Goal: Task Accomplishment & Management: Manage account settings

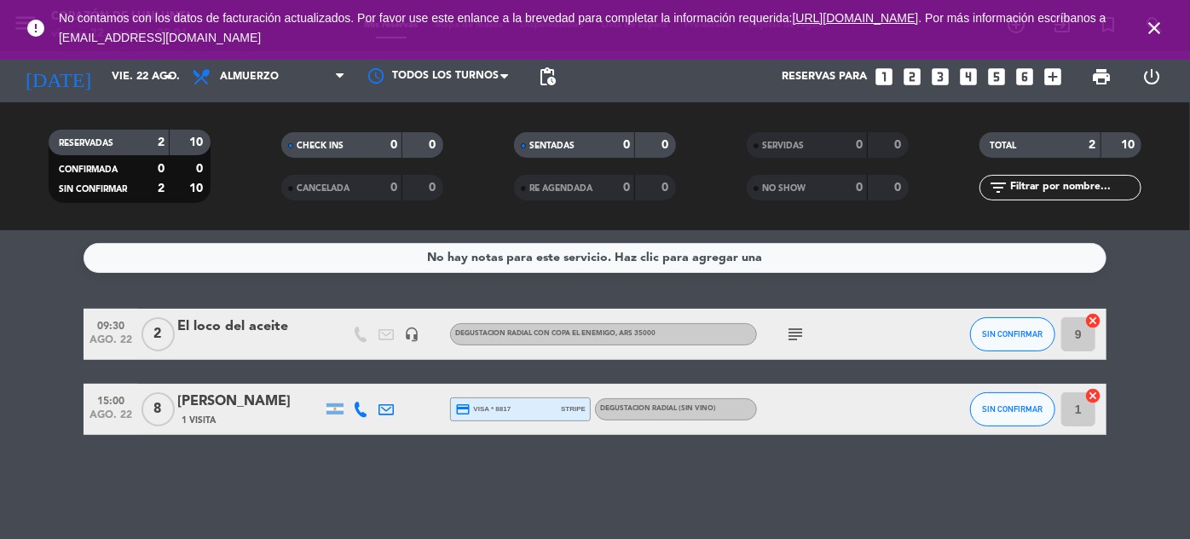
click at [1156, 29] on icon "close" at bounding box center [1154, 28] width 20 height 20
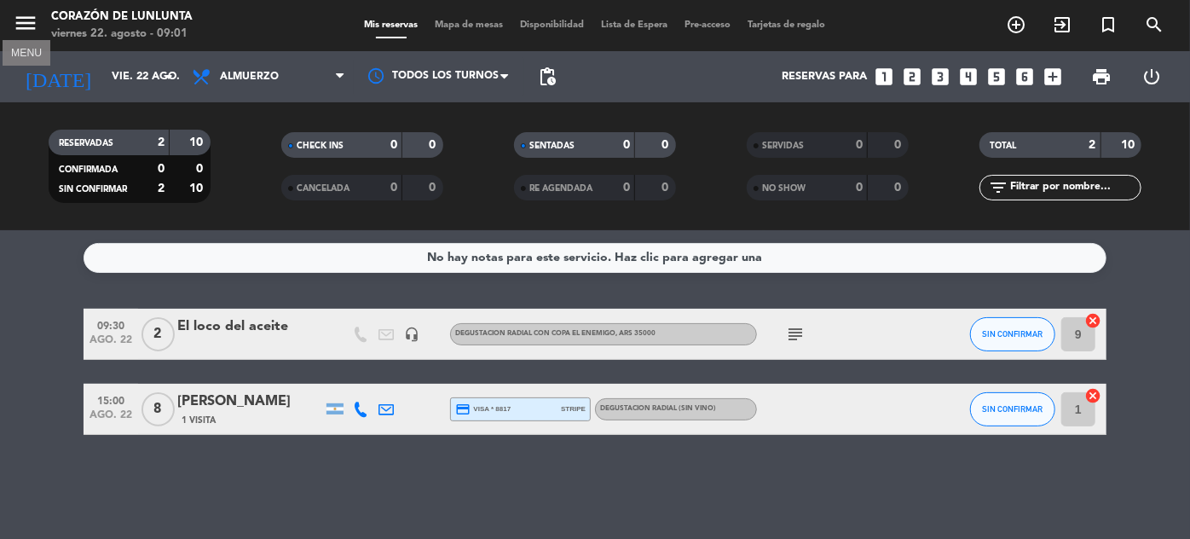
click at [28, 16] on icon "menu" at bounding box center [26, 23] width 26 height 26
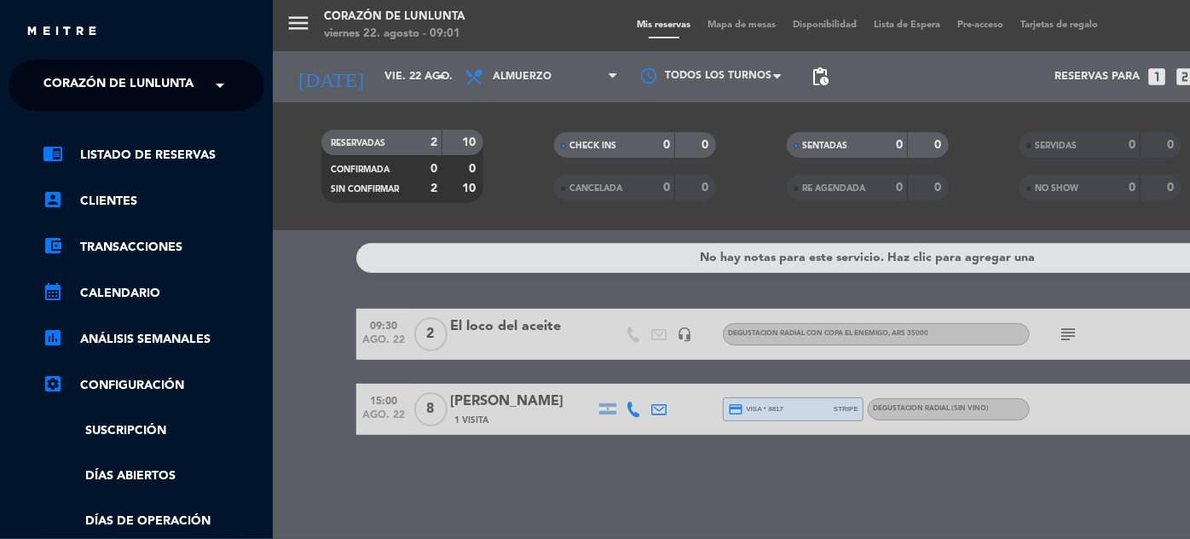
click at [211, 74] on span at bounding box center [224, 85] width 29 height 36
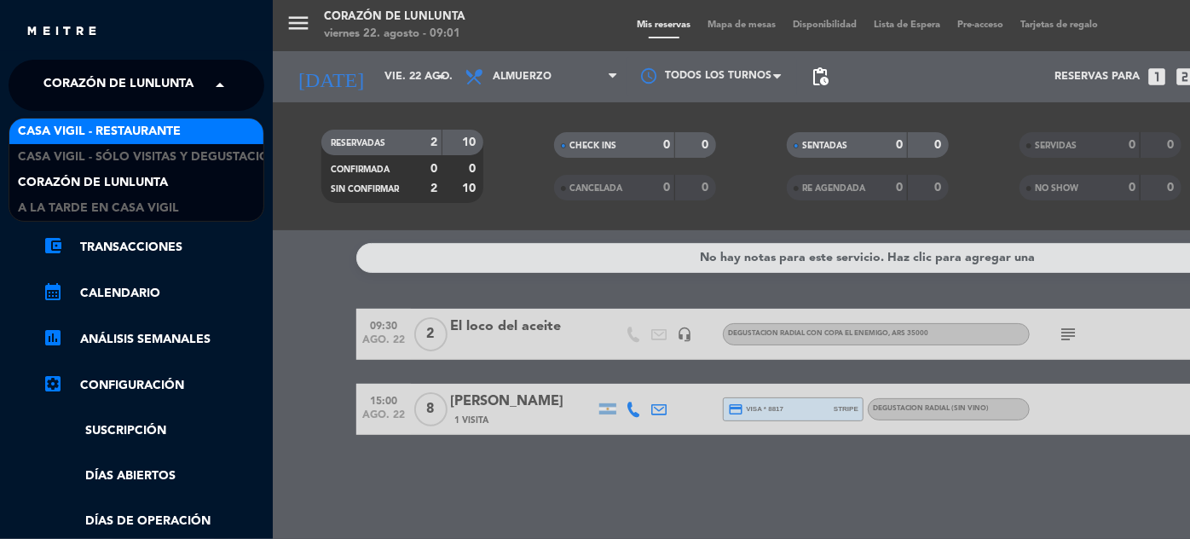
click at [159, 125] on span "Casa Vigil - Restaurante" at bounding box center [99, 132] width 163 height 20
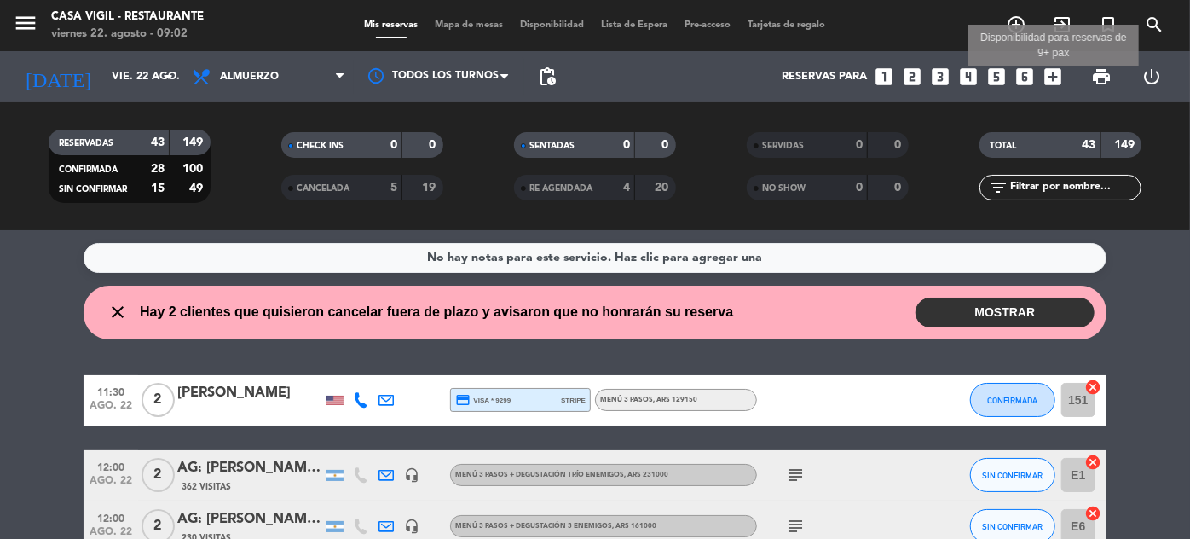
click at [1055, 78] on icon "add_box" at bounding box center [1052, 77] width 22 height 22
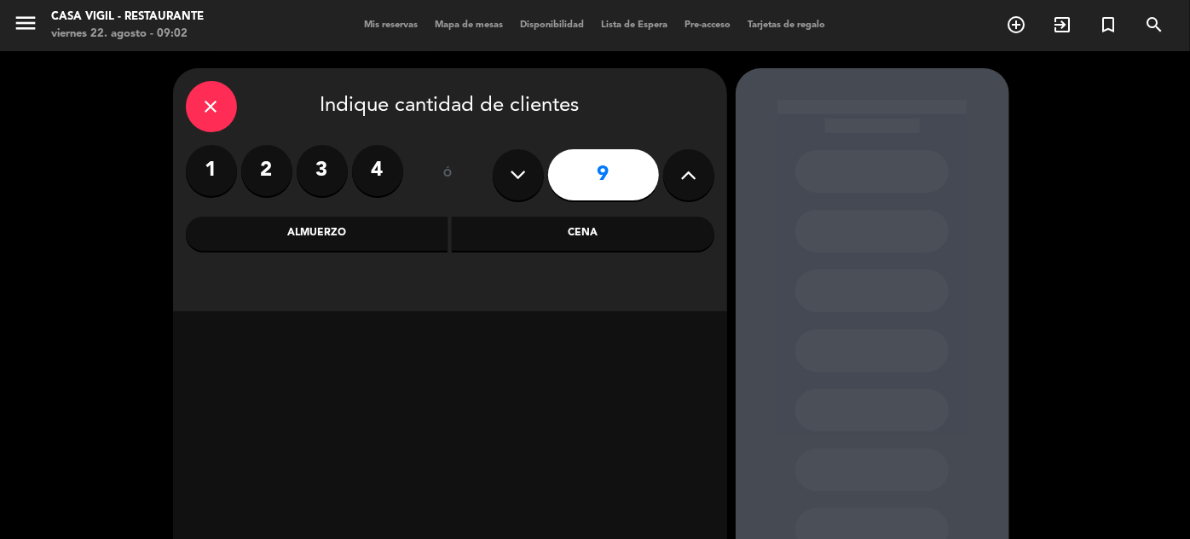
click at [507, 188] on button at bounding box center [518, 174] width 51 height 51
type input "7"
click at [551, 227] on div "Cena" at bounding box center [583, 233] width 262 height 34
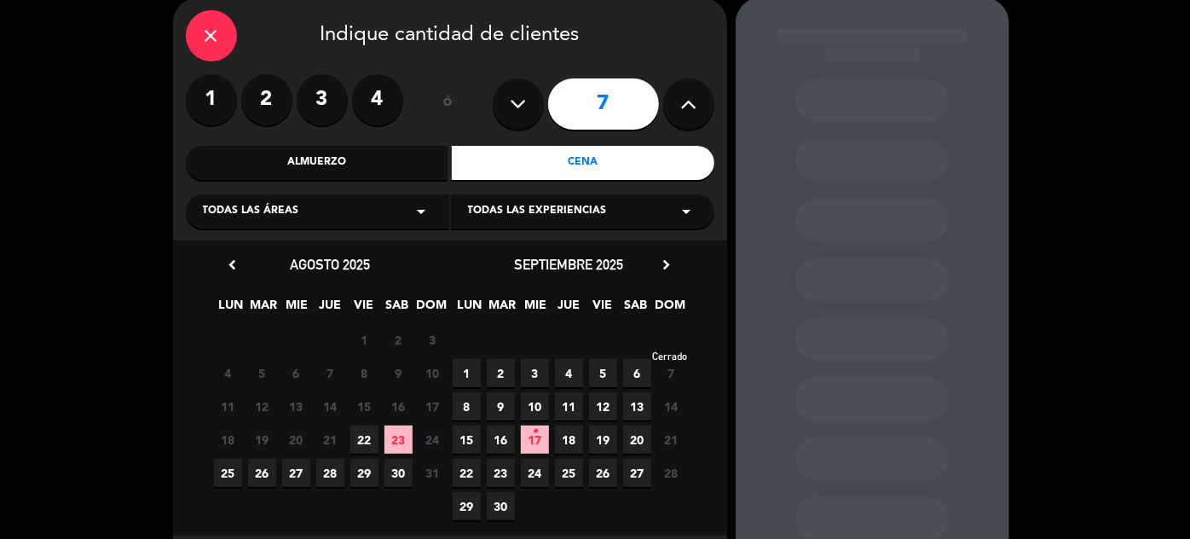
scroll to position [157, 0]
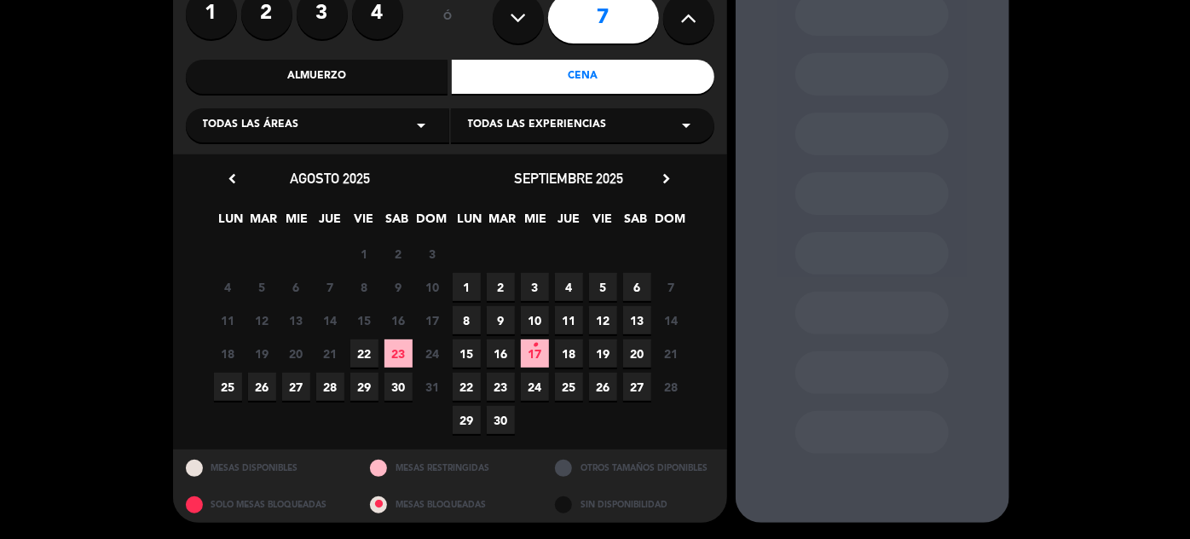
click at [506, 390] on span "23" at bounding box center [501, 386] width 28 height 28
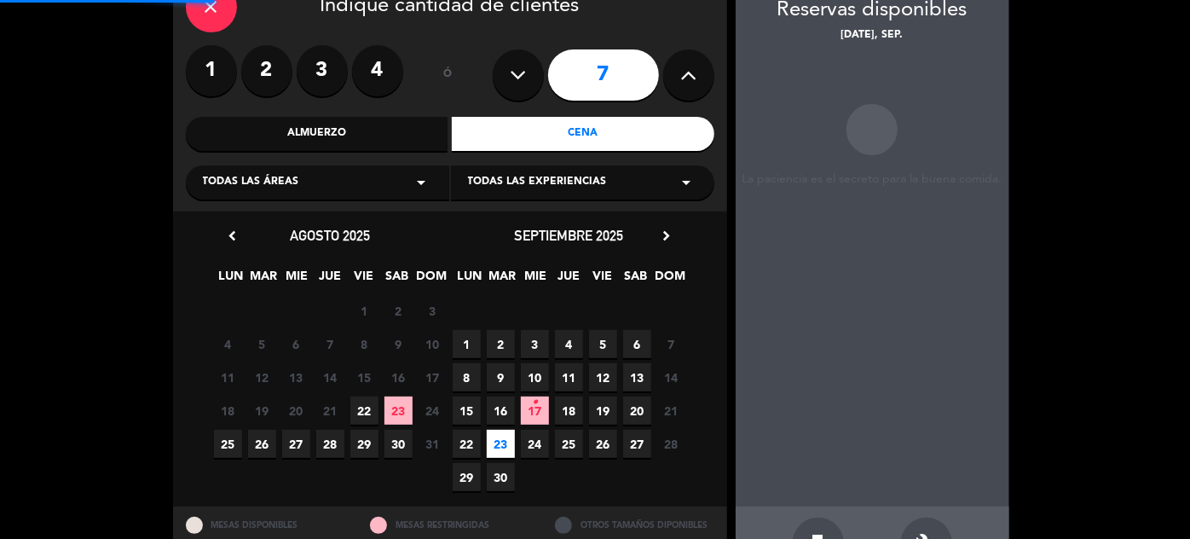
scroll to position [68, 0]
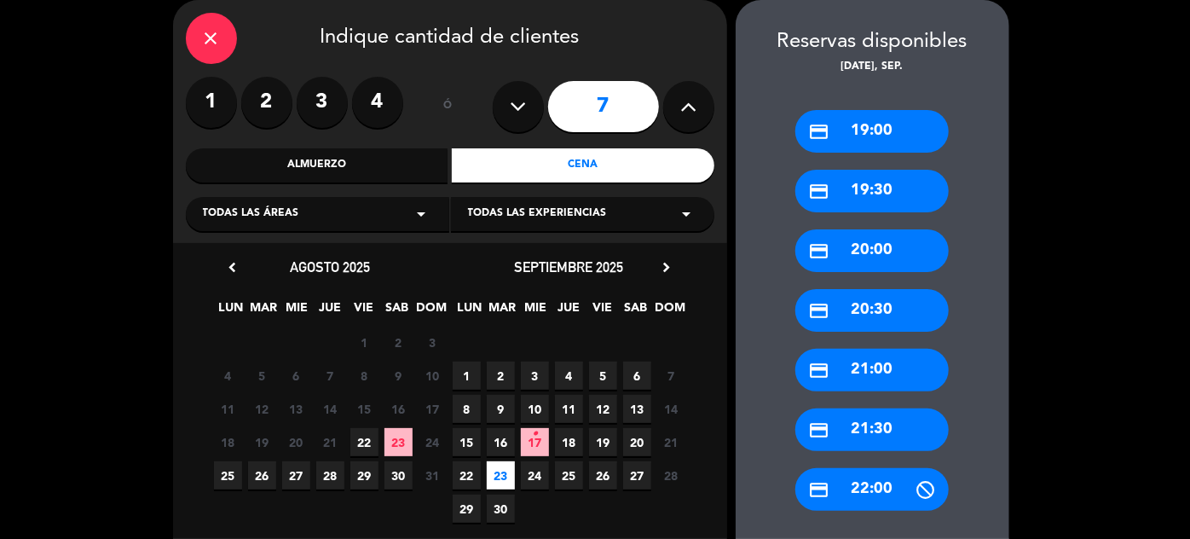
click at [881, 130] on div "credit_card 19:00" at bounding box center [871, 131] width 153 height 43
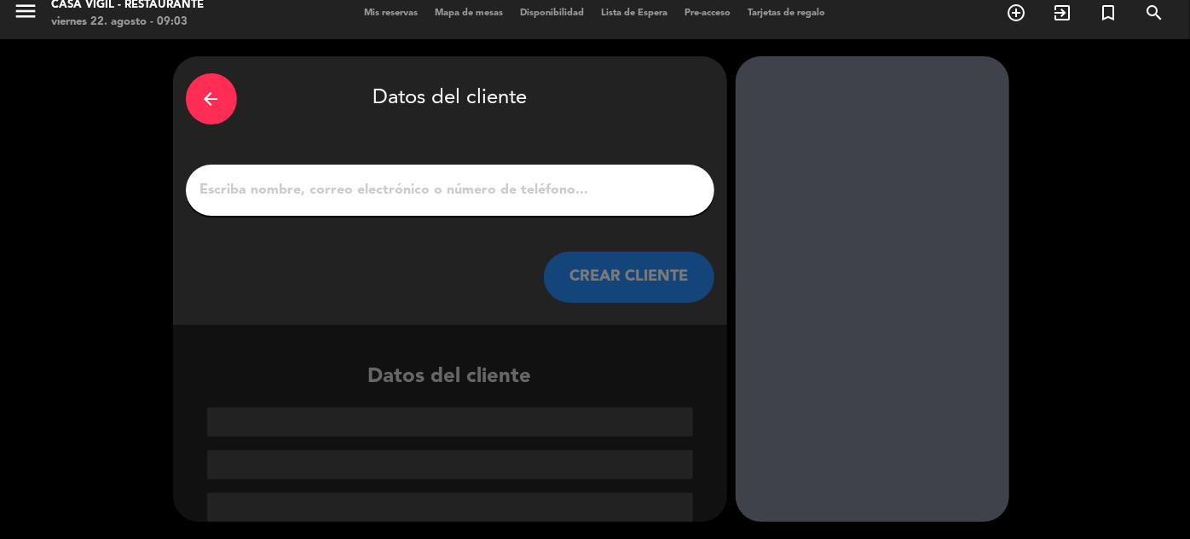
scroll to position [12, 0]
click at [656, 269] on button "CREAR CLIENTE" at bounding box center [629, 276] width 170 height 51
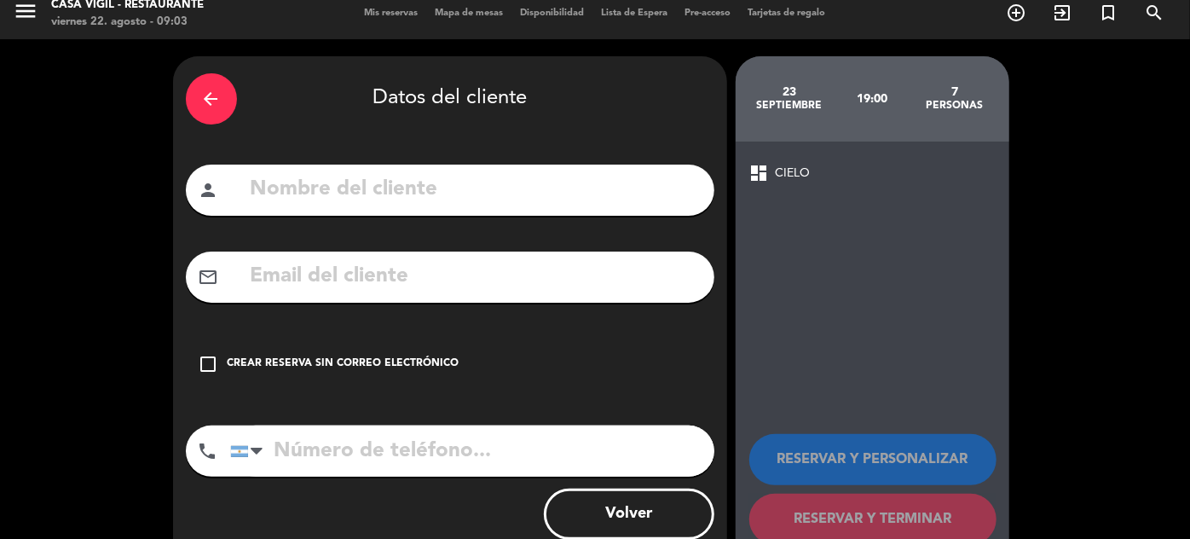
click at [577, 189] on input "text" at bounding box center [475, 189] width 453 height 35
type input "AG: [PERSON_NAME]"
click at [356, 356] on div "Crear reserva sin correo electrónico" at bounding box center [344, 363] width 232 height 17
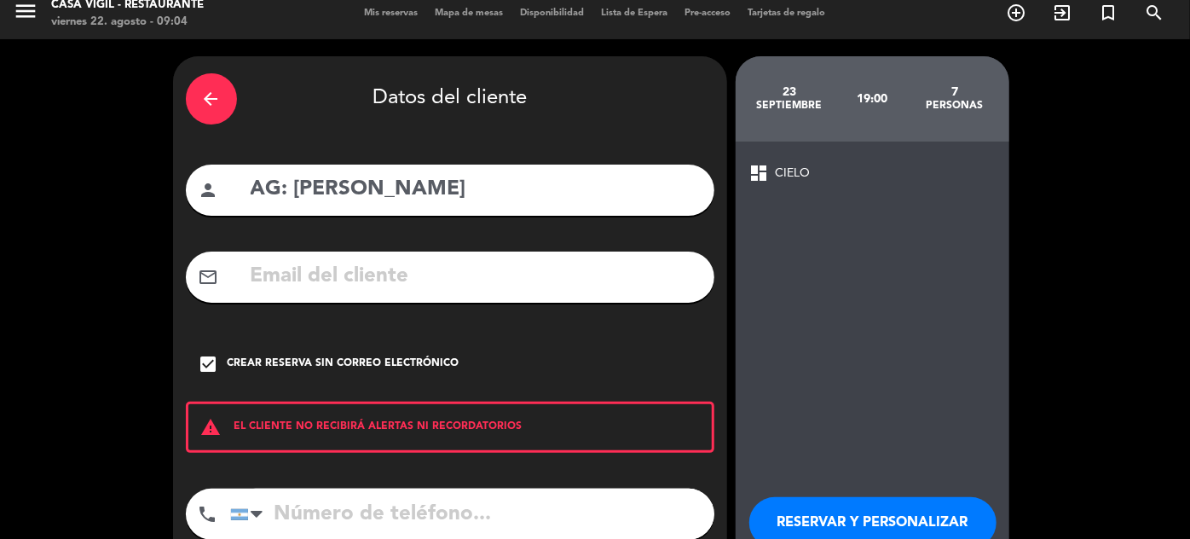
click at [873, 516] on button "RESERVAR Y PERSONALIZAR" at bounding box center [872, 522] width 247 height 51
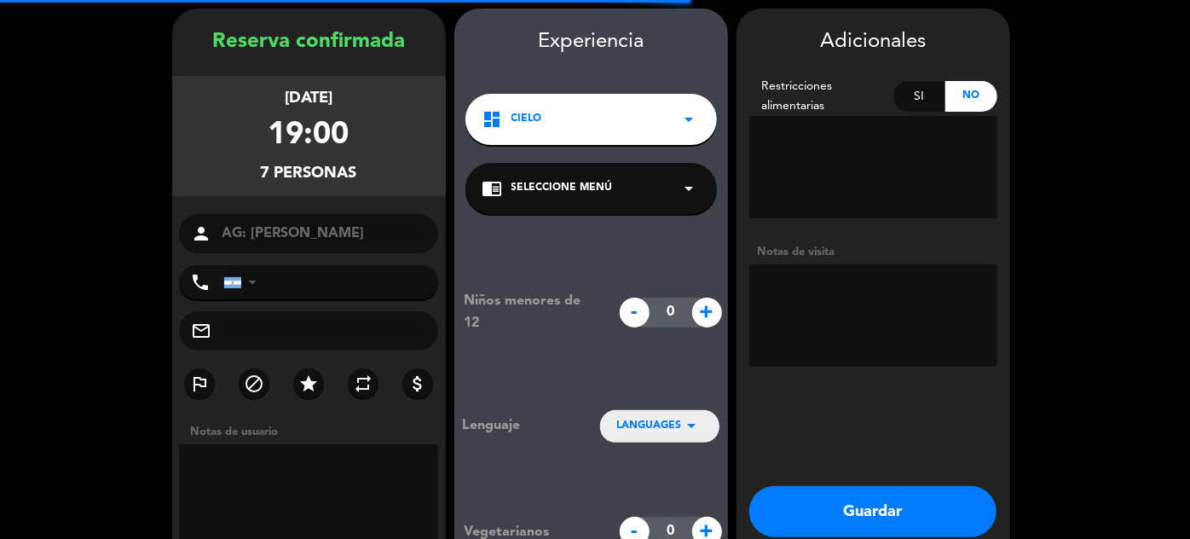
scroll to position [68, 0]
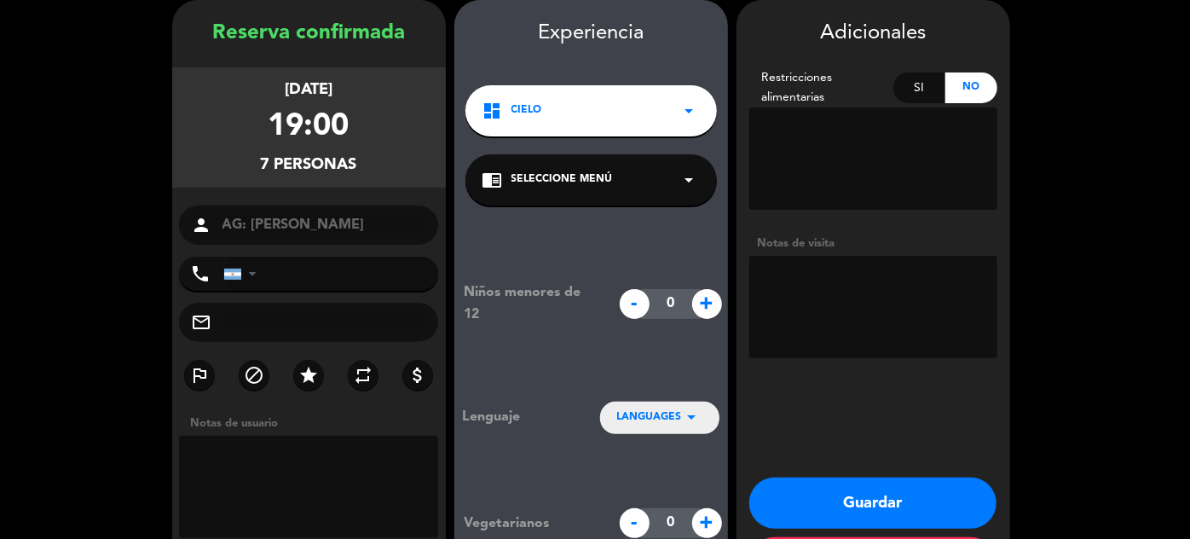
click at [829, 302] on textarea at bounding box center [873, 307] width 248 height 102
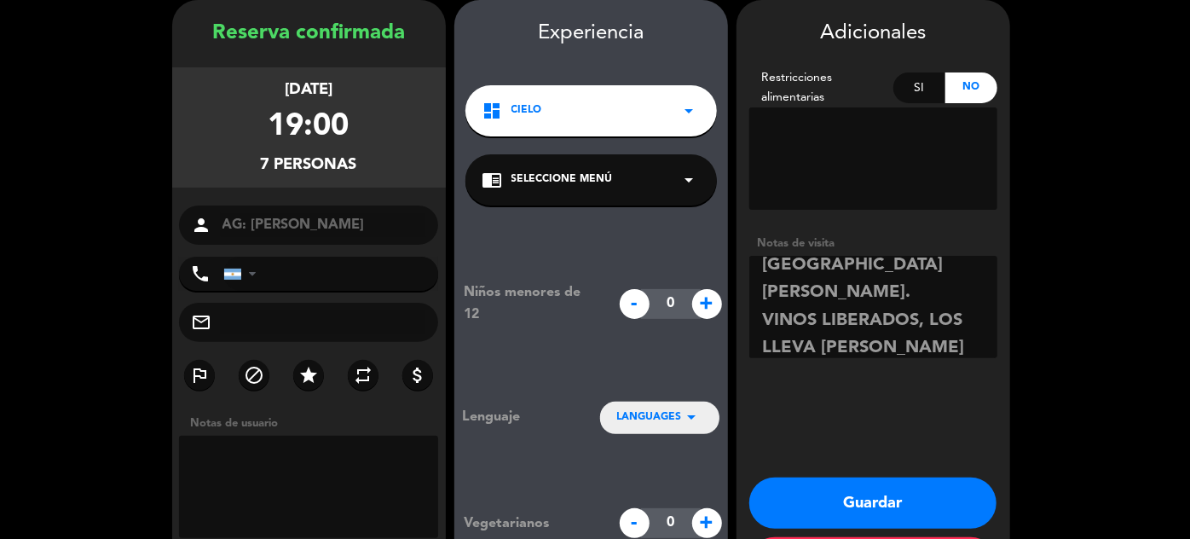
scroll to position [67, 0]
type textarea "FACTURAR LA COMIDA A [GEOGRAPHIC_DATA][PERSON_NAME]. VINOS LIBERADOS, LOS LLEVA…"
click at [680, 429] on div "LANGUAGES arrow_drop_down" at bounding box center [659, 416] width 119 height 31
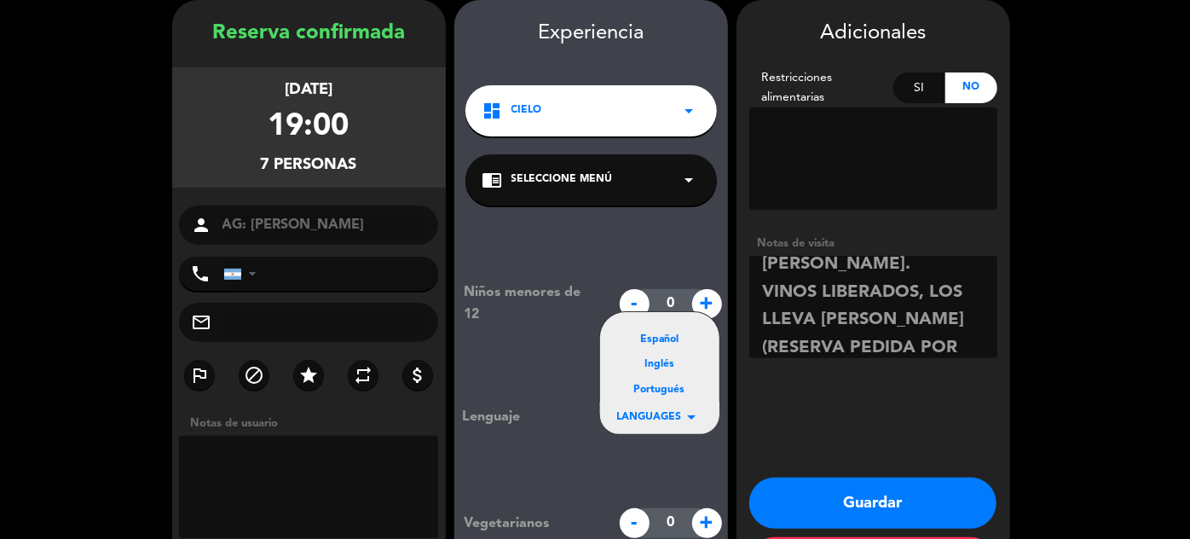
click at [668, 367] on div "Inglés" at bounding box center [659, 364] width 85 height 17
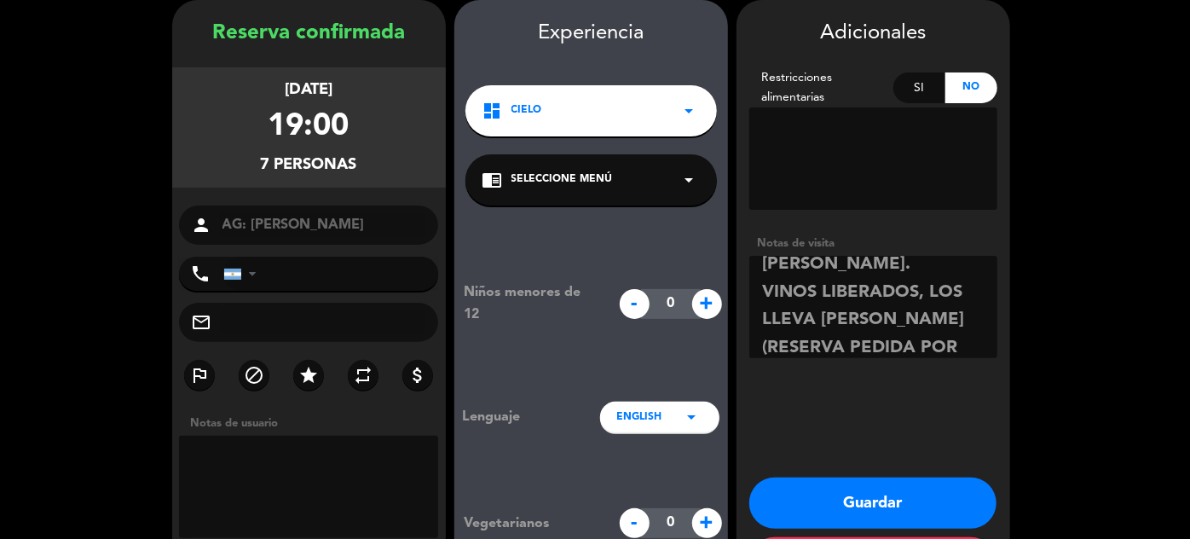
click at [859, 497] on button "Guardar" at bounding box center [872, 502] width 247 height 51
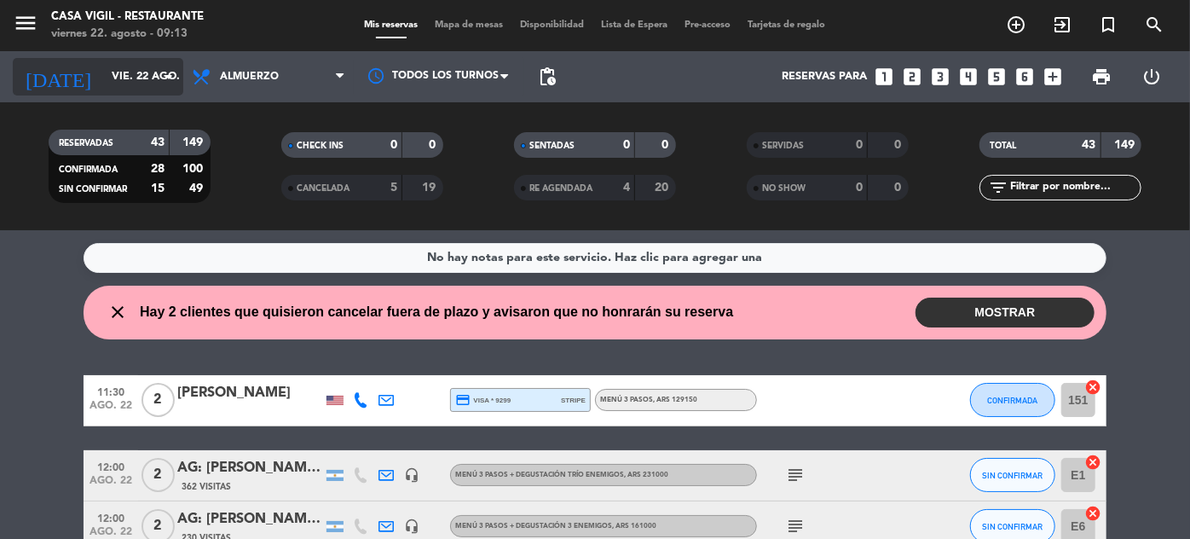
click at [103, 72] on input "vie. 22 ago." at bounding box center [176, 77] width 146 height 30
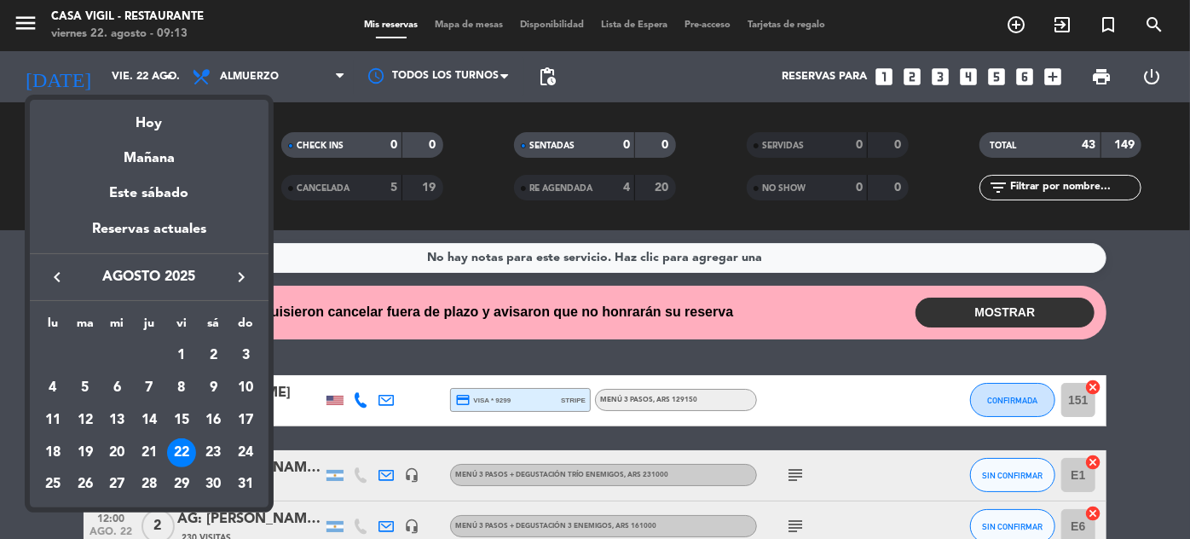
click at [239, 272] on icon "keyboard_arrow_right" at bounding box center [241, 277] width 20 height 20
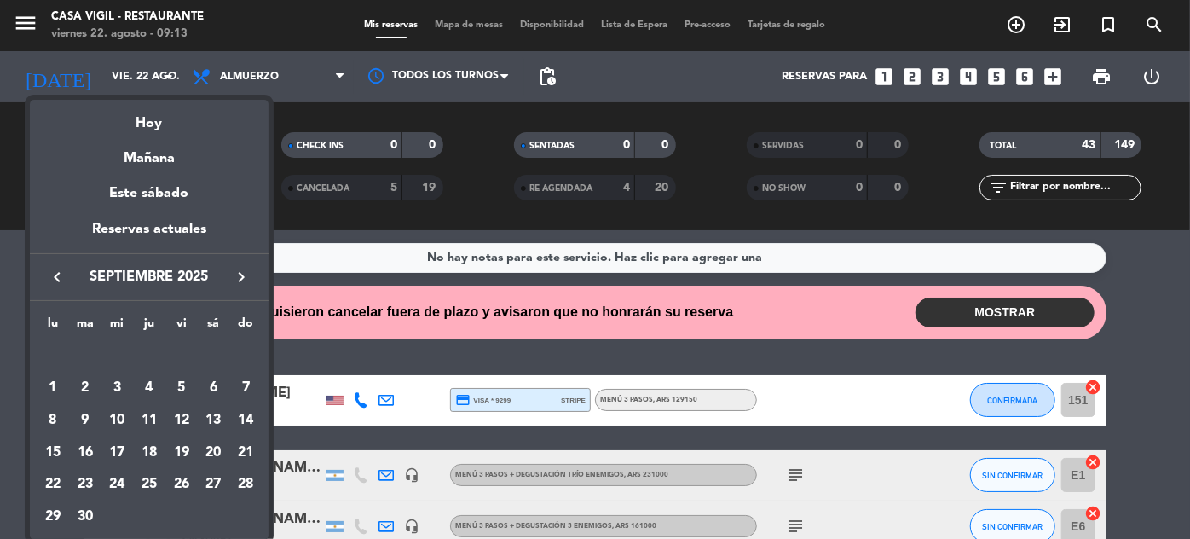
click at [239, 272] on icon "keyboard_arrow_right" at bounding box center [241, 277] width 20 height 20
click at [55, 481] on div "20" at bounding box center [52, 484] width 29 height 29
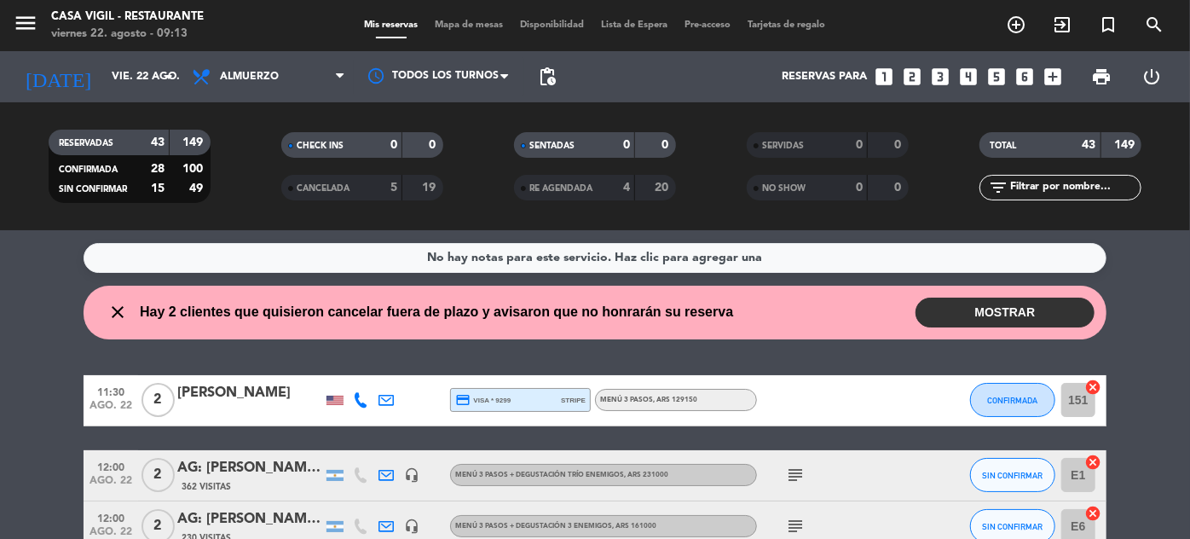
type input "[DATE]"
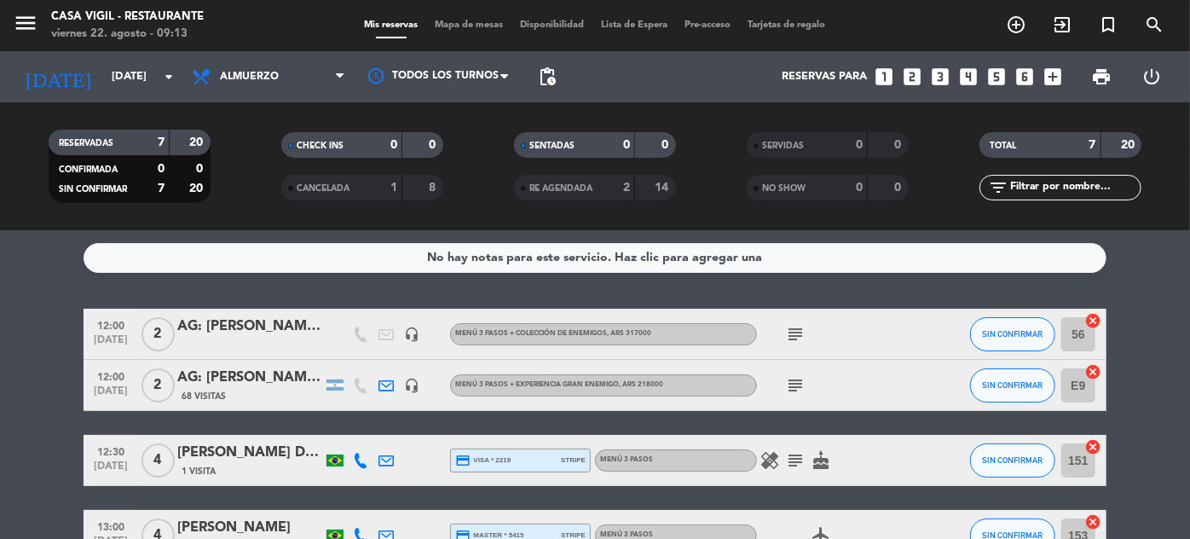
click at [1085, 188] on input "text" at bounding box center [1074, 187] width 132 height 19
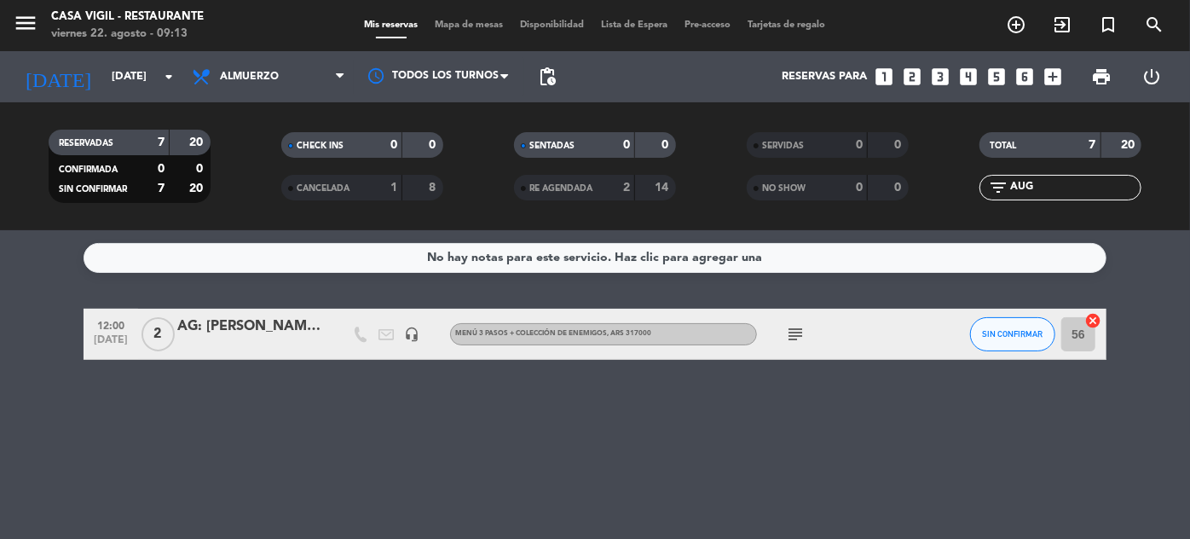
type input "AUG"
click at [257, 323] on div "AG: [PERSON_NAME] x2 / [PERSON_NAME]" at bounding box center [249, 326] width 145 height 22
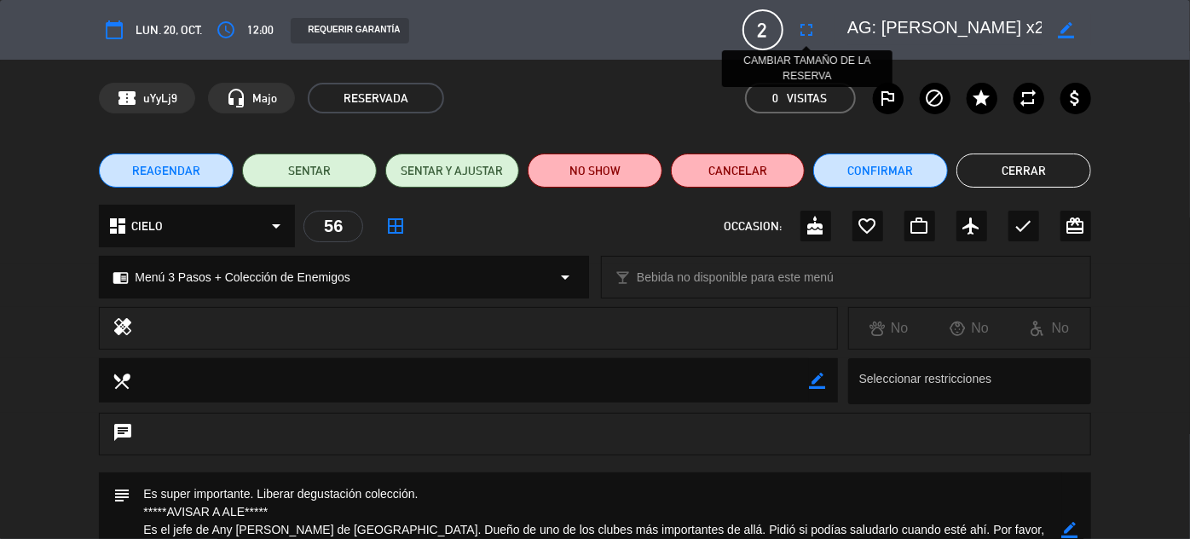
click at [813, 28] on icon "fullscreen" at bounding box center [807, 30] width 20 height 20
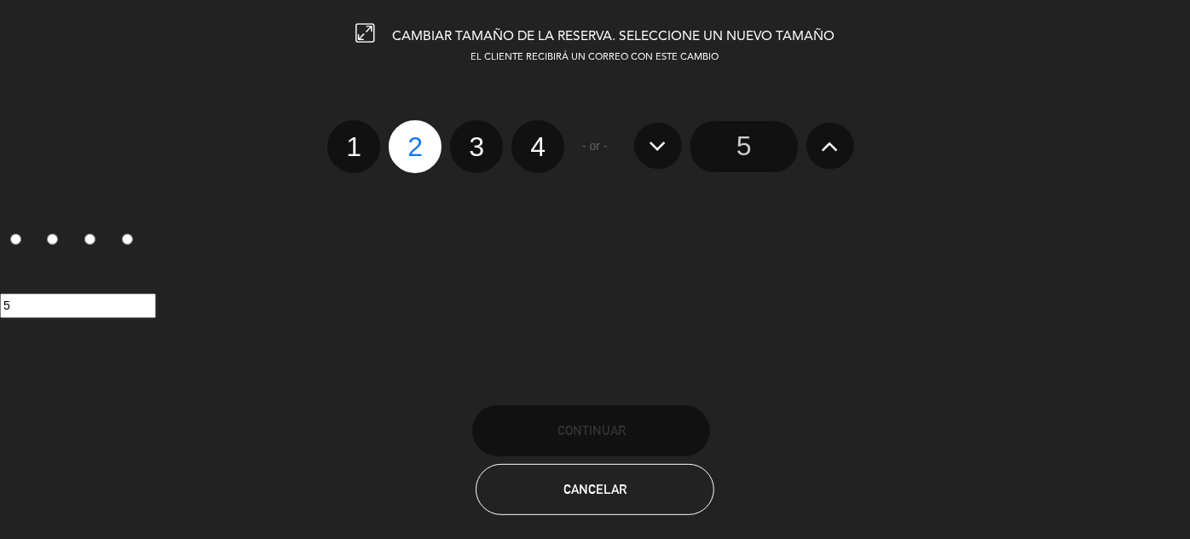
click at [830, 148] on icon at bounding box center [830, 145] width 18 height 27
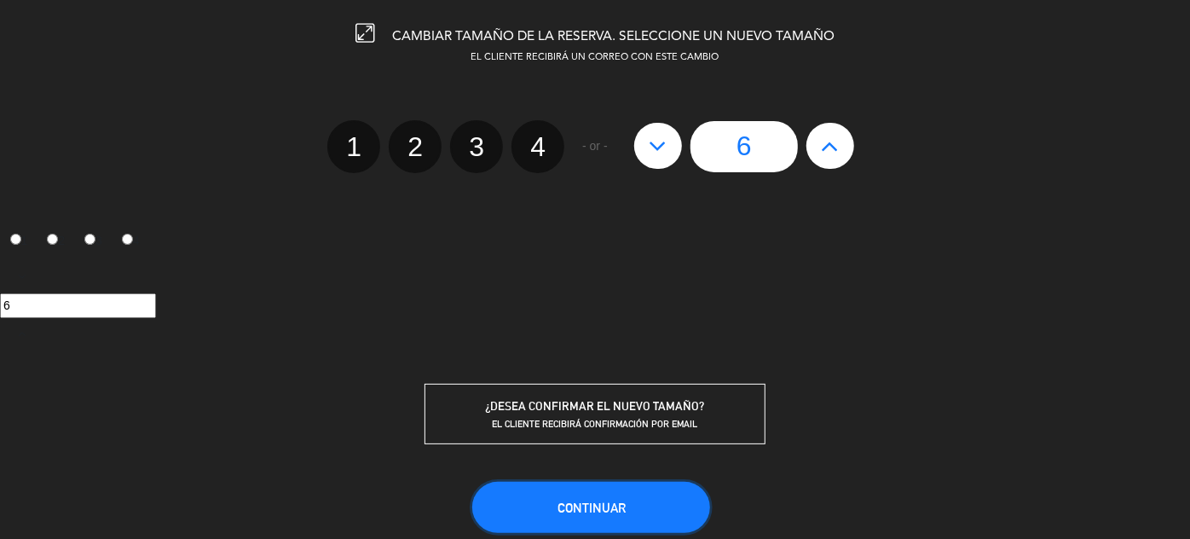
click at [598, 500] on span "Continuar" at bounding box center [591, 507] width 68 height 14
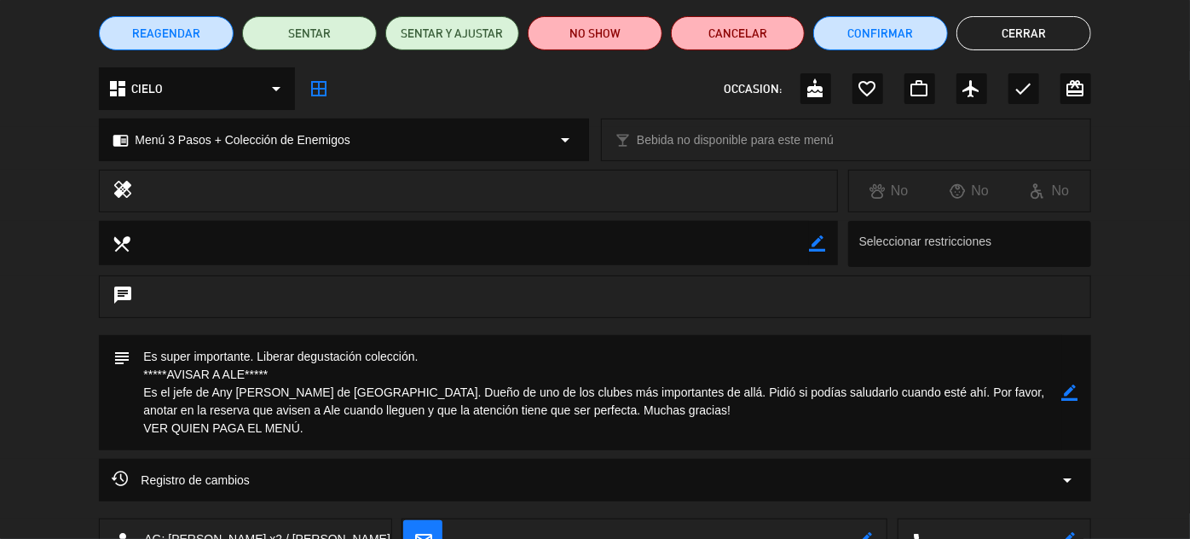
scroll to position [154, 0]
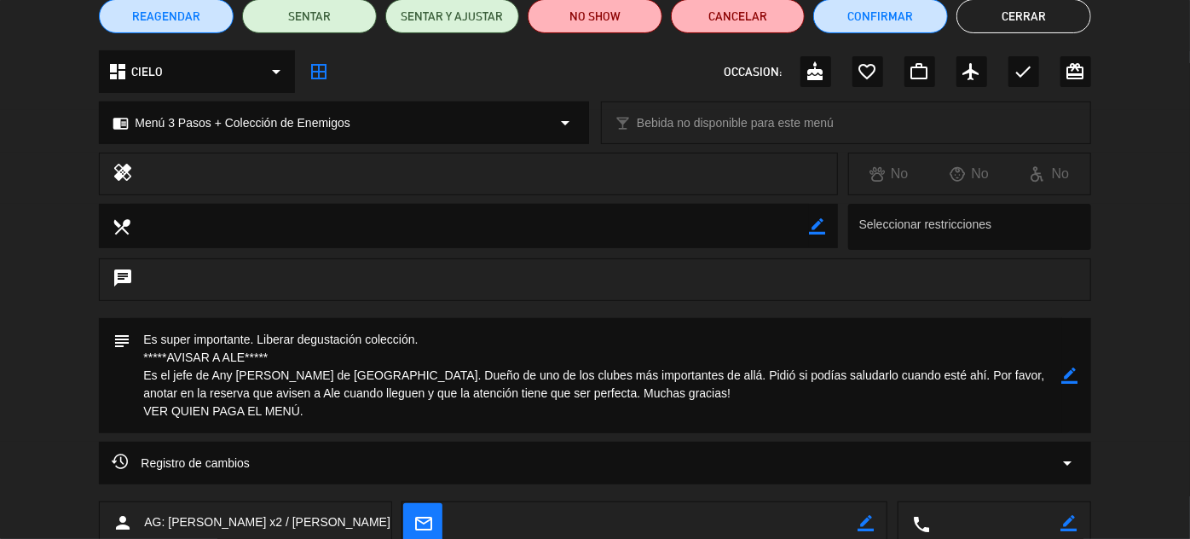
click at [1064, 377] on icon "border_color" at bounding box center [1070, 375] width 16 height 16
click at [300, 408] on textarea at bounding box center [595, 375] width 931 height 115
click at [1077, 372] on icon at bounding box center [1070, 375] width 16 height 16
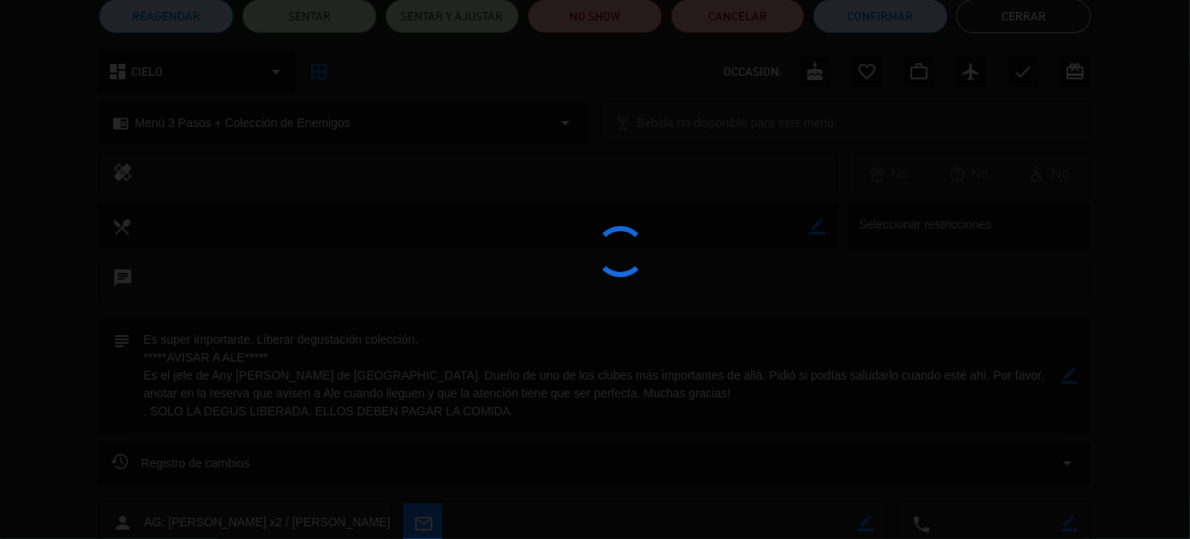
type textarea "Es super importante. Liberar degustación colección. *****AVISAR A ALE***** Es e…"
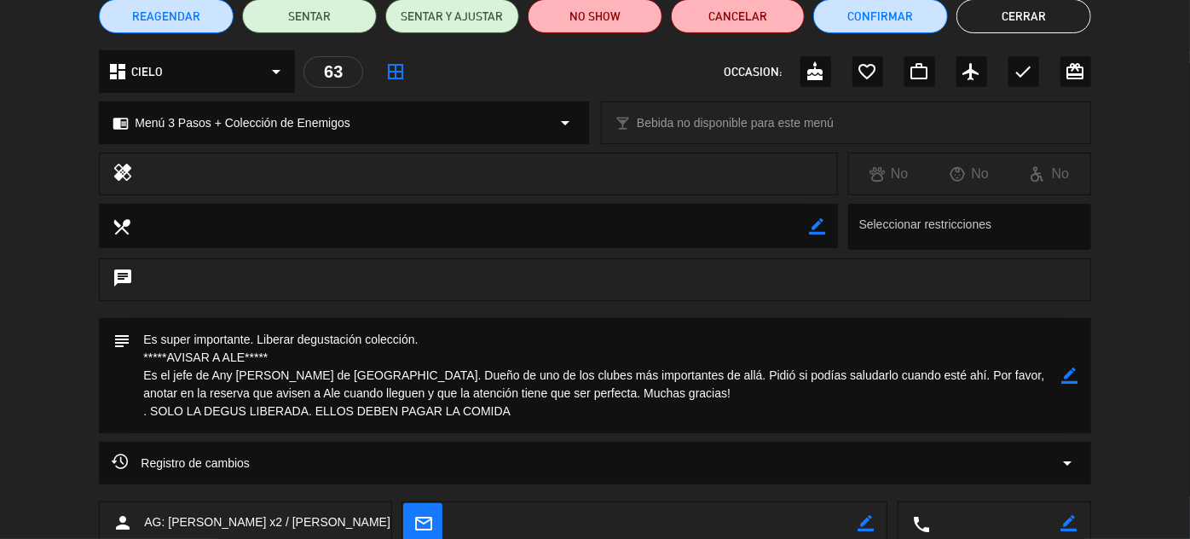
scroll to position [0, 0]
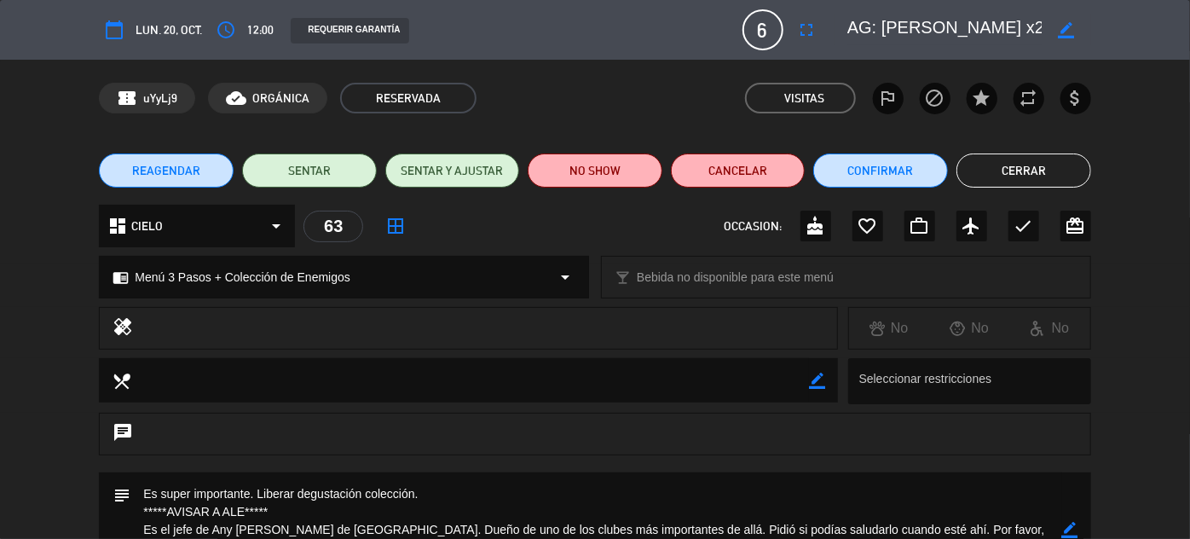
click at [1017, 168] on button "Cerrar" at bounding box center [1023, 170] width 135 height 34
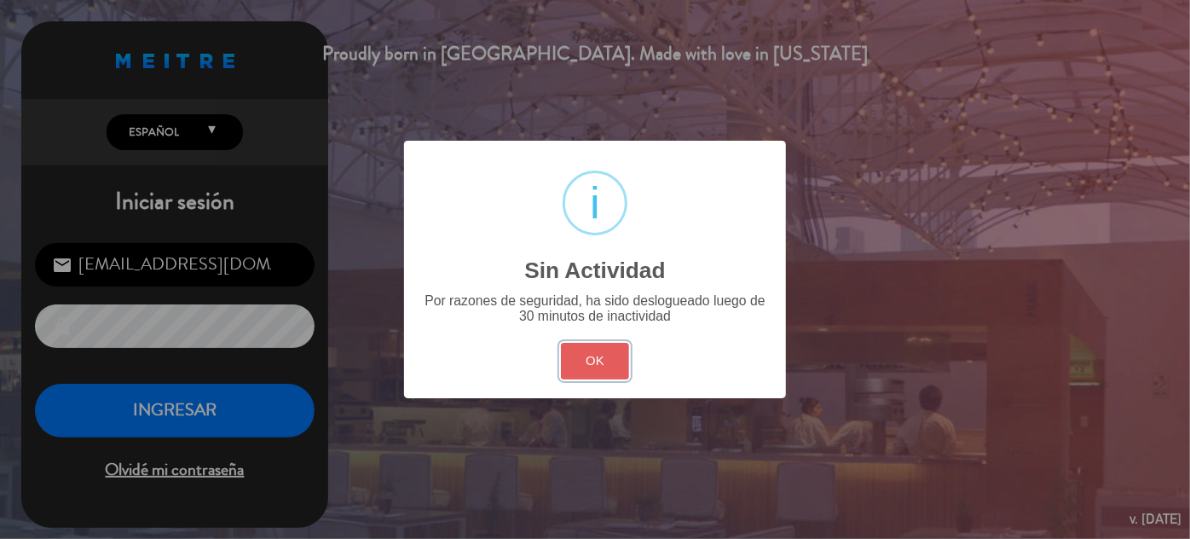
click at [602, 348] on button "OK" at bounding box center [595, 361] width 69 height 37
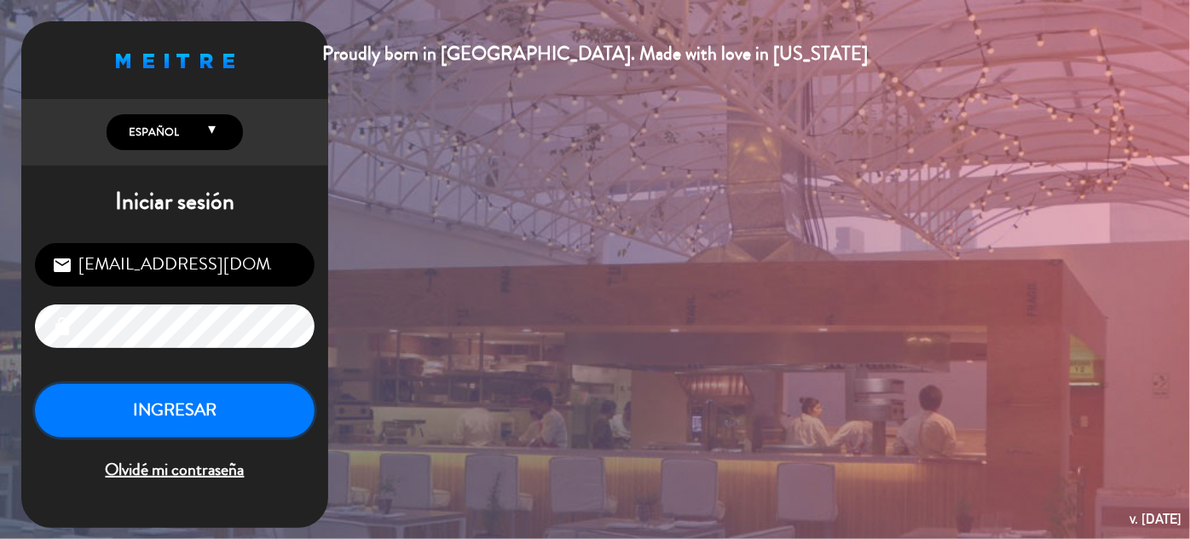
click at [169, 406] on button "INGRESAR" at bounding box center [175, 410] width 280 height 54
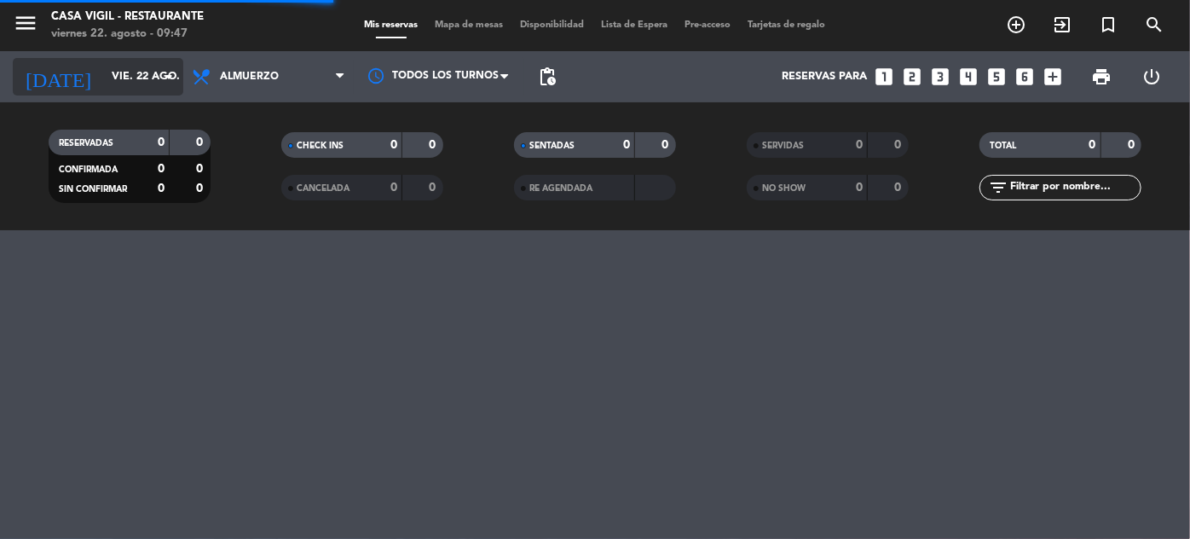
click at [110, 89] on input "vie. 22 ago." at bounding box center [176, 77] width 146 height 30
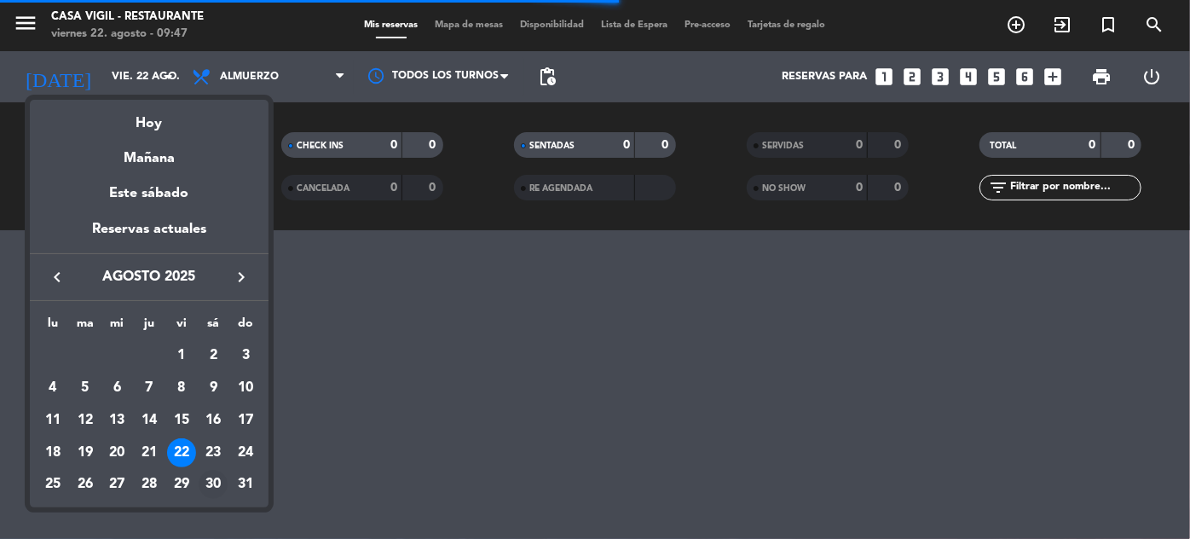
click at [219, 482] on div "30" at bounding box center [213, 484] width 29 height 29
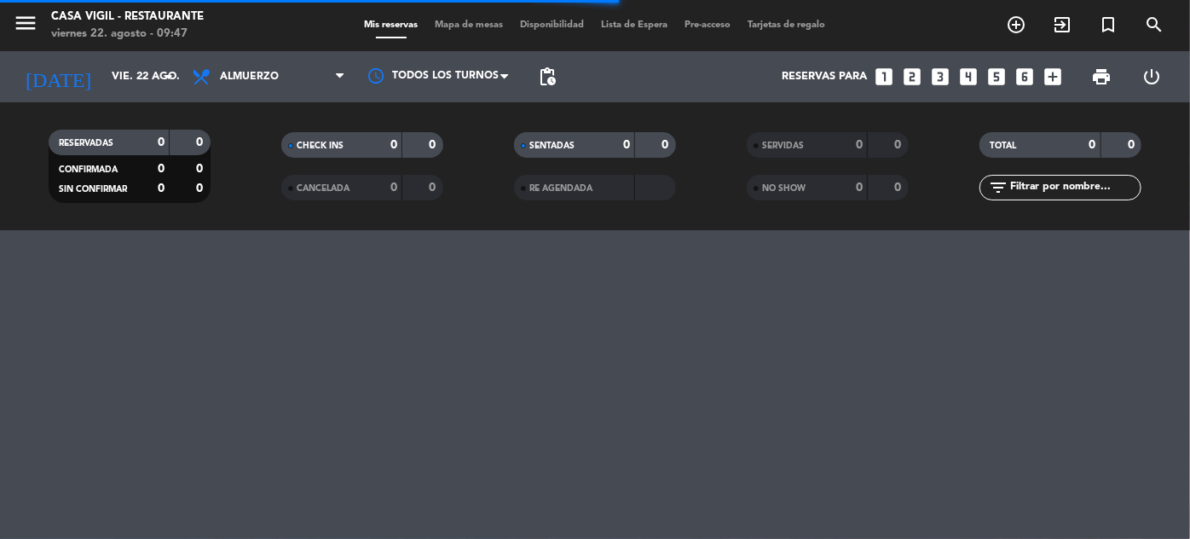
type input "sáb. 30 ago."
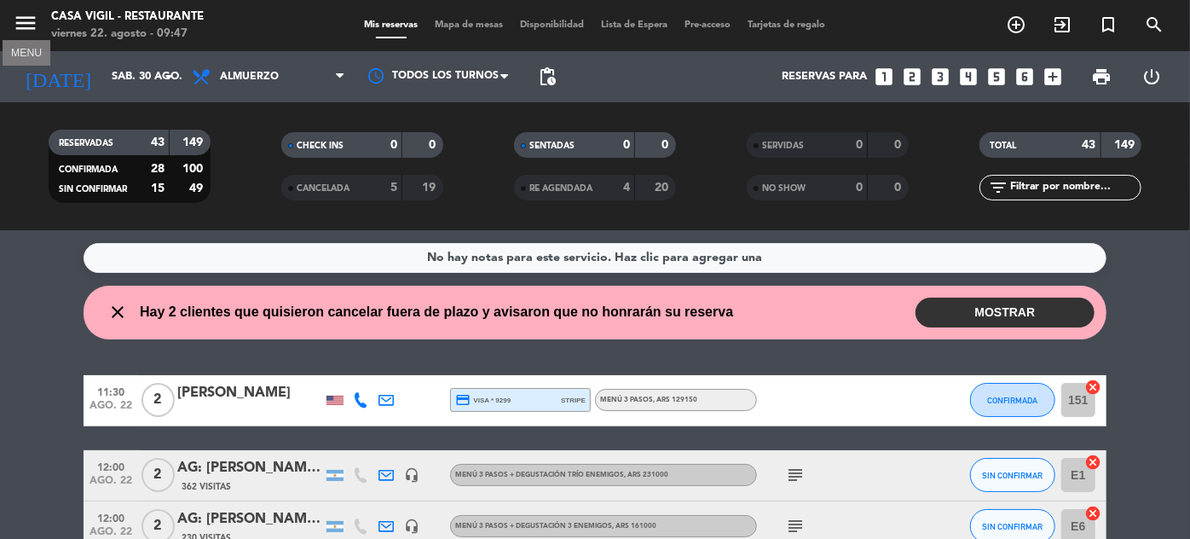
click at [37, 17] on icon "menu" at bounding box center [26, 23] width 26 height 26
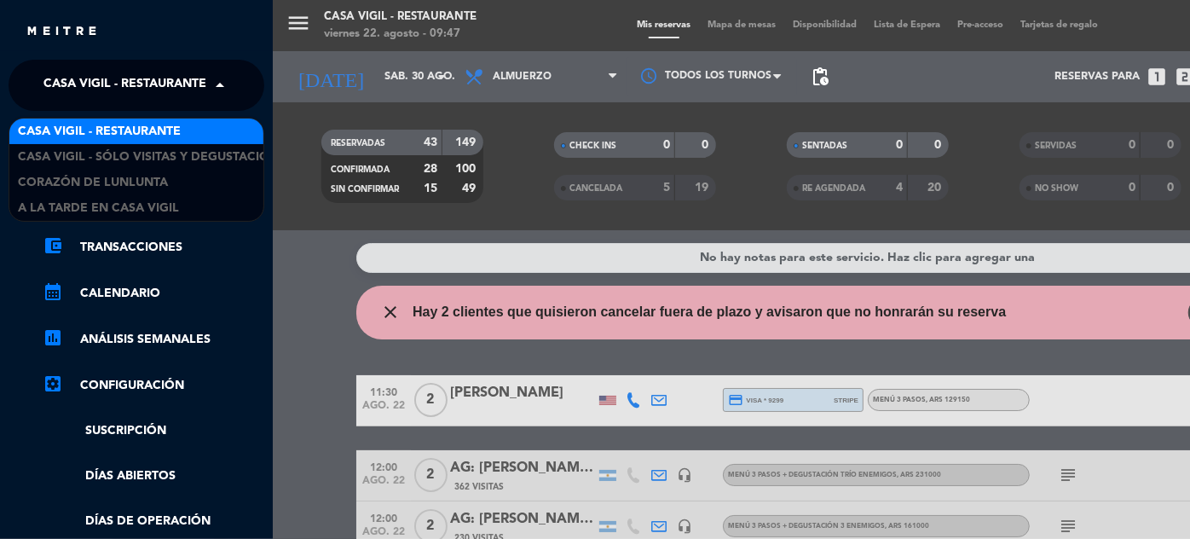
click at [197, 81] on span "Casa Vigil - Restaurante" at bounding box center [124, 85] width 163 height 36
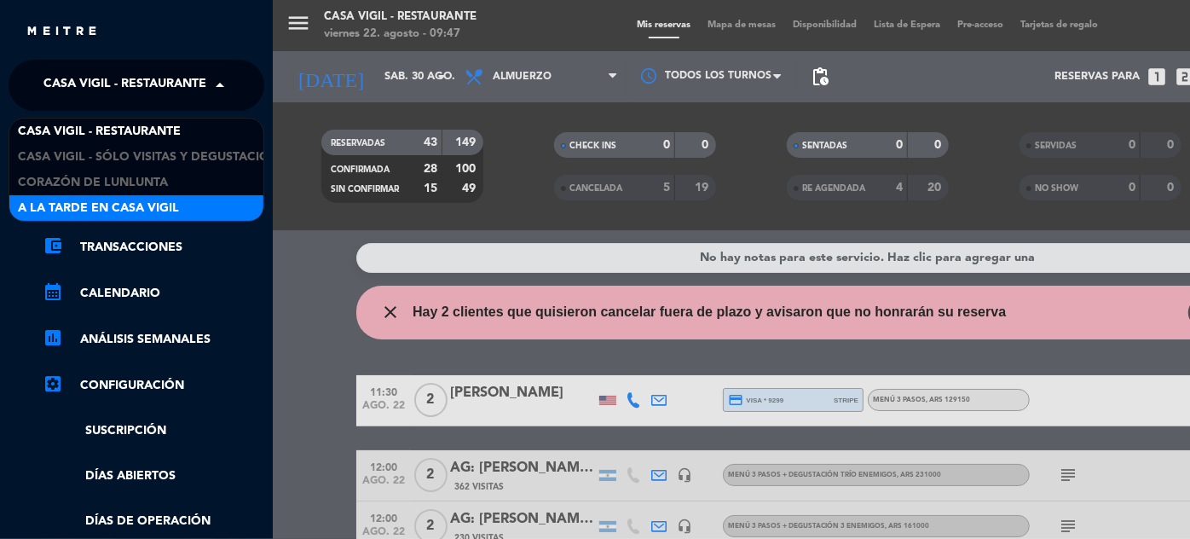
click at [168, 205] on span "A la tarde en Casa Vigil" at bounding box center [98, 209] width 161 height 20
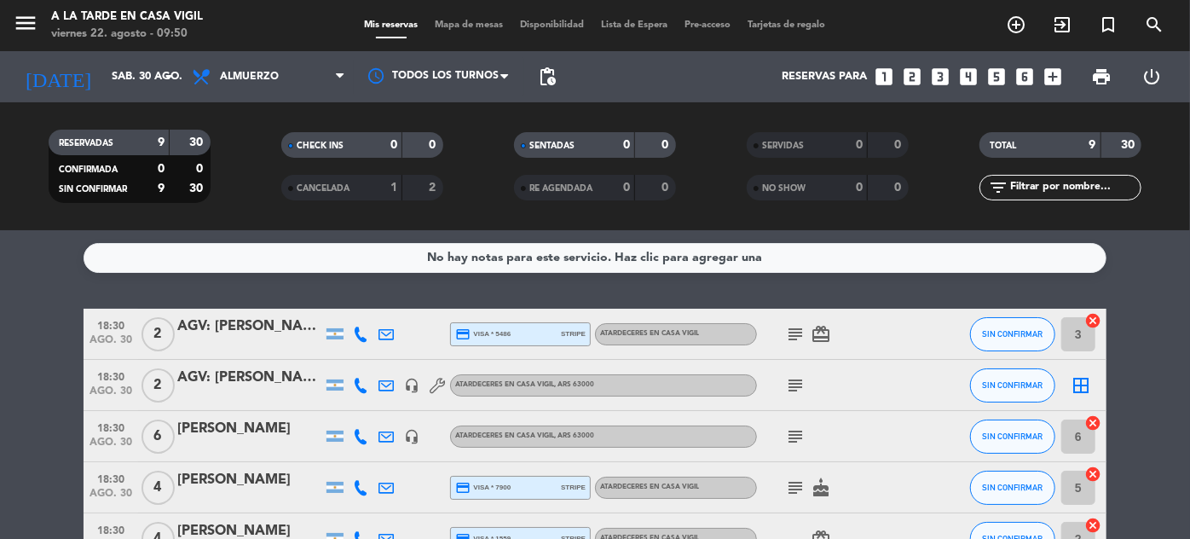
click at [913, 81] on icon "looks_two" at bounding box center [912, 77] width 22 height 22
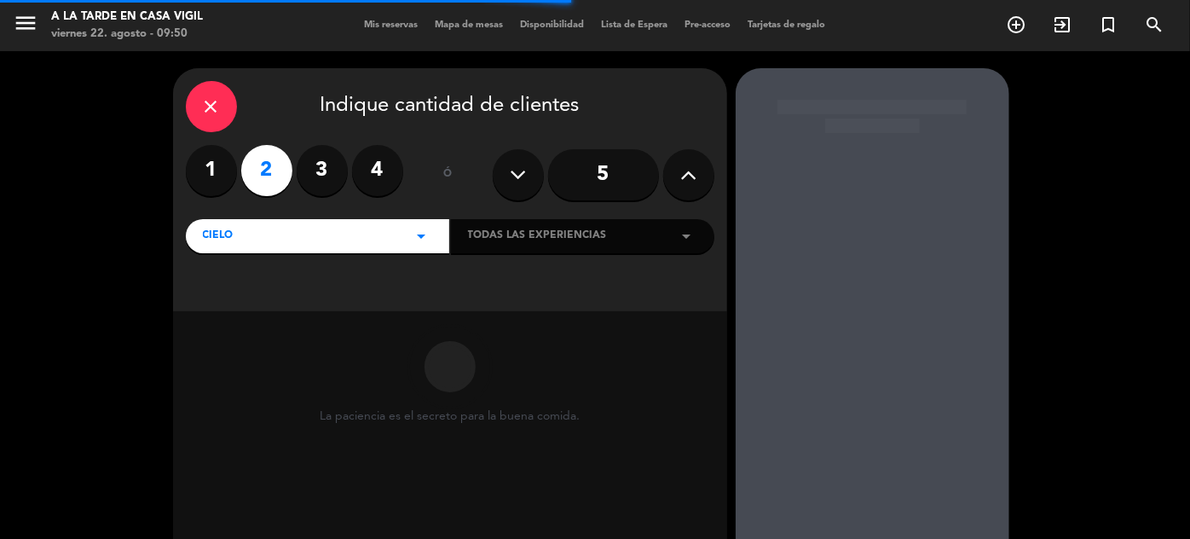
click at [393, 28] on span "Mis reservas" at bounding box center [391, 24] width 71 height 9
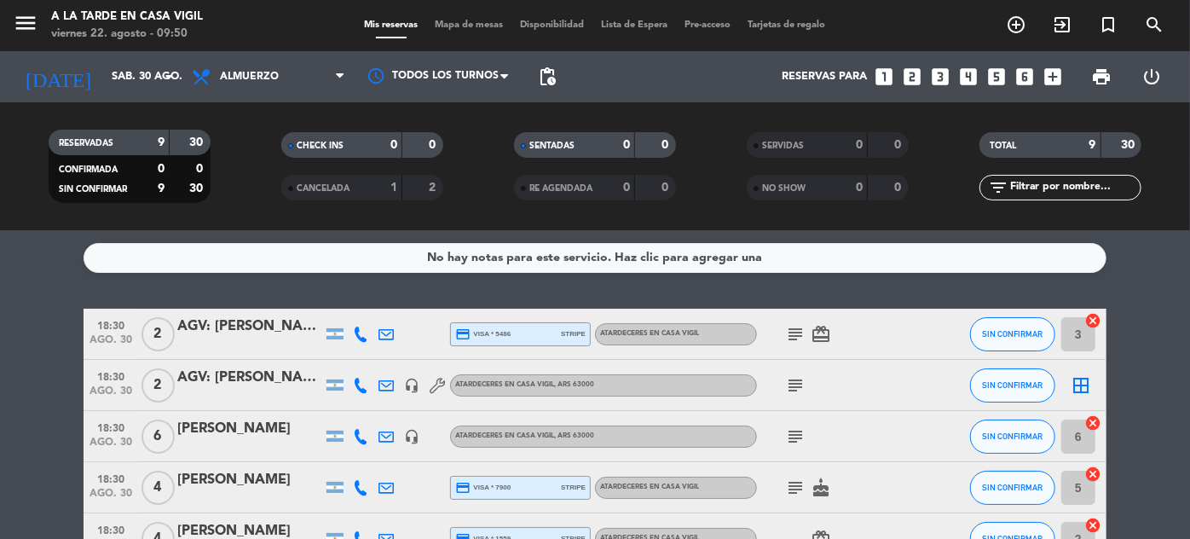
click at [912, 78] on icon "looks_two" at bounding box center [912, 77] width 22 height 22
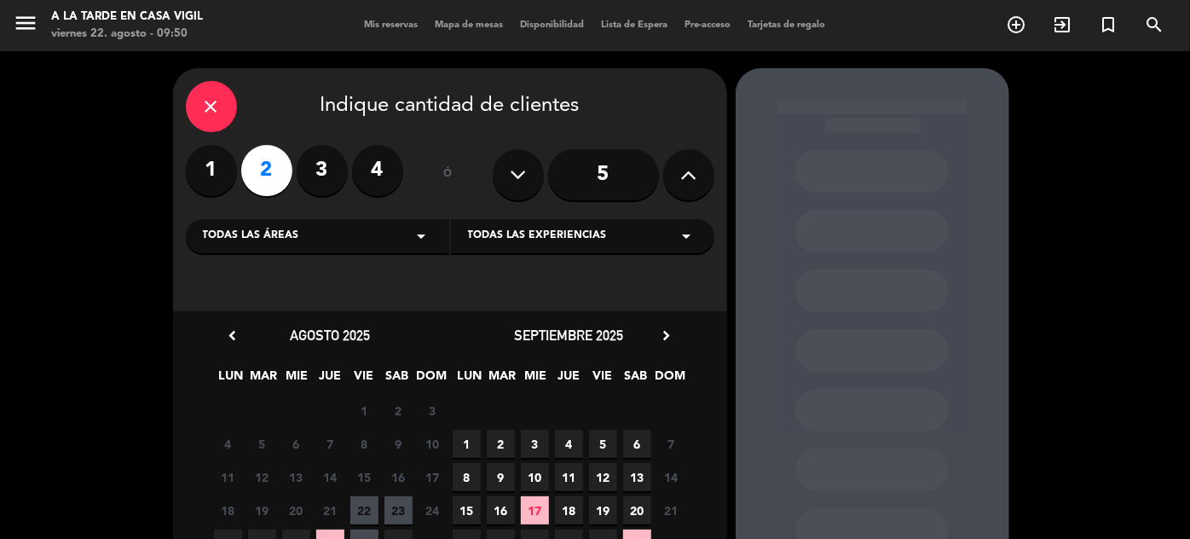
scroll to position [154, 0]
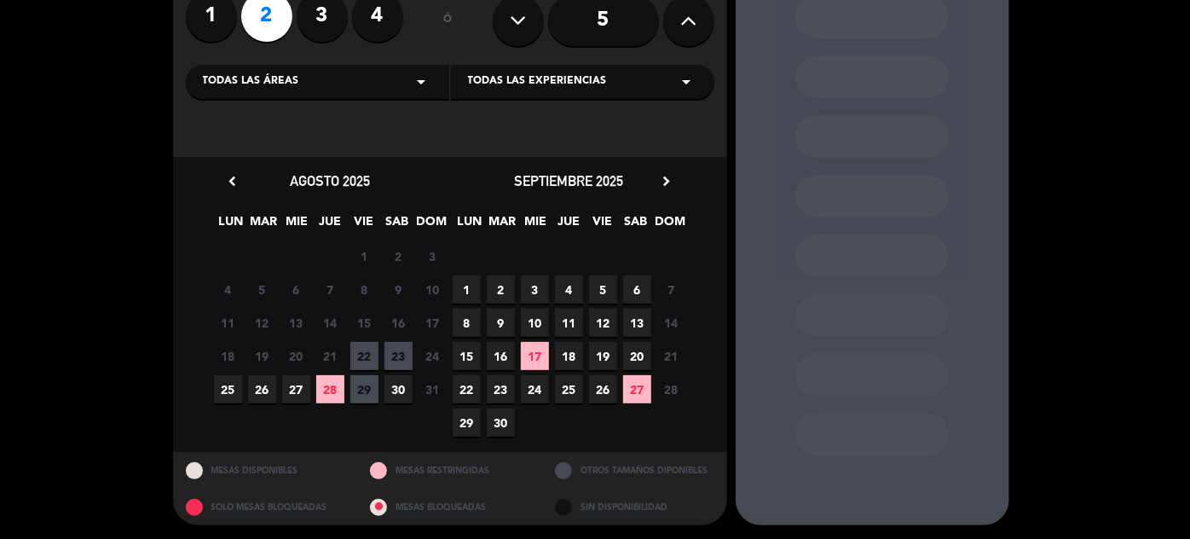
click at [401, 388] on span "30" at bounding box center [398, 389] width 28 height 28
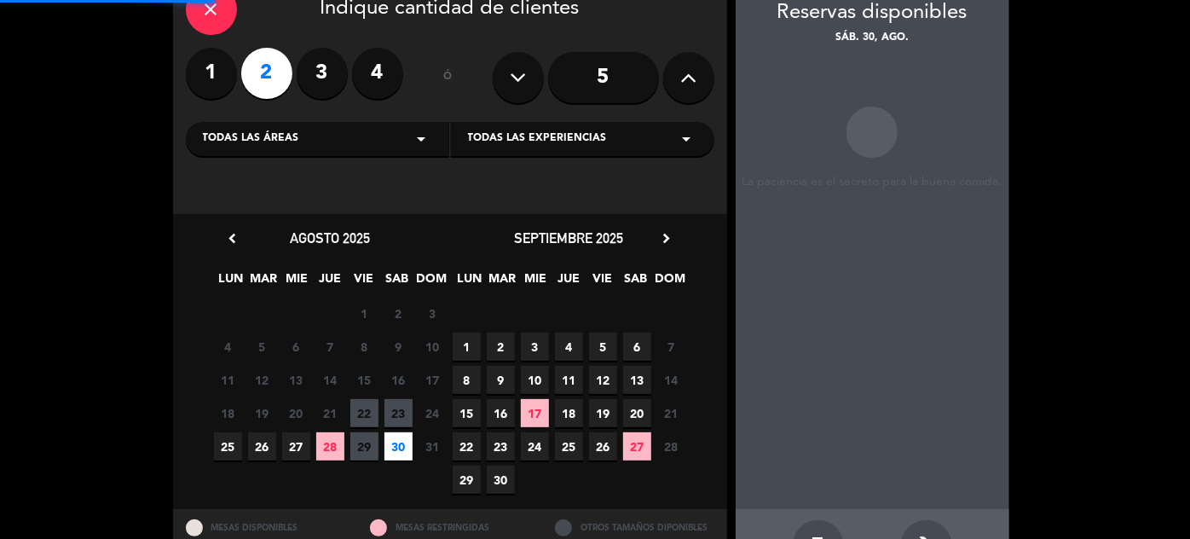
scroll to position [68, 0]
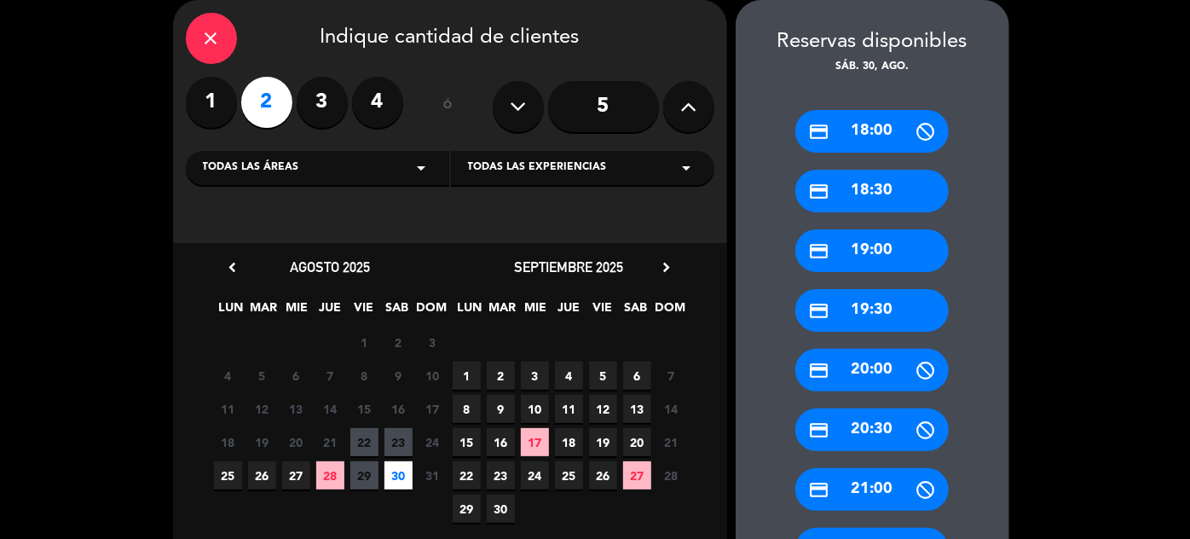
click at [898, 254] on div "credit_card 19:00" at bounding box center [871, 250] width 153 height 43
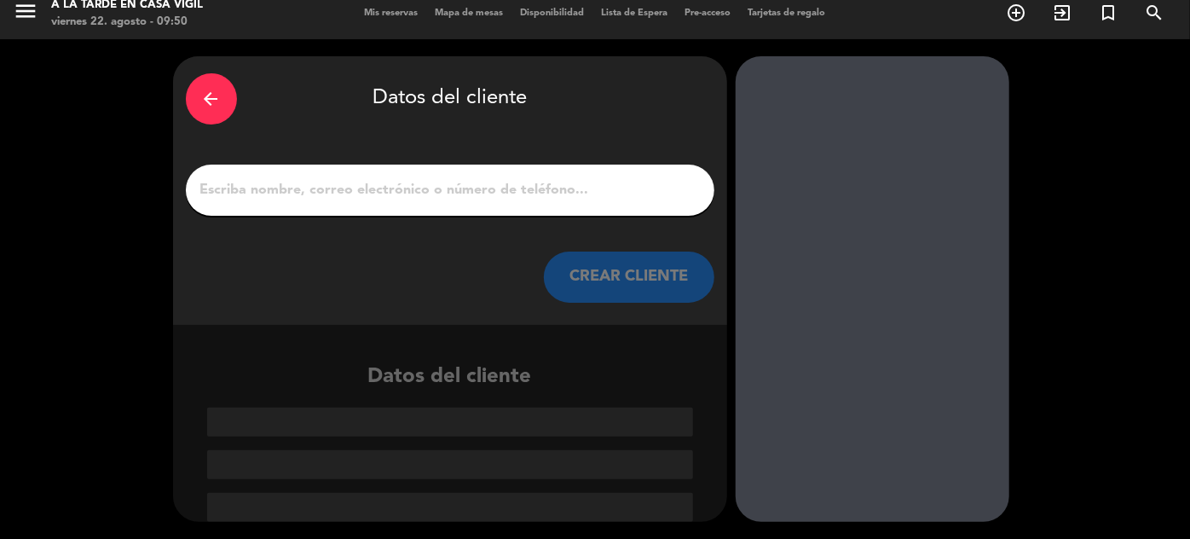
click at [607, 285] on button "CREAR CLIENTE" at bounding box center [629, 276] width 170 height 51
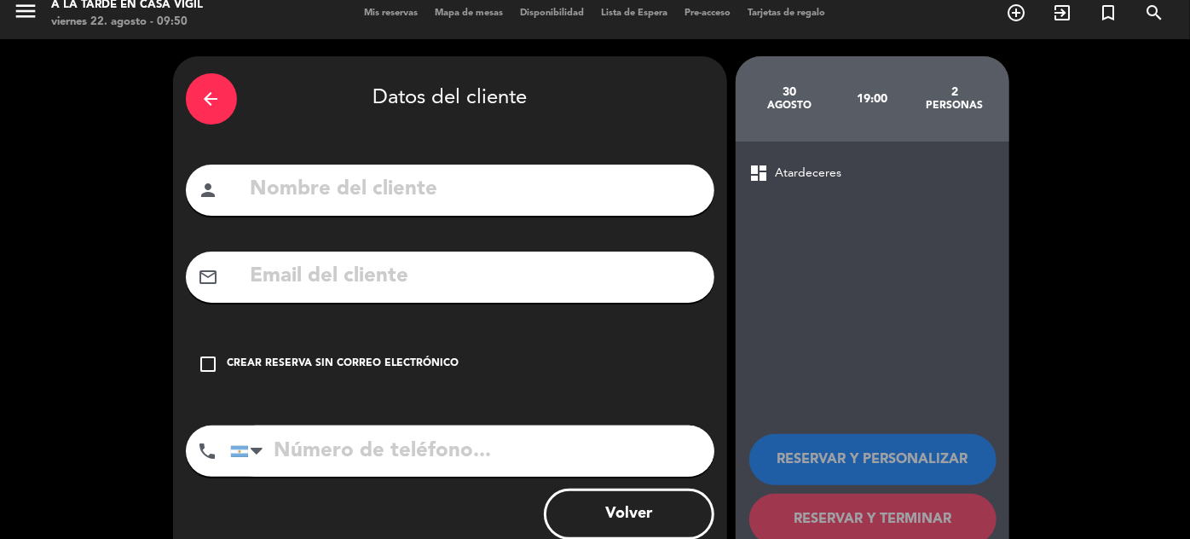
click at [559, 198] on input "text" at bounding box center [475, 189] width 453 height 35
type input "AGV: [PERSON_NAME]"
click at [376, 270] on input "text" at bounding box center [475, 276] width 453 height 35
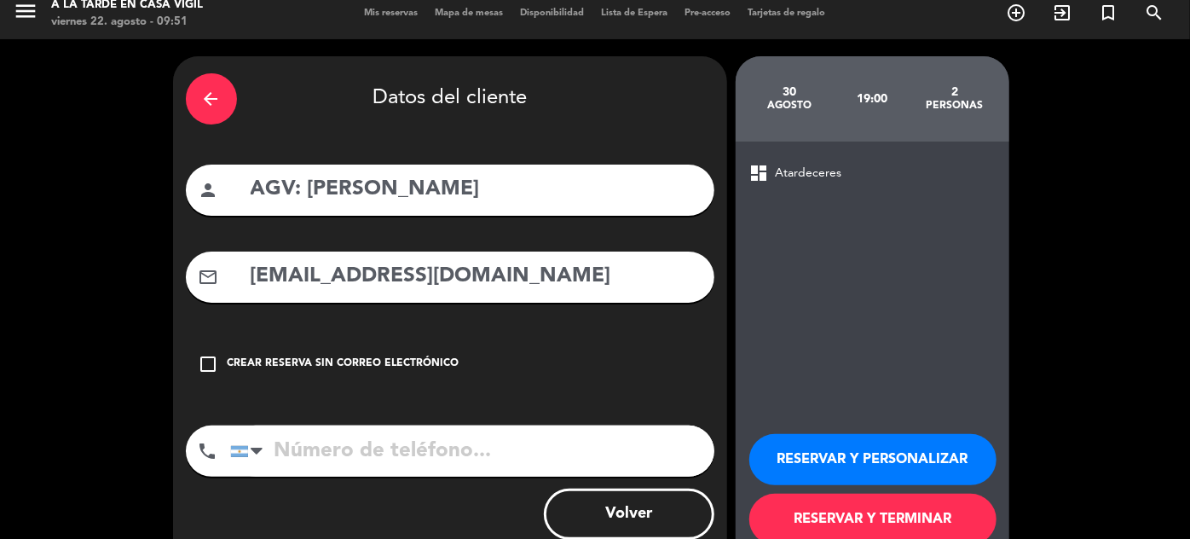
type input "[EMAIL_ADDRESS][DOMAIN_NAME]"
click at [314, 445] on input "tel" at bounding box center [472, 450] width 484 height 51
type input "2616022246"
click at [872, 456] on button "RESERVAR Y PERSONALIZAR" at bounding box center [872, 459] width 247 height 51
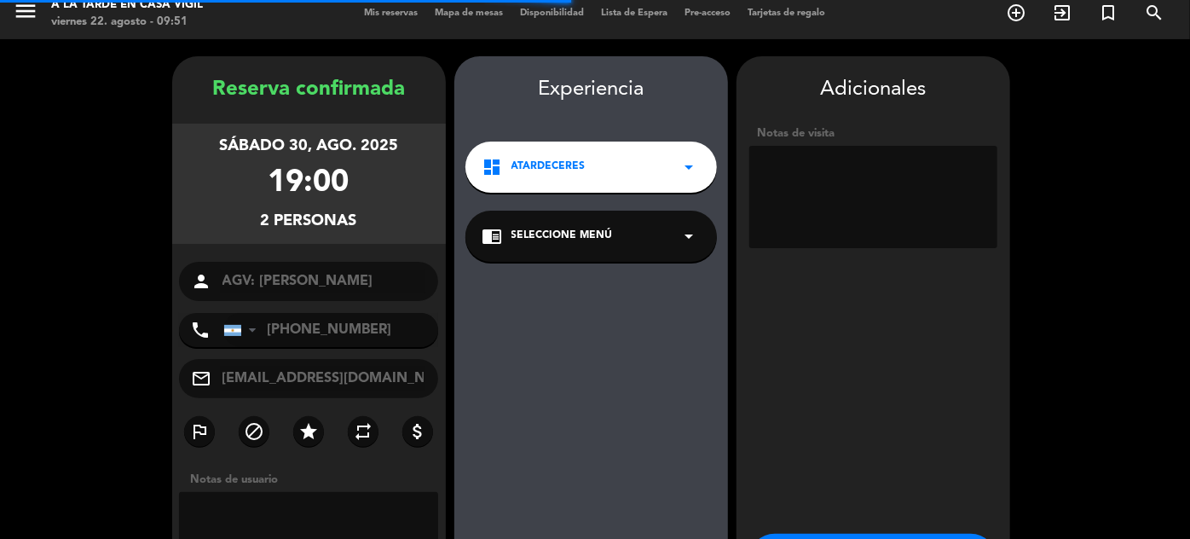
scroll to position [68, 0]
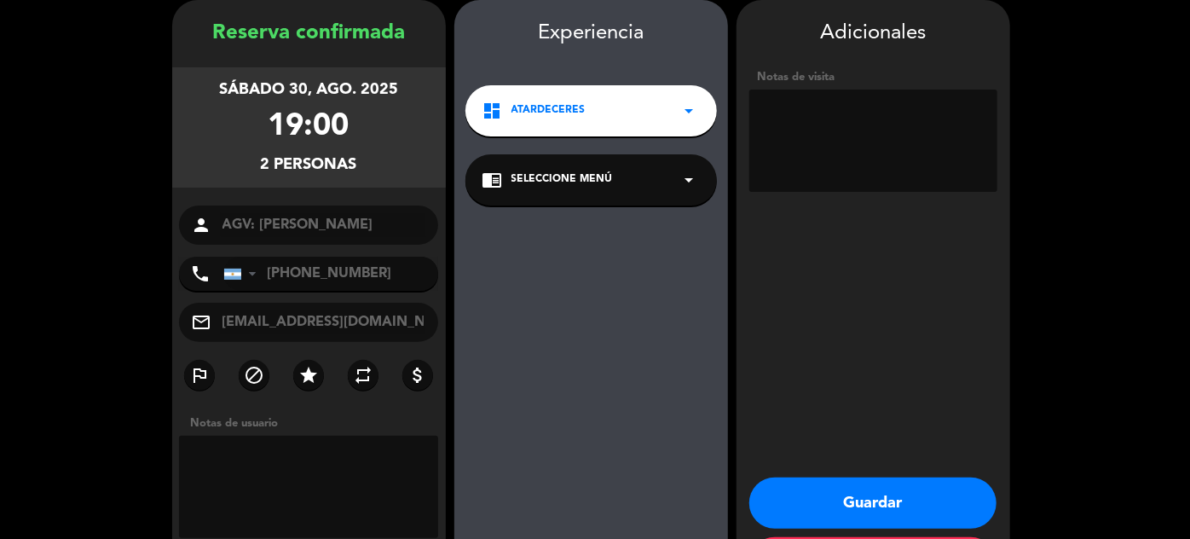
click at [673, 177] on div "chrome_reader_mode Seleccione Menú arrow_drop_down" at bounding box center [590, 179] width 251 height 51
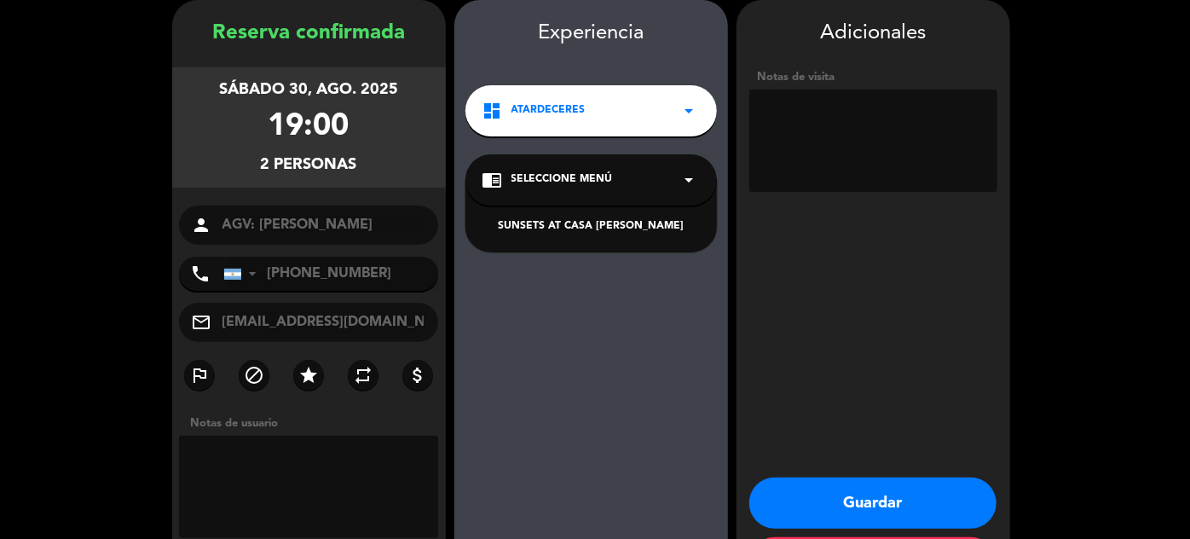
click at [611, 227] on div "SUNSETS AT CASA [PERSON_NAME]" at bounding box center [590, 226] width 217 height 17
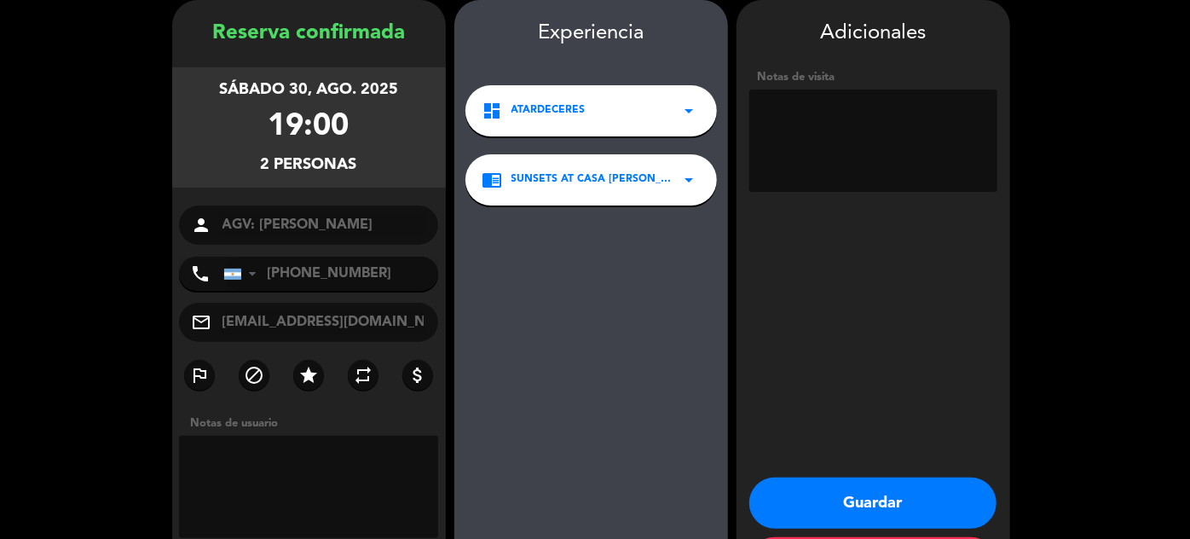
click at [846, 156] on textarea at bounding box center [873, 140] width 248 height 102
type textarea "VOUCHER BALIARDA"
click at [854, 499] on button "Guardar" at bounding box center [872, 502] width 247 height 51
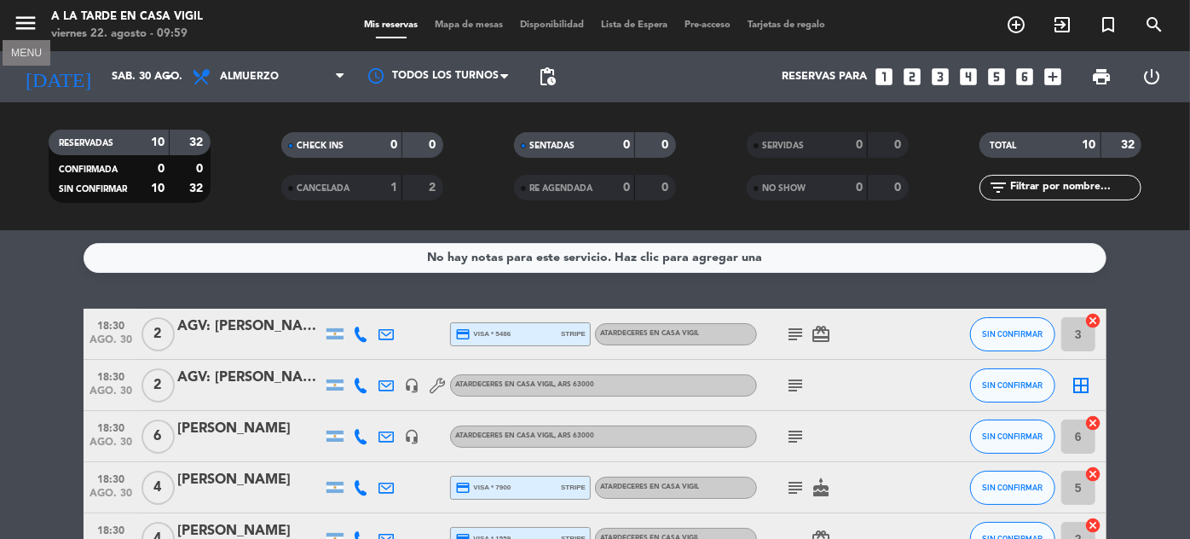
click at [33, 14] on icon "menu" at bounding box center [26, 23] width 26 height 26
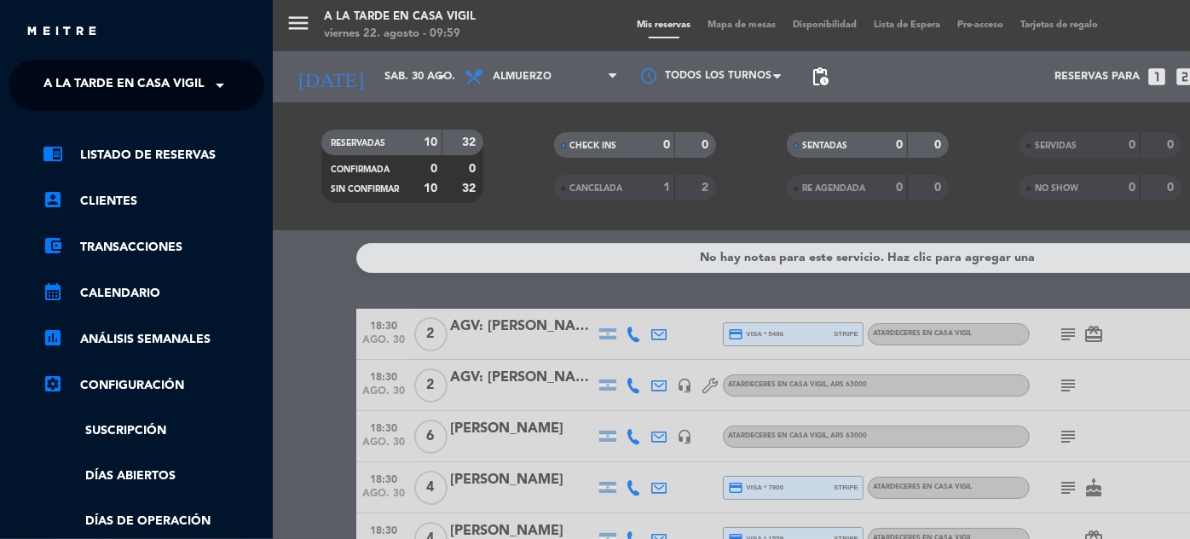
click at [186, 88] on span "A la tarde en Casa Vigil" at bounding box center [123, 85] width 161 height 36
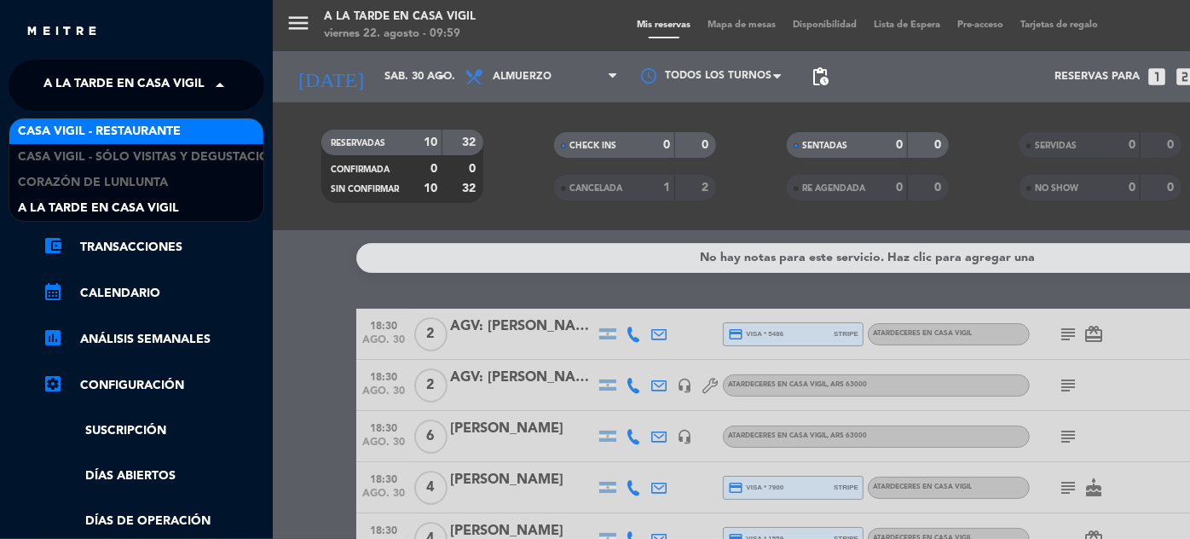
click at [143, 129] on span "Casa Vigil - Restaurante" at bounding box center [99, 132] width 163 height 20
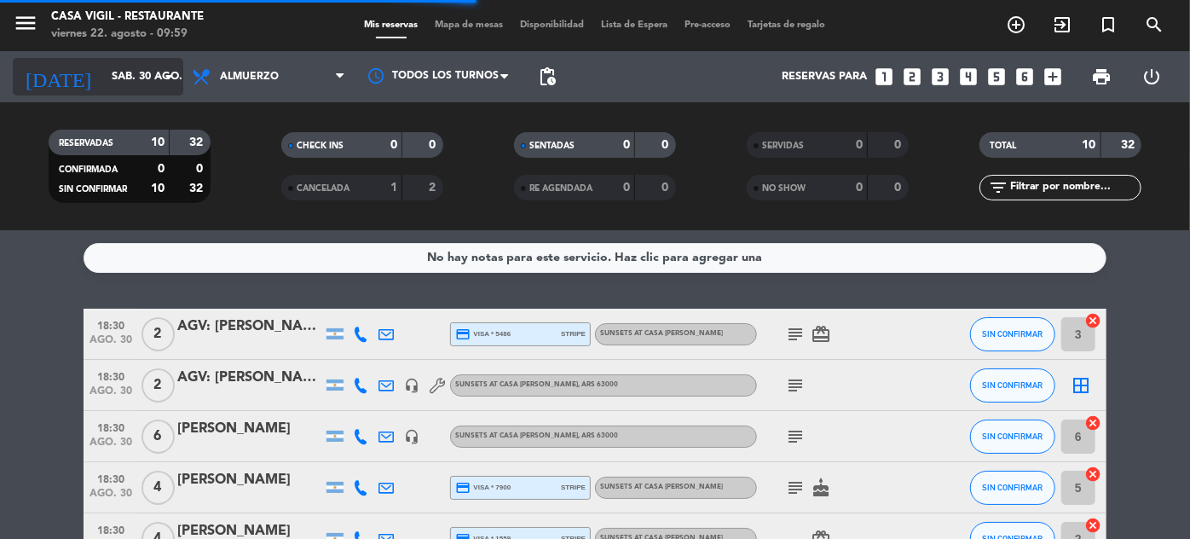
click at [128, 79] on input "sáb. 30 ago." at bounding box center [176, 77] width 146 height 30
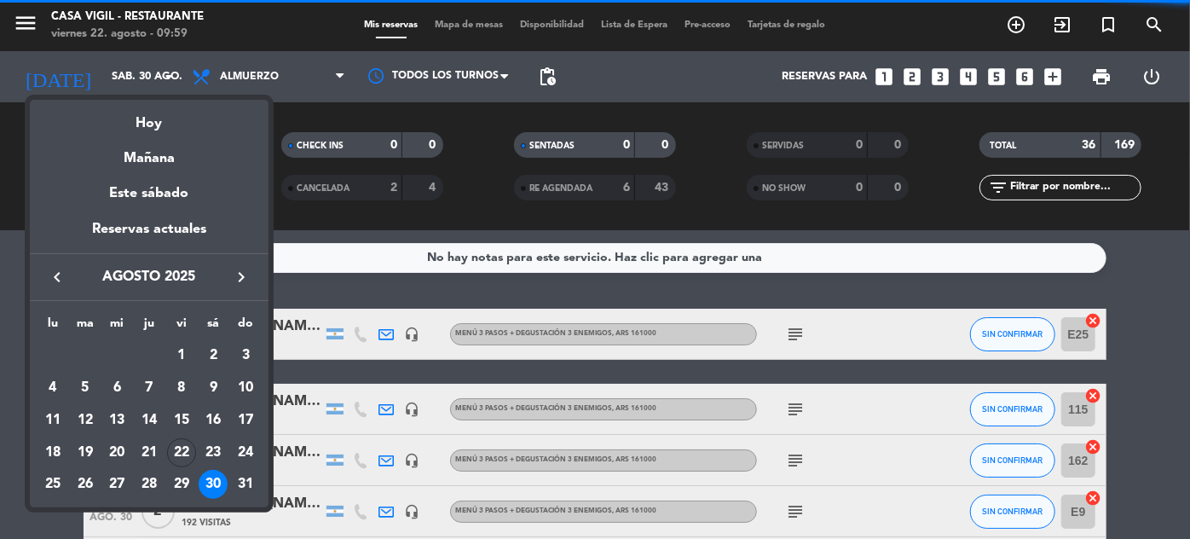
click at [235, 275] on icon "keyboard_arrow_right" at bounding box center [241, 277] width 20 height 20
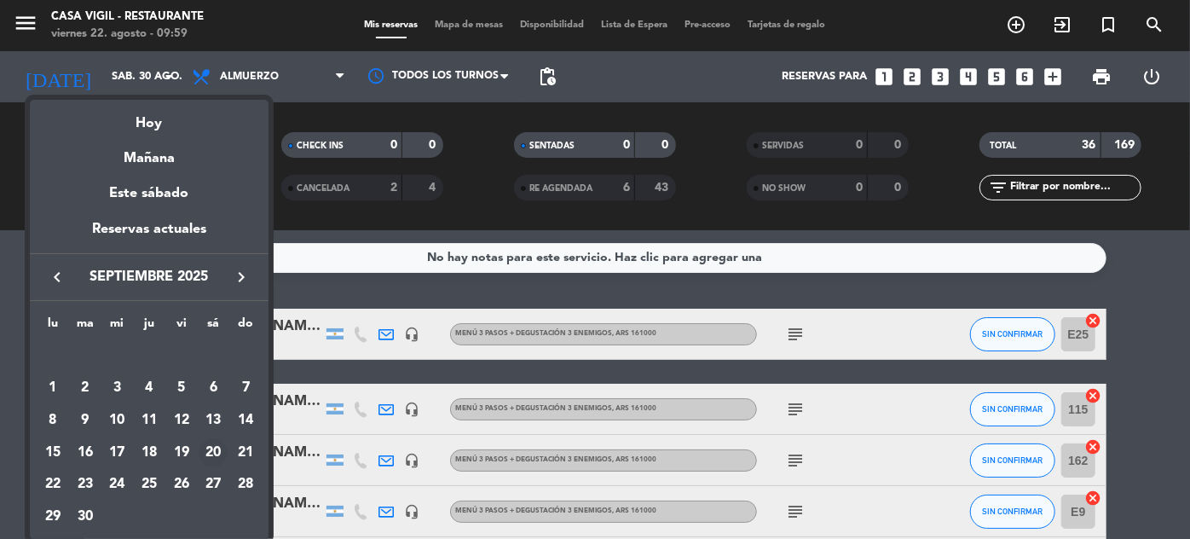
click at [216, 455] on div "20" at bounding box center [213, 452] width 29 height 29
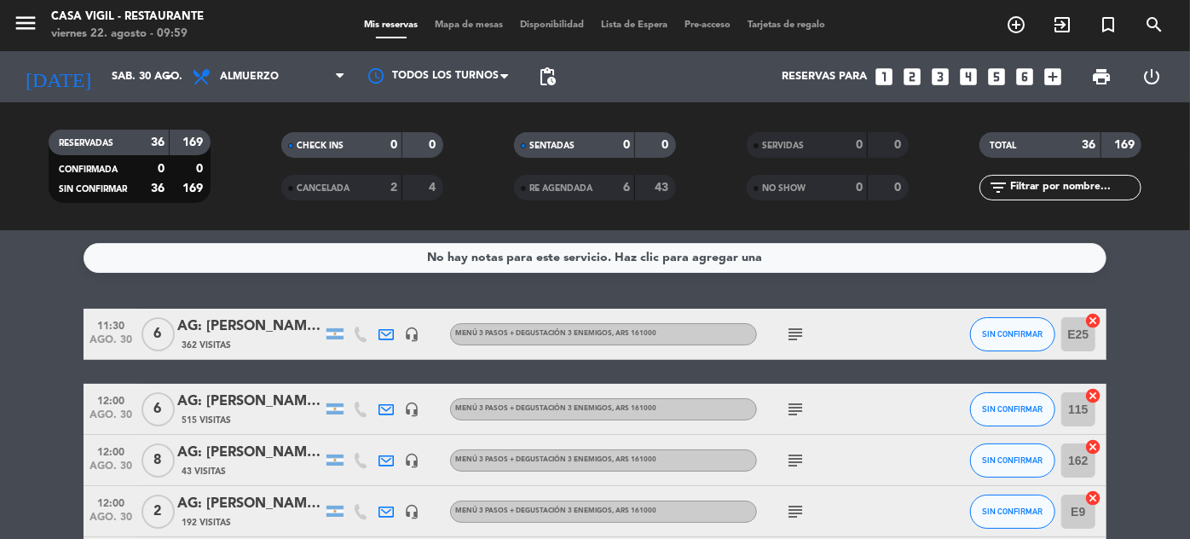
type input "[DATE]"
click at [1071, 183] on input "text" at bounding box center [1074, 187] width 132 height 19
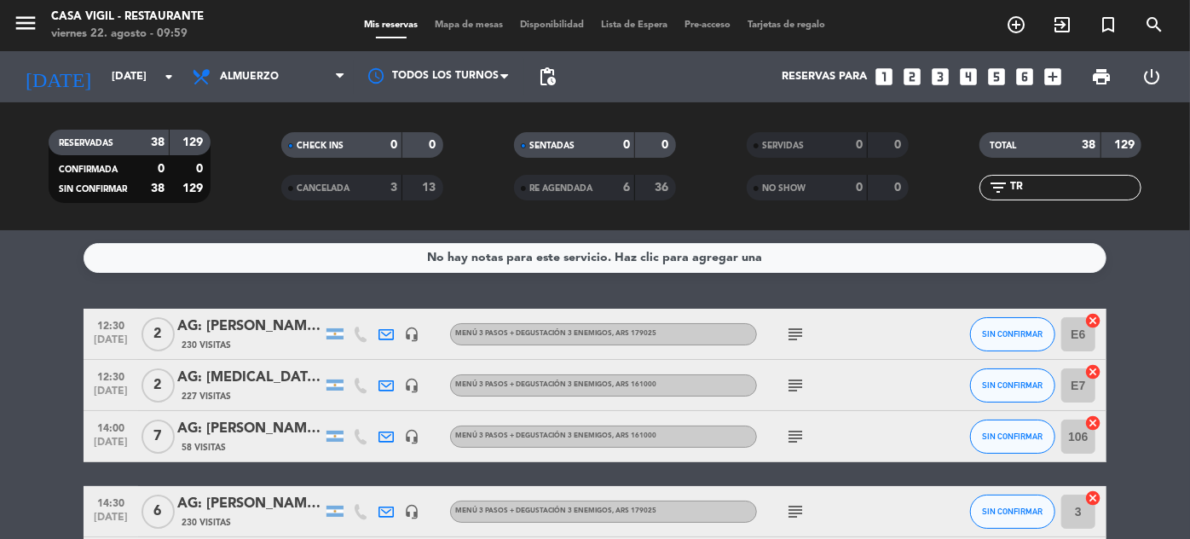
type input "T"
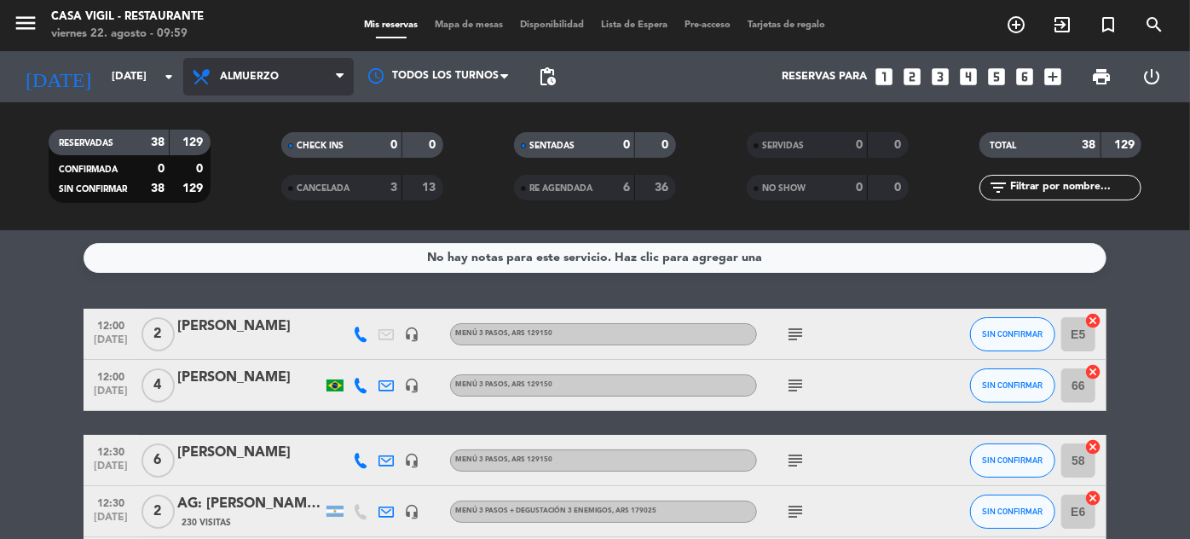
click at [271, 72] on span "Almuerzo" at bounding box center [249, 77] width 59 height 12
click at [259, 191] on div "menu Casa [PERSON_NAME] - Restaurante [DATE] 22. agosto - 09:59 Mis reservas Ma…" at bounding box center [595, 115] width 1190 height 230
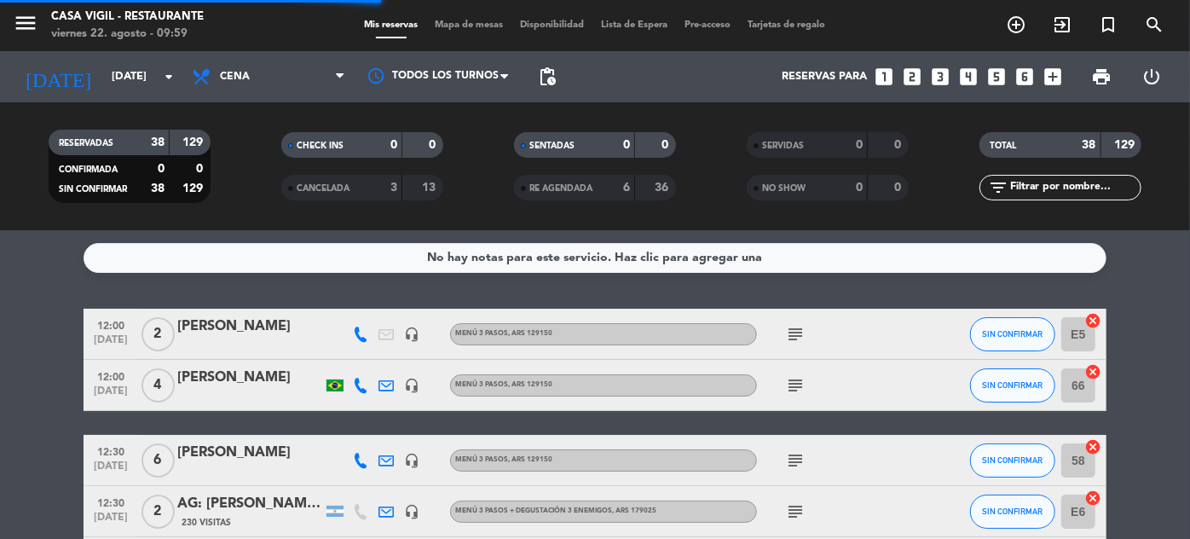
click at [1104, 187] on input "text" at bounding box center [1074, 187] width 132 height 19
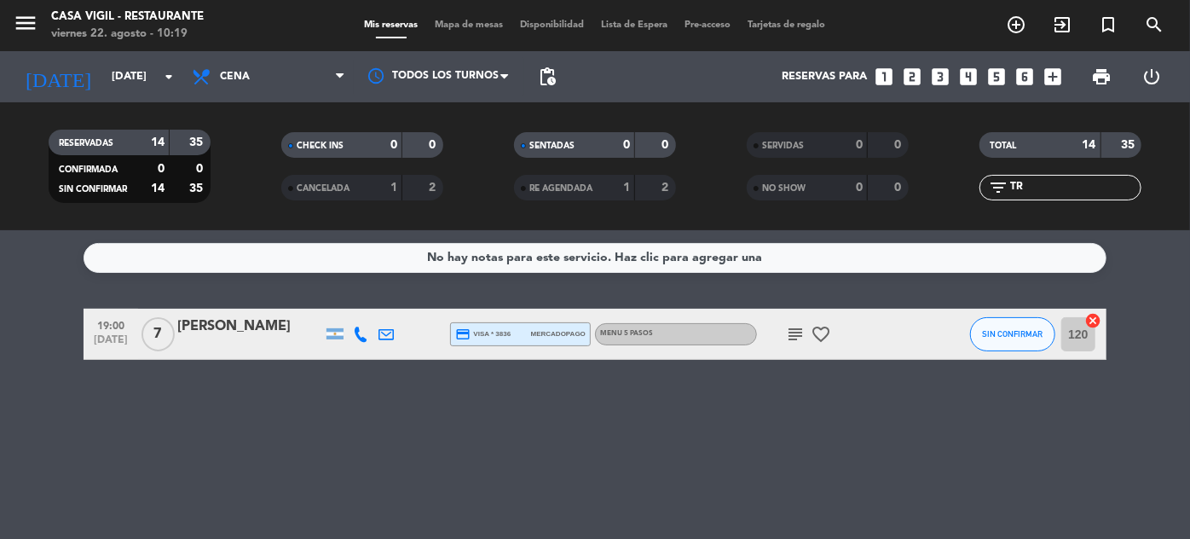
type input "TR"
click at [103, 72] on input "[DATE]" at bounding box center [176, 77] width 146 height 30
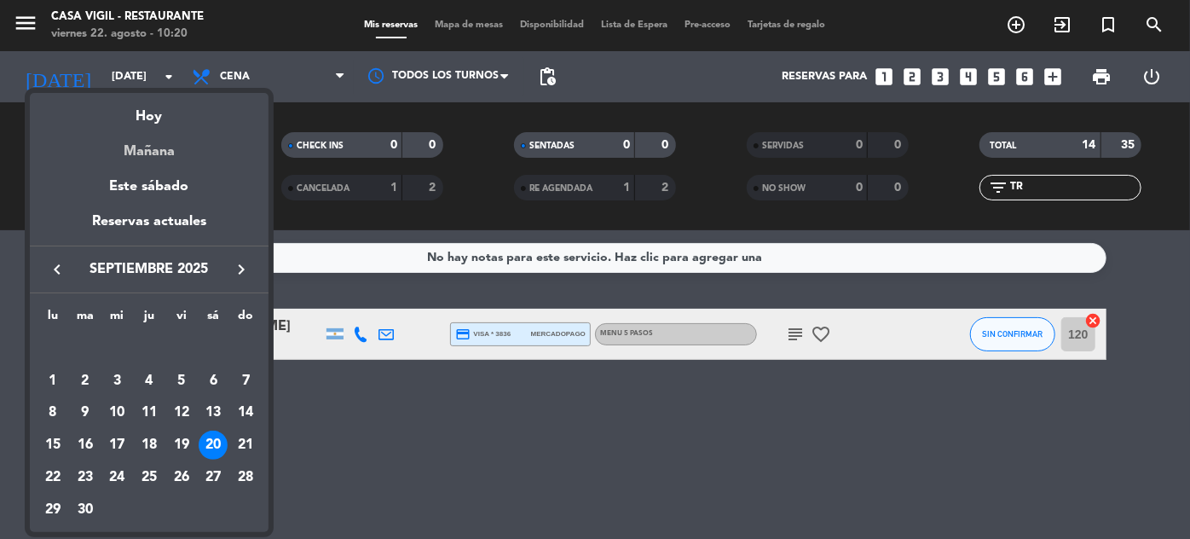
click at [145, 142] on div "Mañana" at bounding box center [149, 145] width 239 height 35
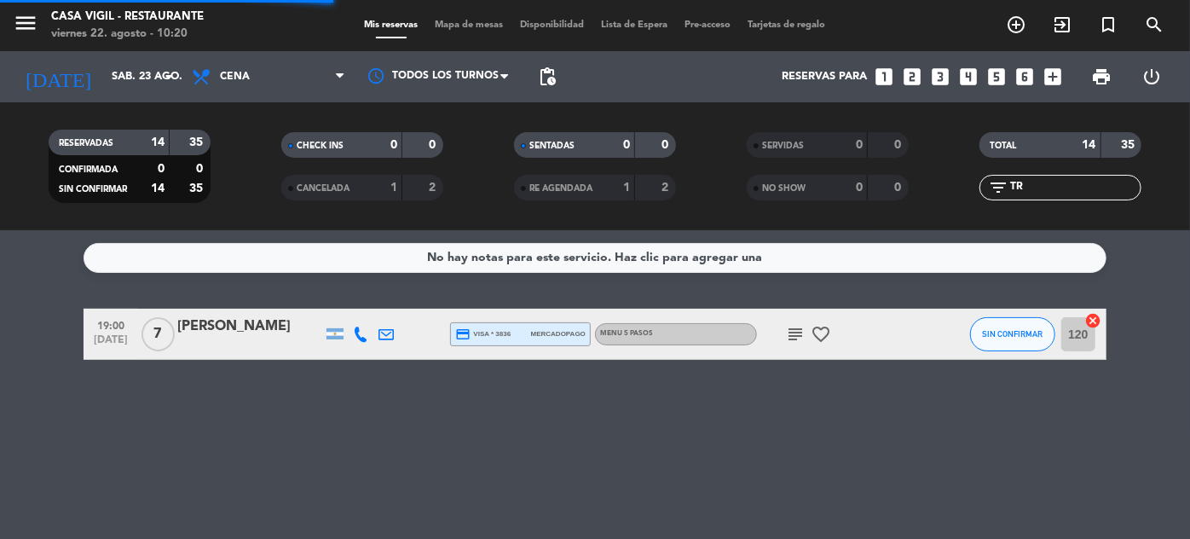
click at [225, 97] on div "Todos los servicios Almuerzo Cena Cena Todos los servicios Almuerzo Cena" at bounding box center [268, 76] width 170 height 51
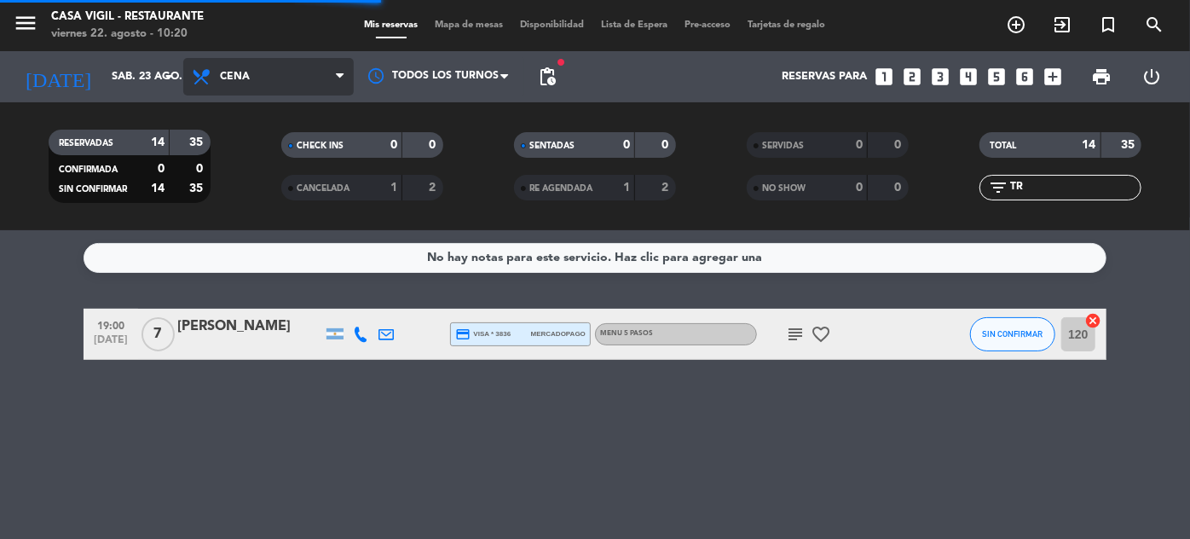
click at [247, 89] on span "Cena" at bounding box center [268, 76] width 170 height 37
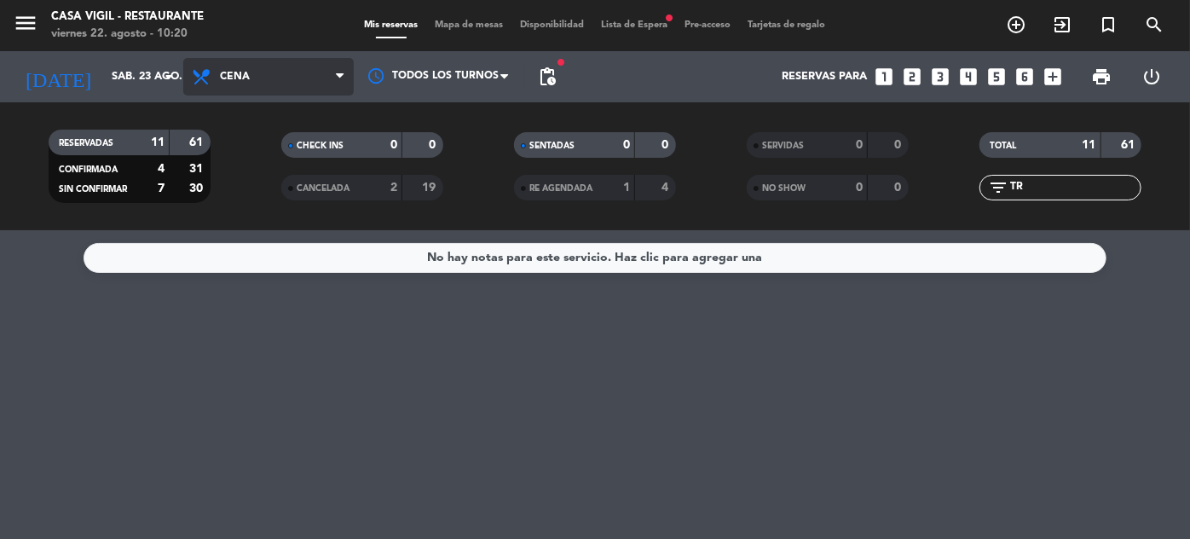
click at [259, 70] on span "Cena" at bounding box center [268, 76] width 170 height 37
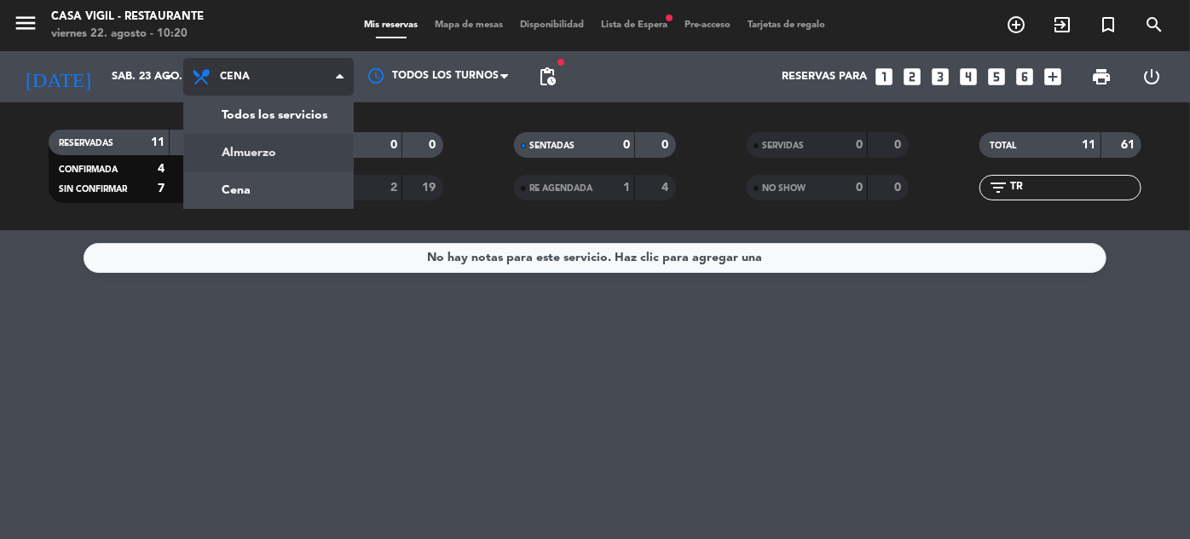
click at [250, 151] on div "menu Casa [PERSON_NAME] - Restaurante [DATE] 22. agosto - 10:20 Mis reservas Ma…" at bounding box center [595, 115] width 1190 height 230
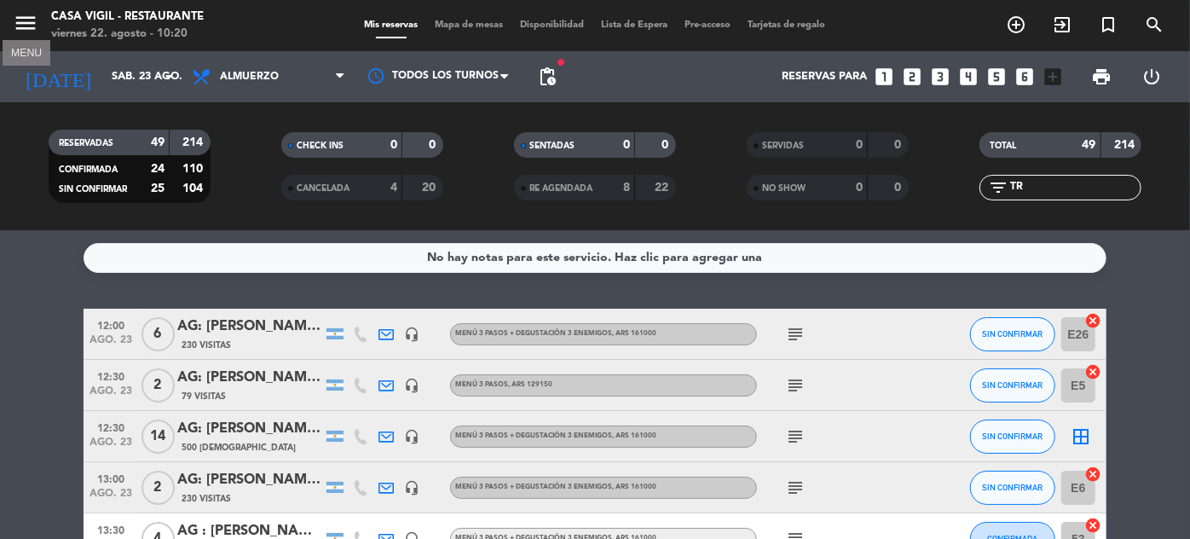
click at [31, 20] on icon "menu" at bounding box center [26, 23] width 26 height 26
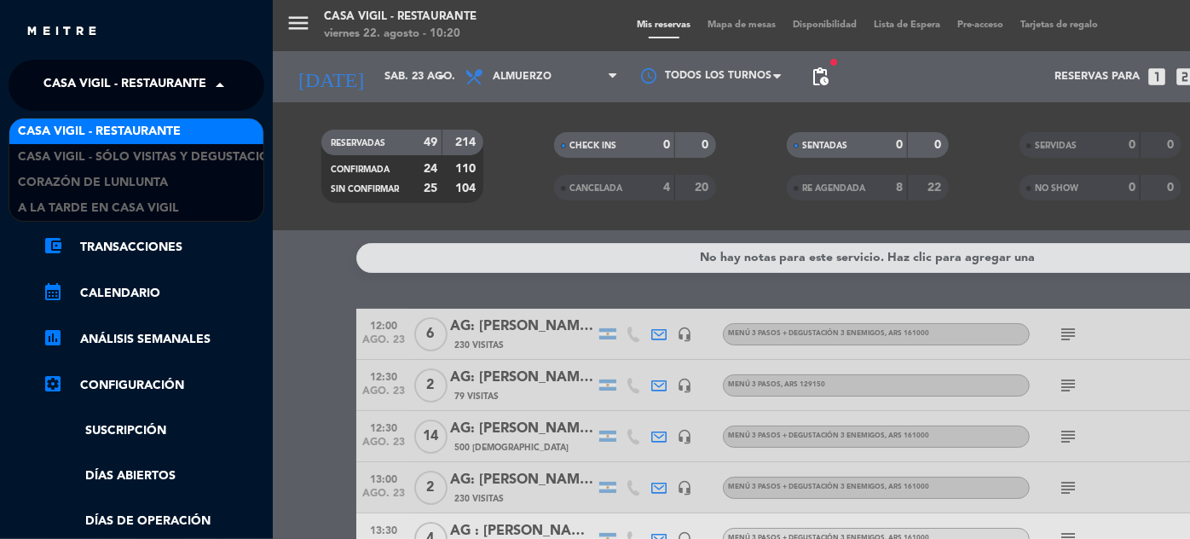
click at [213, 76] on span at bounding box center [224, 85] width 29 height 36
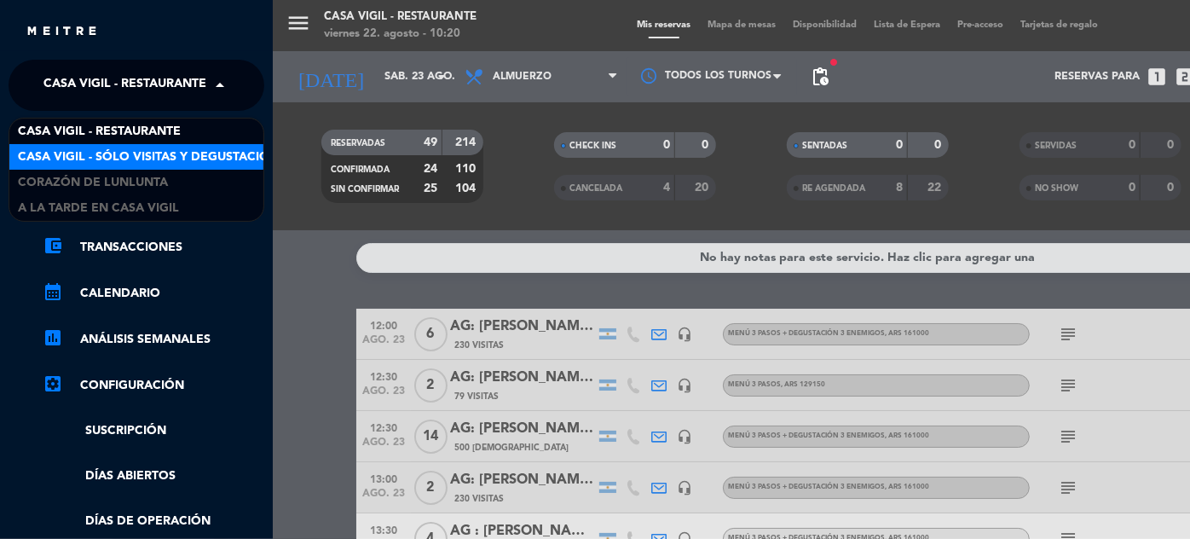
click at [203, 162] on span "Casa Vigil - SÓLO Visitas y Degustaciones" at bounding box center [155, 157] width 275 height 20
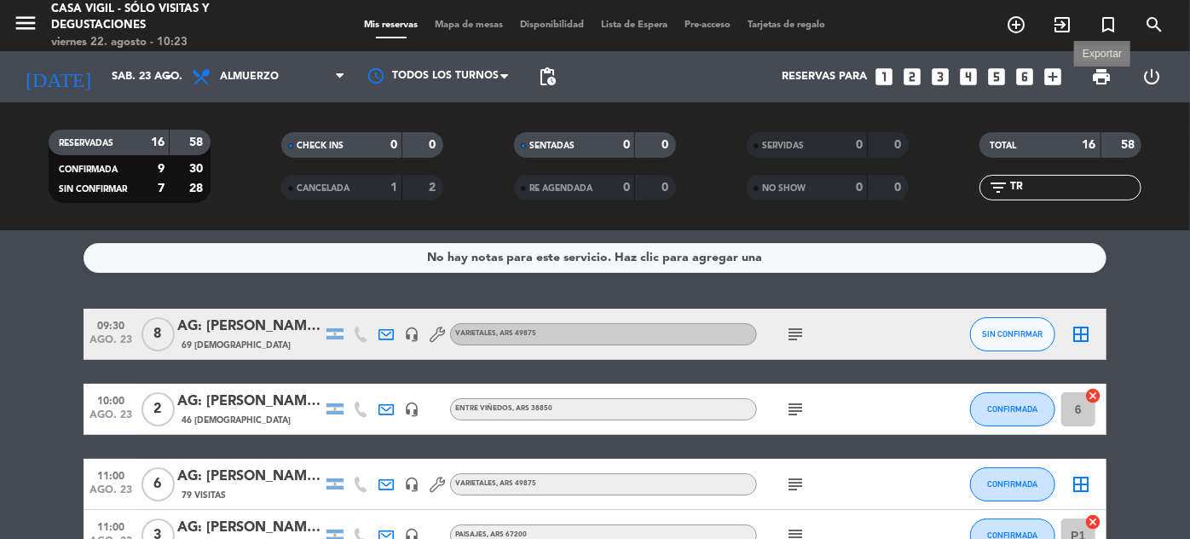
click at [1104, 78] on span "print" at bounding box center [1101, 76] width 20 height 20
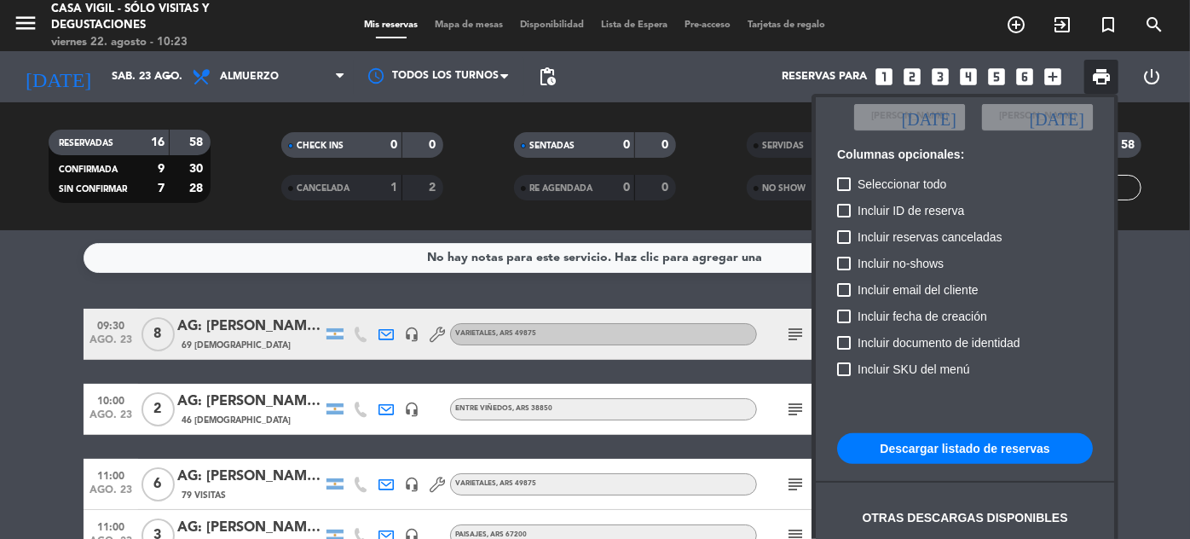
scroll to position [104, 0]
click at [971, 447] on button "Descargar listado de reservas" at bounding box center [965, 447] width 256 height 31
click at [222, 182] on div at bounding box center [595, 269] width 1190 height 539
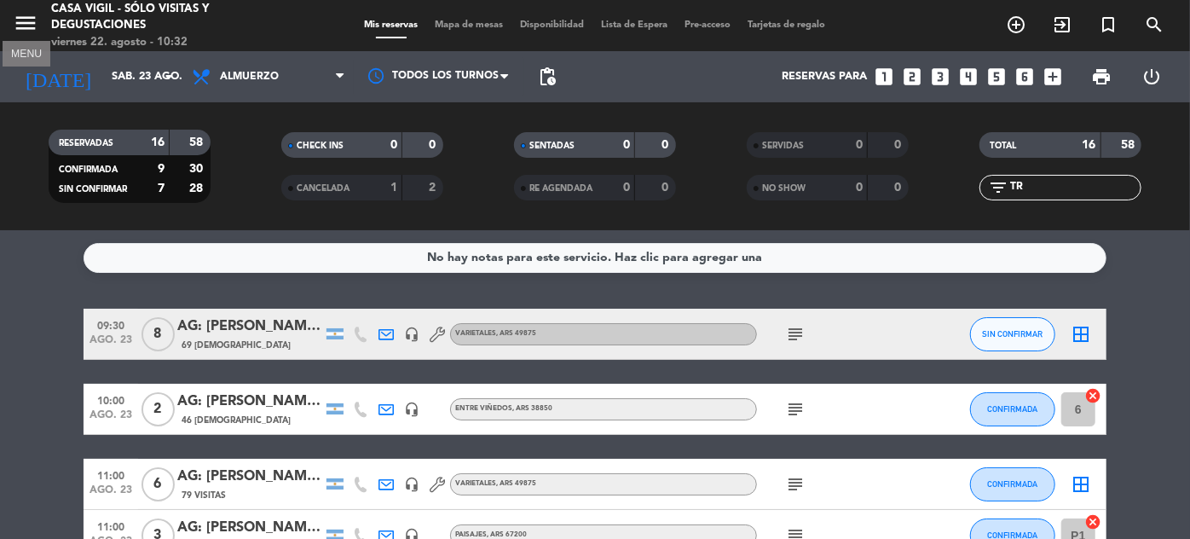
click at [29, 22] on icon "menu" at bounding box center [26, 23] width 26 height 26
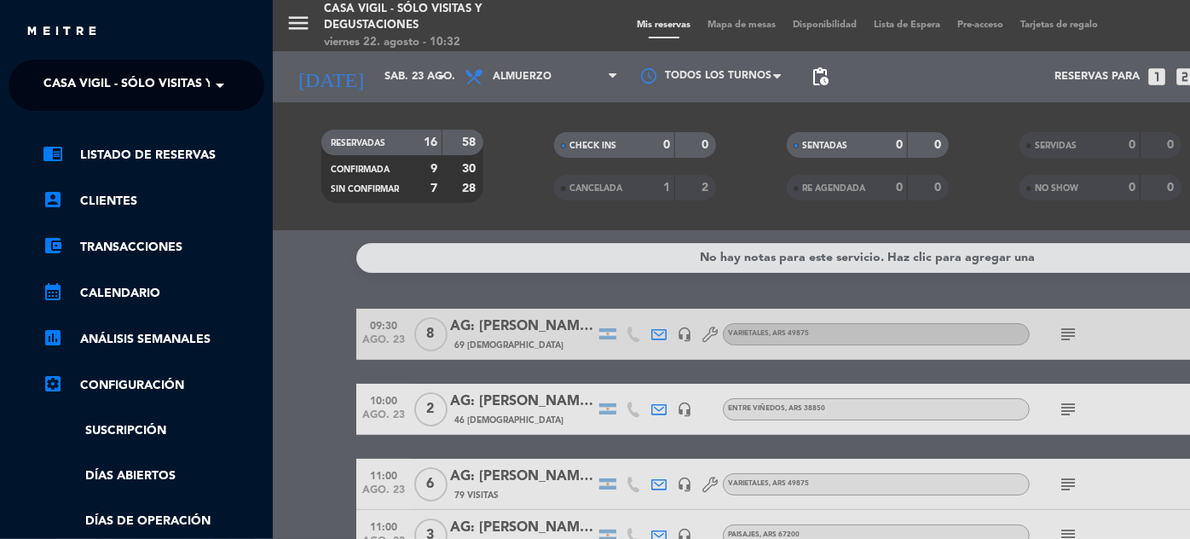
click at [199, 77] on span "Casa Vigil - SÓLO Visitas y Degustaciones" at bounding box center [180, 85] width 275 height 36
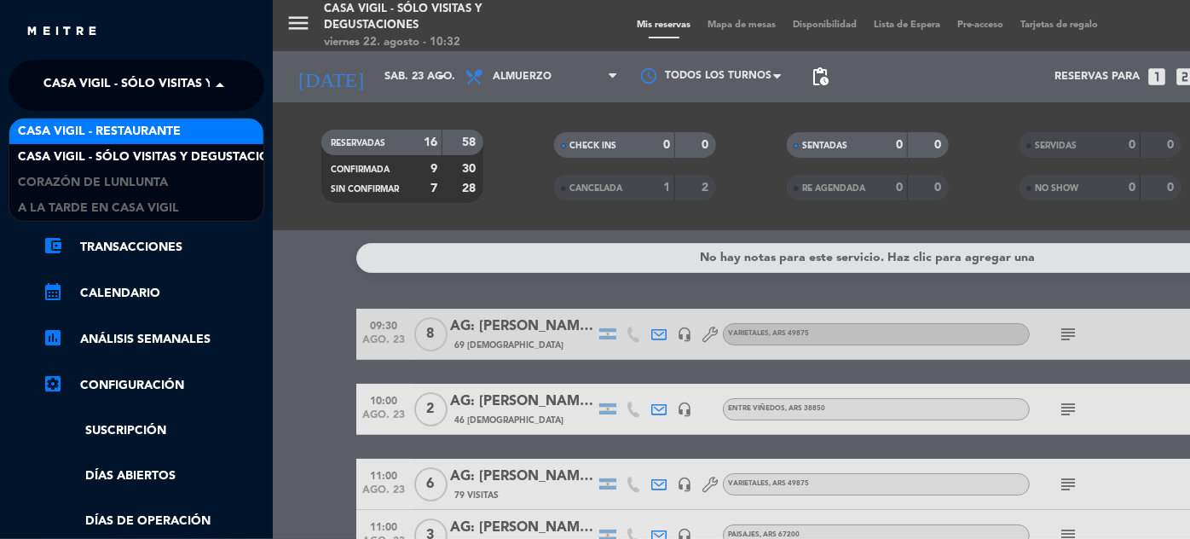
click at [179, 123] on span "Casa Vigil - Restaurante" at bounding box center [99, 132] width 163 height 20
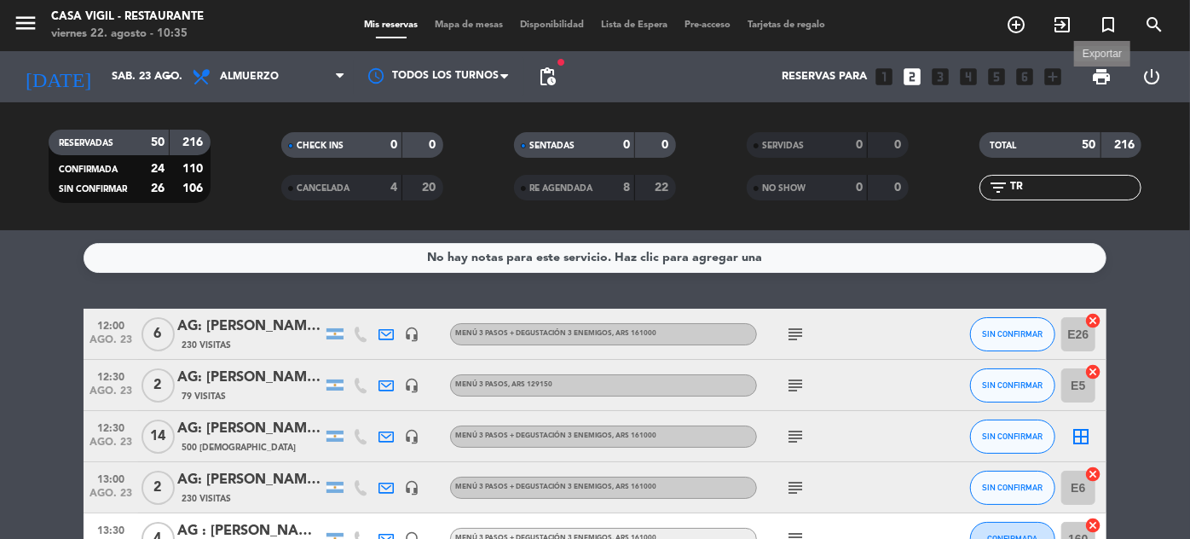
click at [1100, 77] on span "print" at bounding box center [1101, 76] width 20 height 20
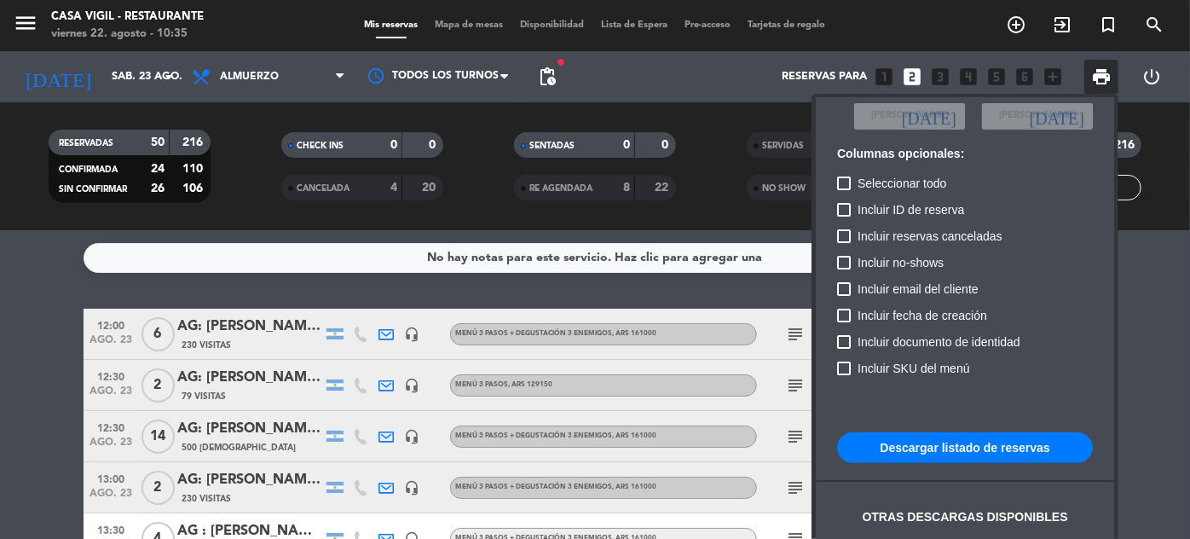
click at [987, 445] on button "Descargar listado de reservas" at bounding box center [965, 447] width 256 height 31
click at [721, 202] on div at bounding box center [595, 269] width 1190 height 539
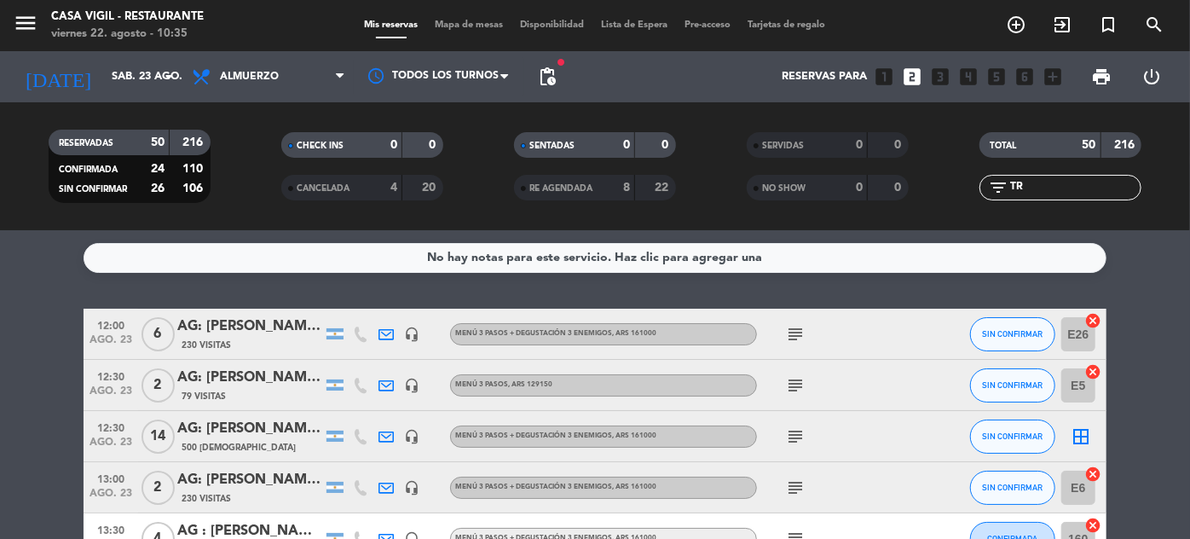
click at [1075, 182] on input "TR" at bounding box center [1074, 187] width 132 height 19
click at [119, 64] on input "sáb. 23 ago." at bounding box center [176, 77] width 146 height 30
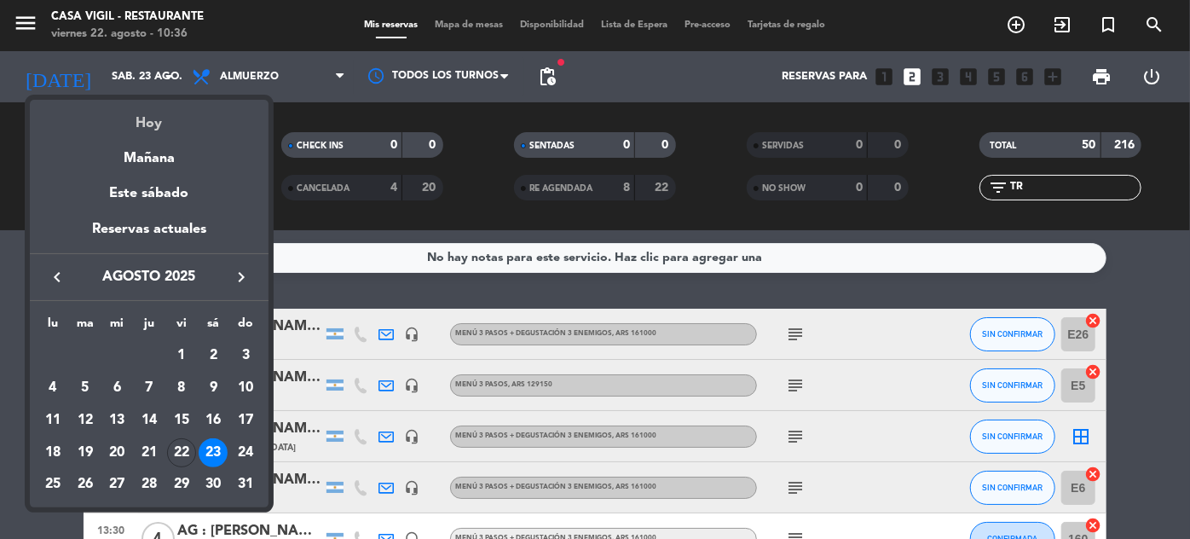
click at [140, 118] on div "Hoy" at bounding box center [149, 117] width 239 height 35
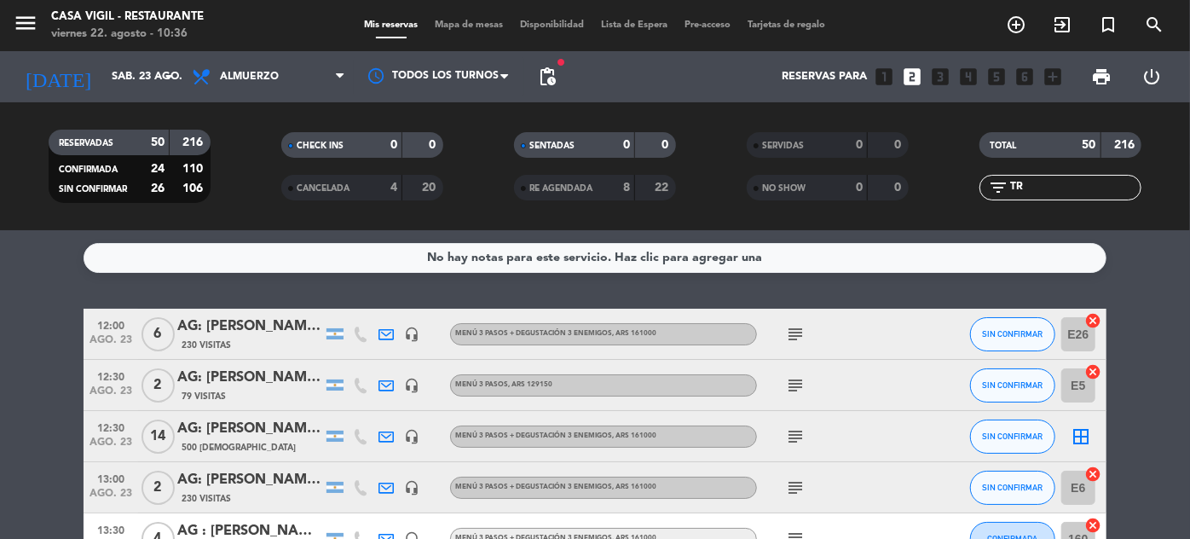
type input "vie. 22 ago."
click at [1056, 179] on input "TR" at bounding box center [1074, 187] width 132 height 19
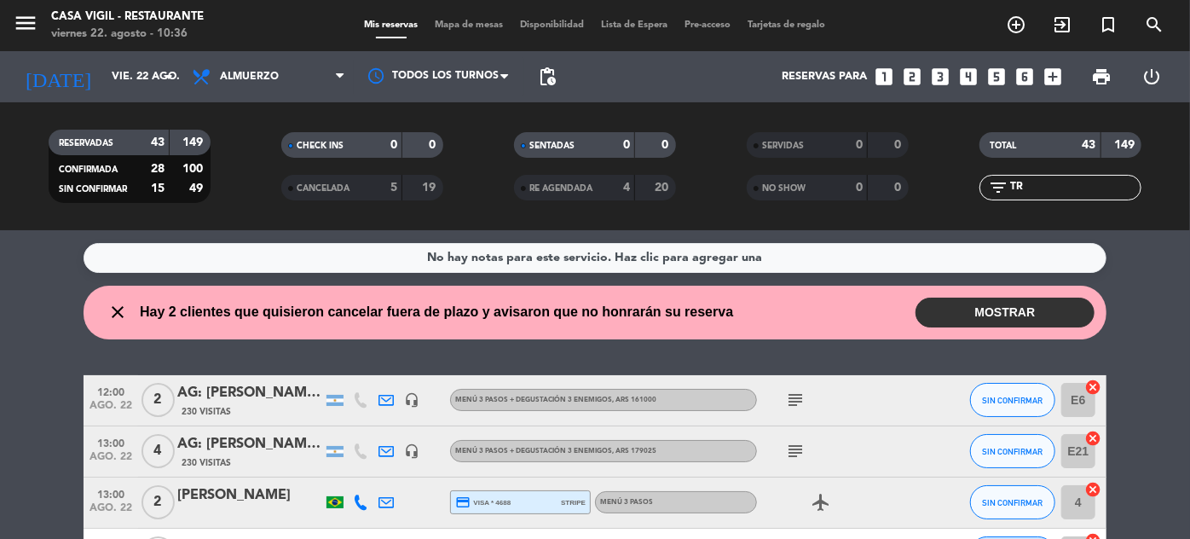
type input "T"
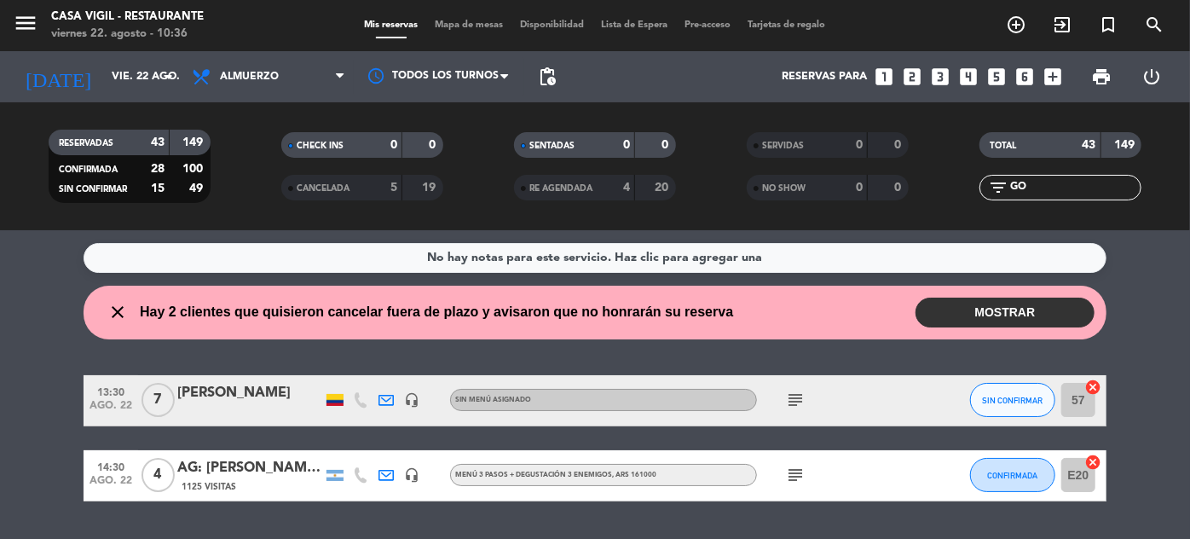
type input "GO"
click at [216, 391] on div "[PERSON_NAME]" at bounding box center [249, 393] width 145 height 22
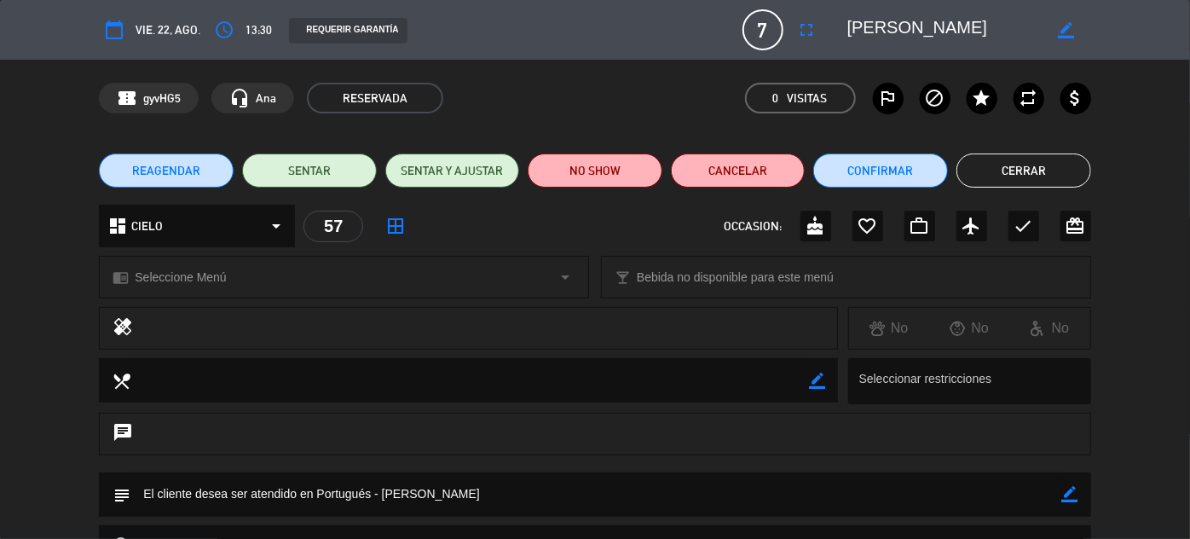
click at [1023, 161] on button "Cerrar" at bounding box center [1023, 170] width 135 height 34
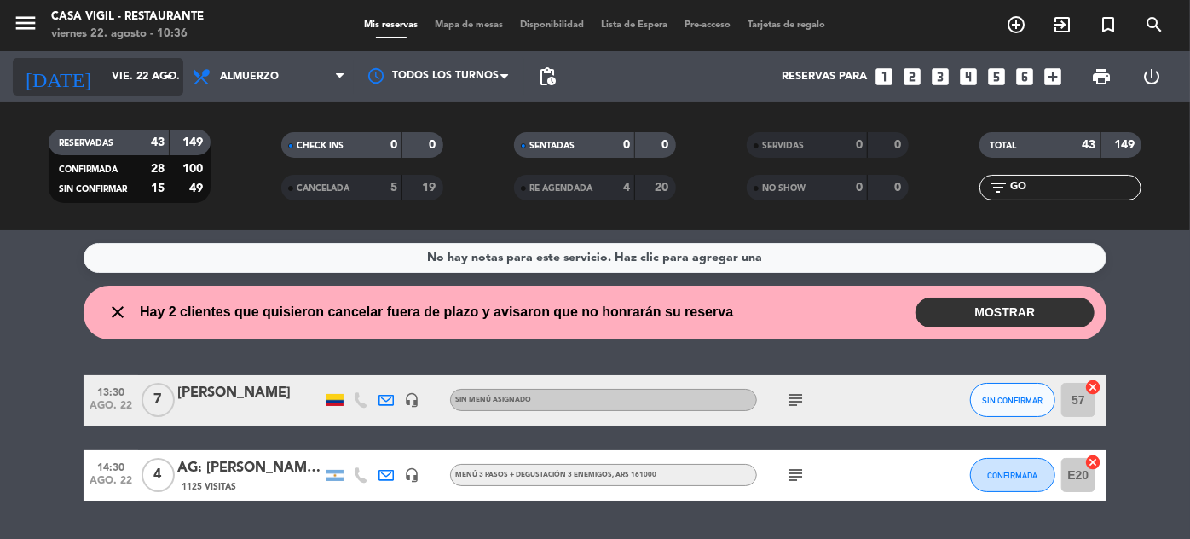
click at [111, 86] on input "vie. 22 ago." at bounding box center [176, 77] width 146 height 30
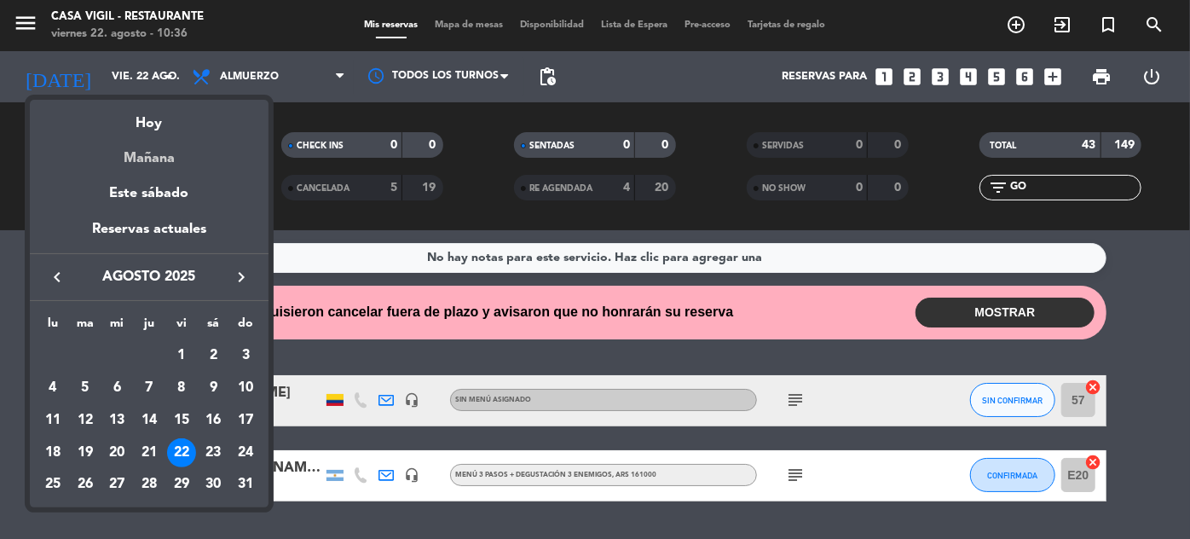
click at [176, 147] on div "Mañana" at bounding box center [149, 152] width 239 height 35
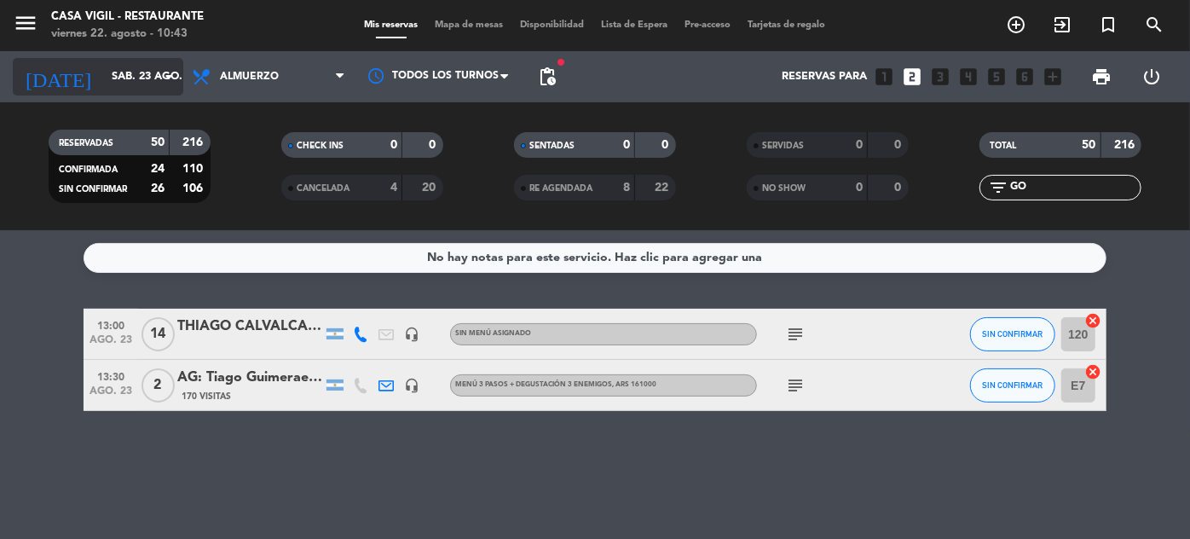
click at [137, 75] on input "sáb. 23 ago." at bounding box center [176, 77] width 146 height 30
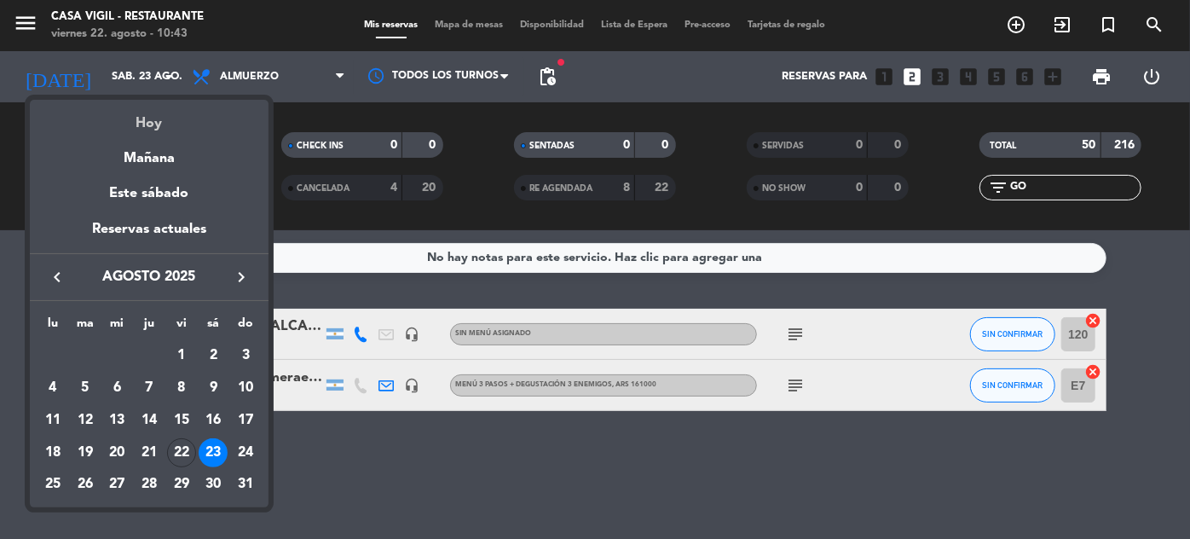
click at [159, 131] on div "Hoy" at bounding box center [149, 117] width 239 height 35
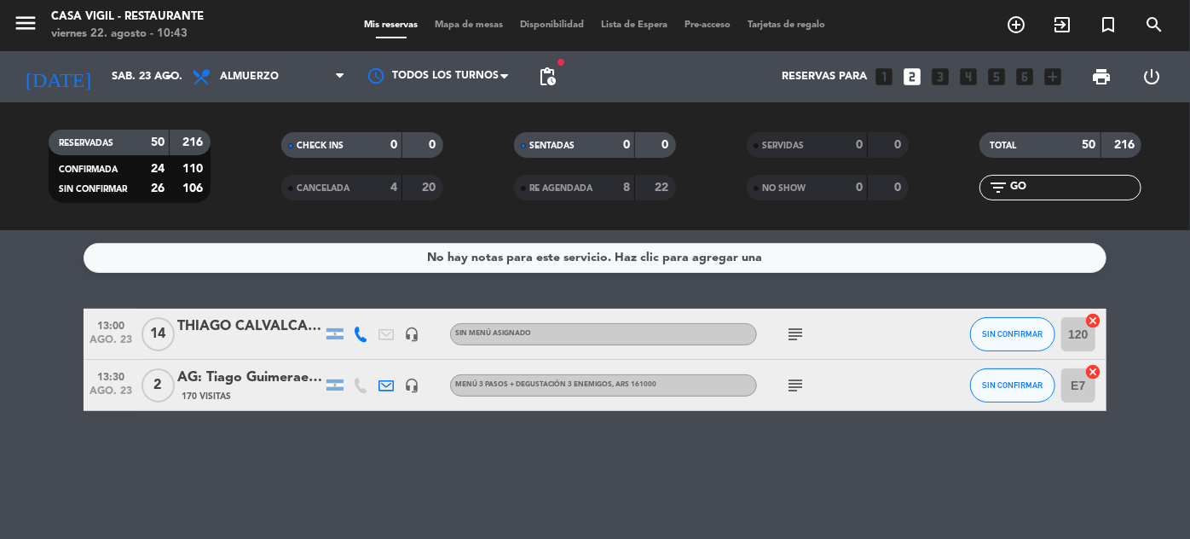
type input "vie. 22 ago."
click at [1048, 182] on input "GO" at bounding box center [1074, 187] width 132 height 19
type input "G"
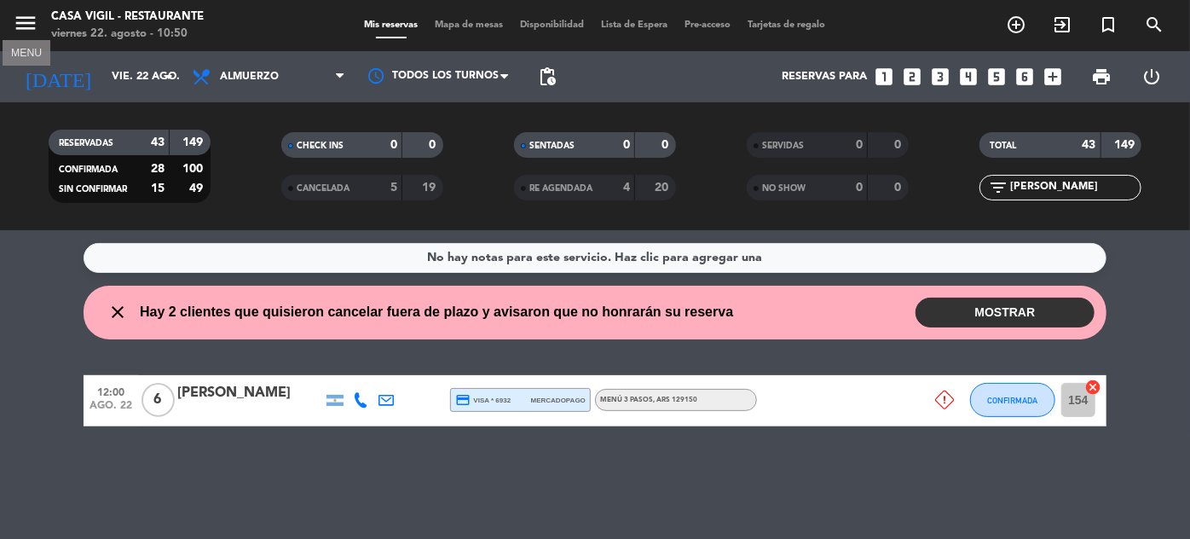
click at [31, 17] on icon "menu" at bounding box center [26, 23] width 26 height 26
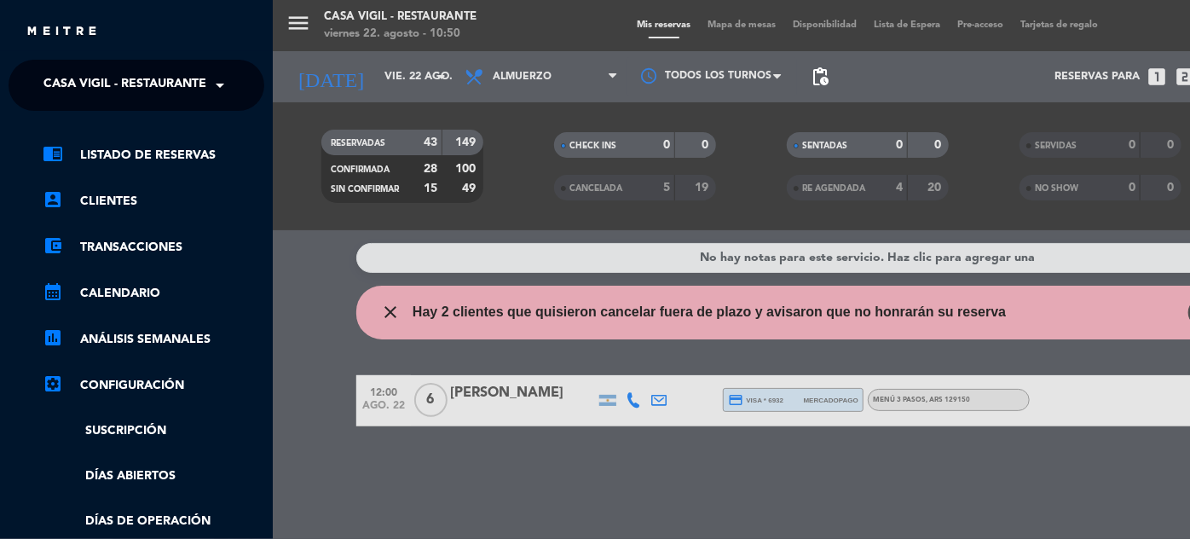
click at [216, 70] on span at bounding box center [224, 85] width 29 height 36
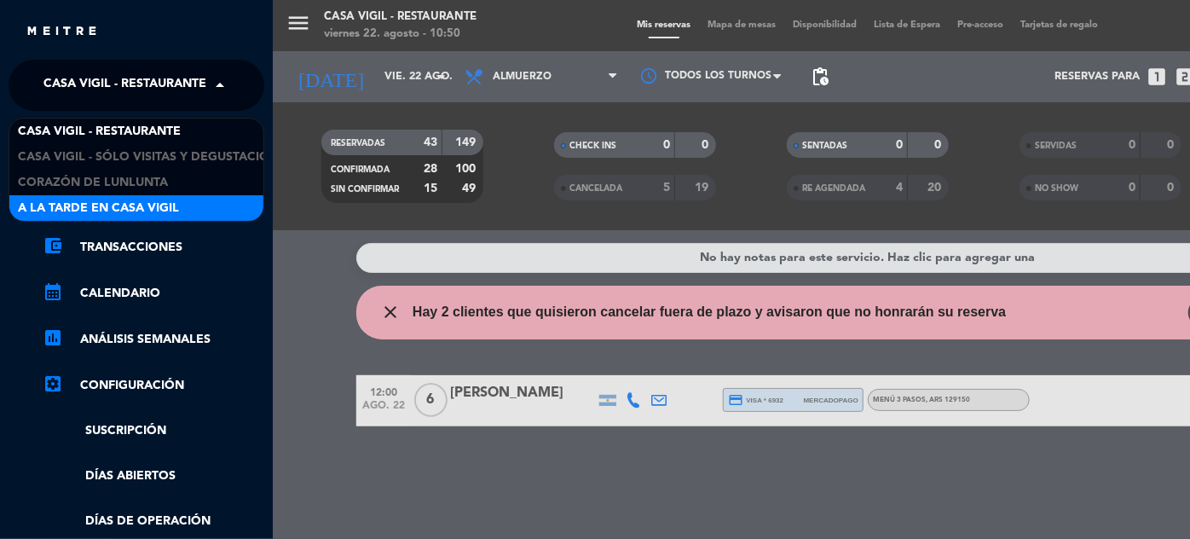
click at [150, 199] on span "A la tarde en Casa Vigil" at bounding box center [98, 209] width 161 height 20
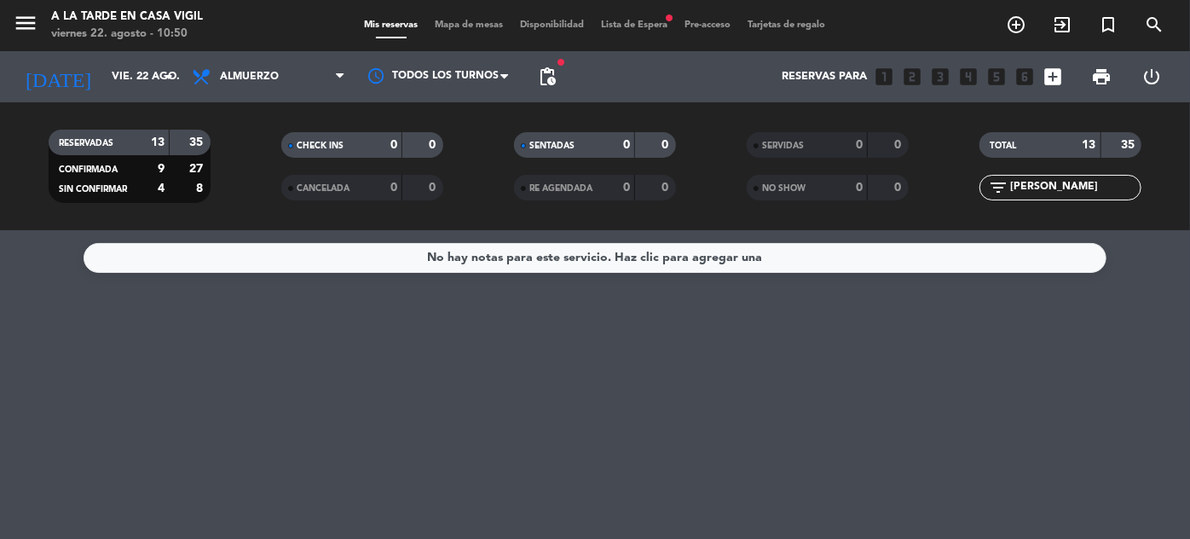
click at [1041, 187] on input "[PERSON_NAME]" at bounding box center [1074, 187] width 132 height 19
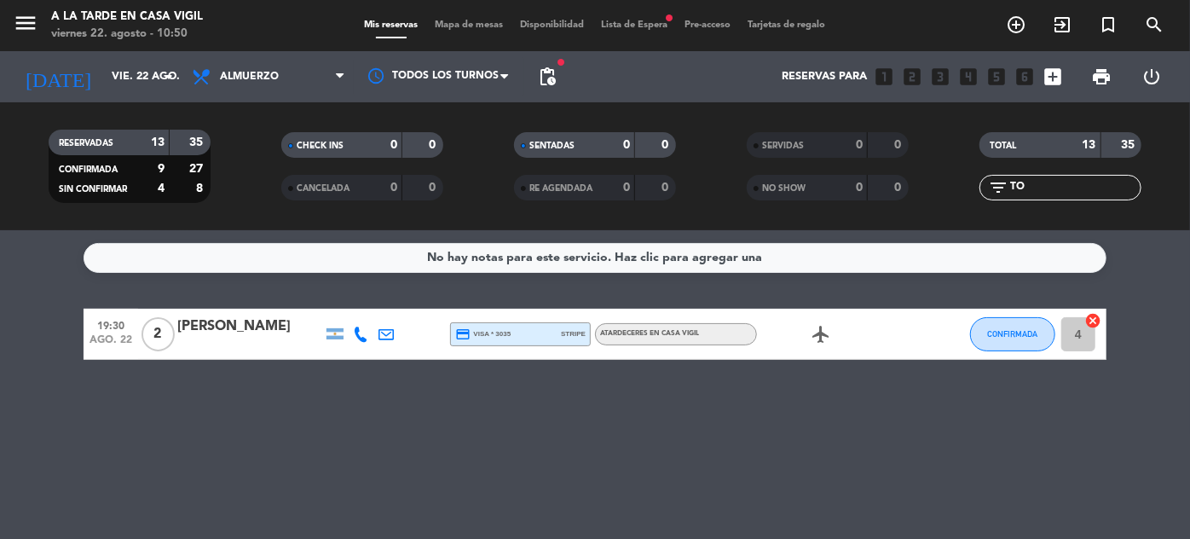
type input "T"
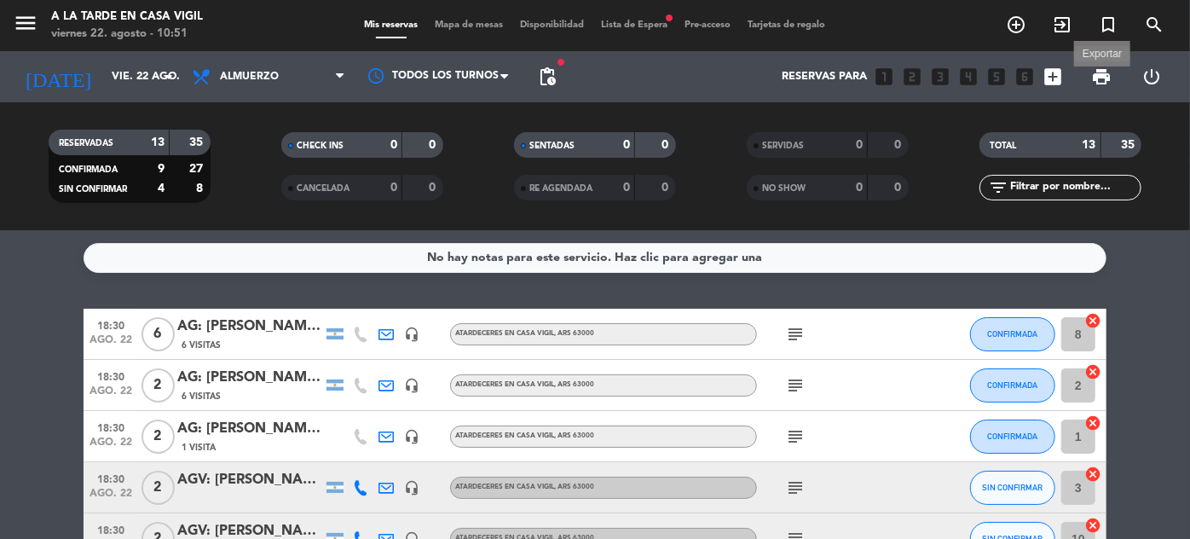
click at [1099, 78] on span "print" at bounding box center [1101, 76] width 20 height 20
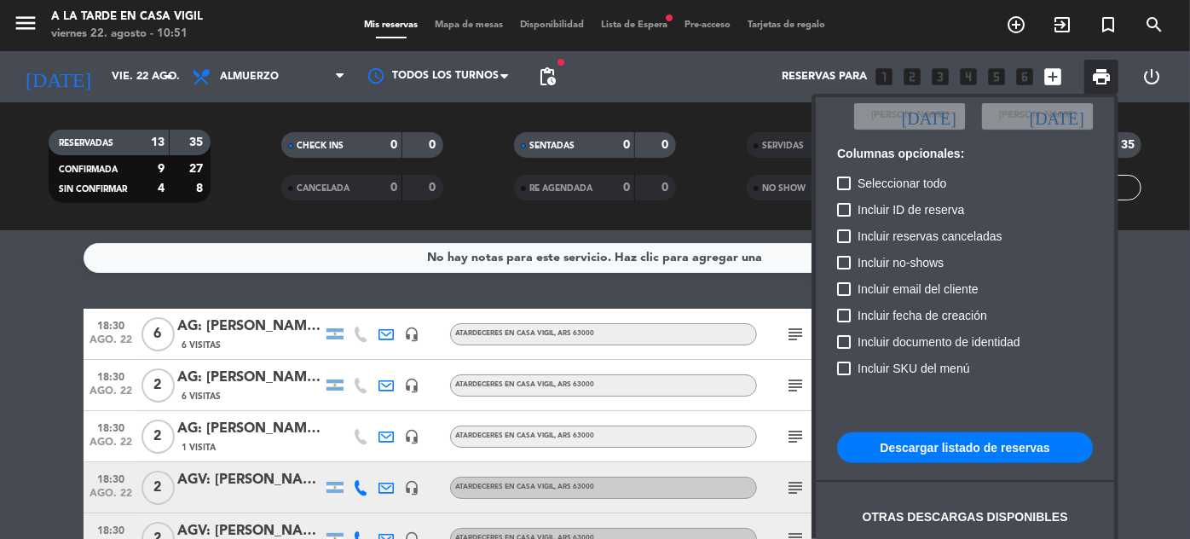
click at [945, 444] on button "Descargar listado de reservas" at bounding box center [965, 447] width 256 height 31
click at [251, 193] on div at bounding box center [595, 269] width 1190 height 539
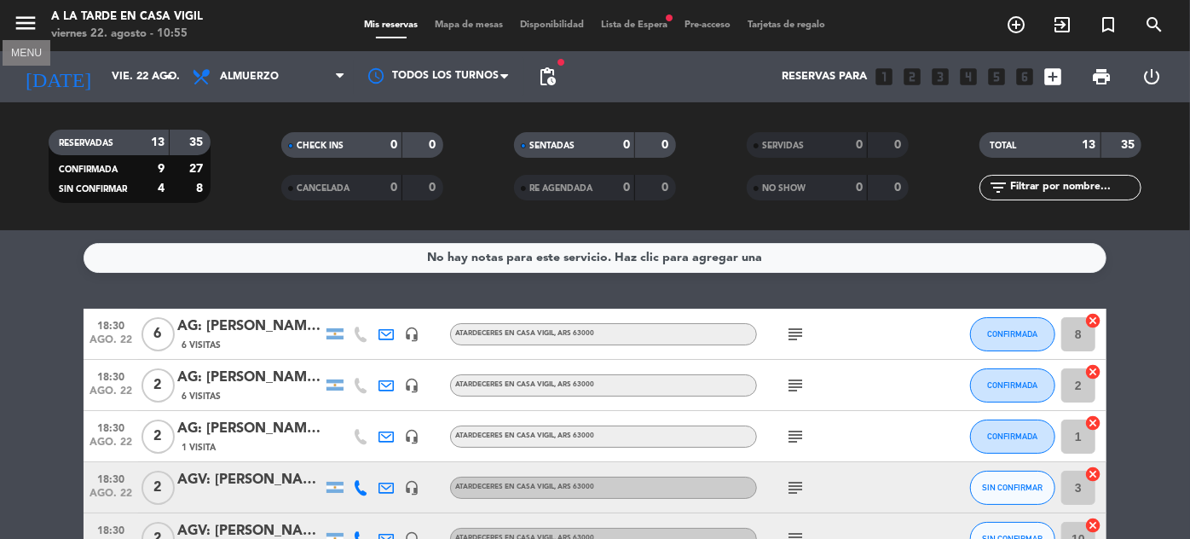
click at [30, 25] on icon "menu" at bounding box center [26, 23] width 26 height 26
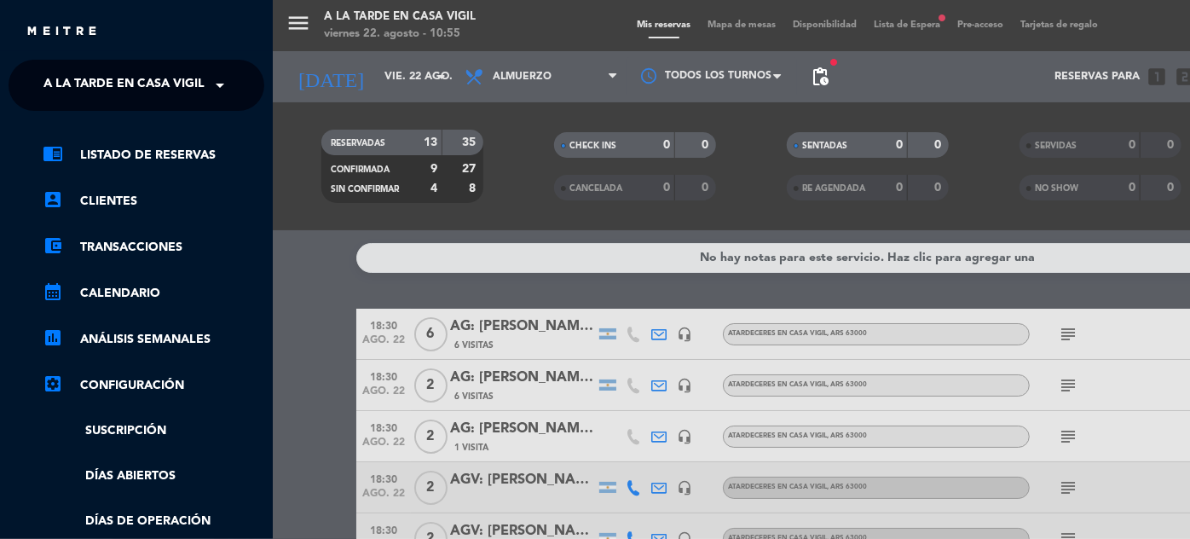
click at [124, 73] on span "A la tarde en Casa Vigil" at bounding box center [123, 85] width 161 height 36
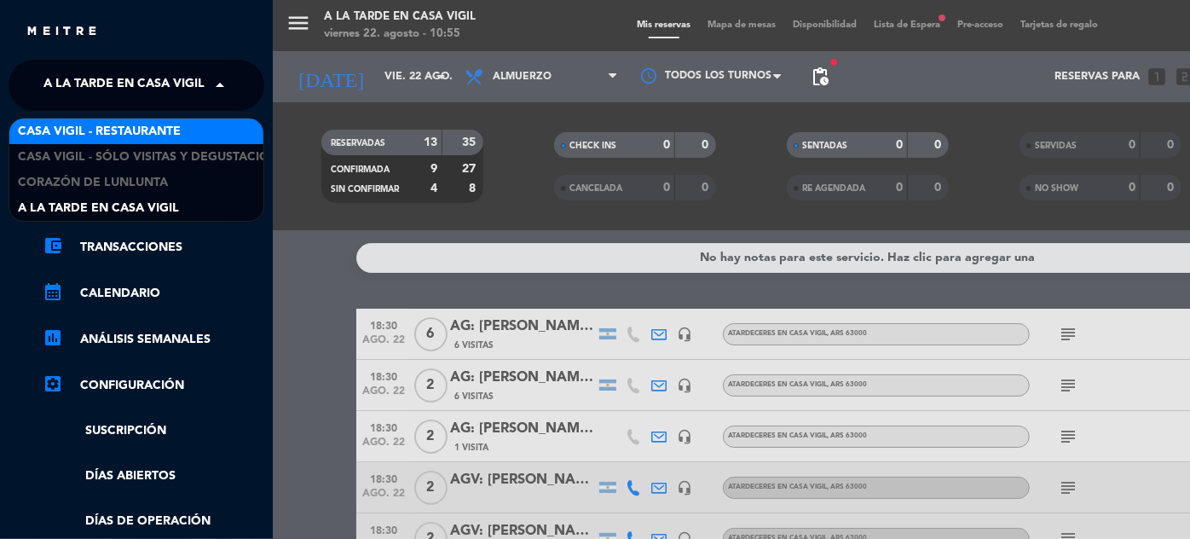
click at [132, 129] on span "Casa Vigil - Restaurante" at bounding box center [99, 132] width 163 height 20
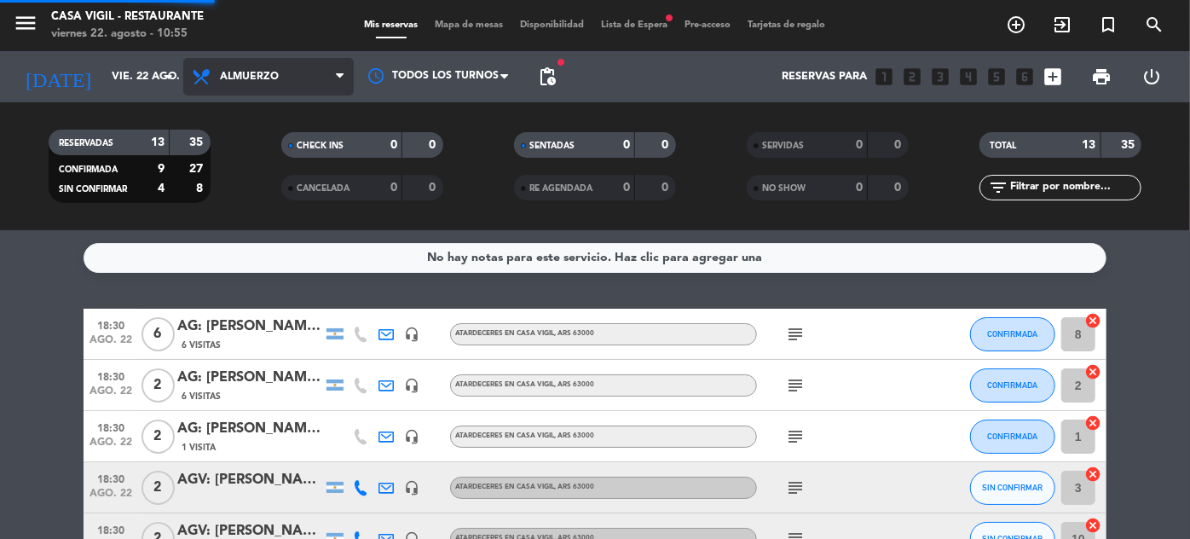
click at [245, 78] on span "Almuerzo" at bounding box center [249, 77] width 59 height 12
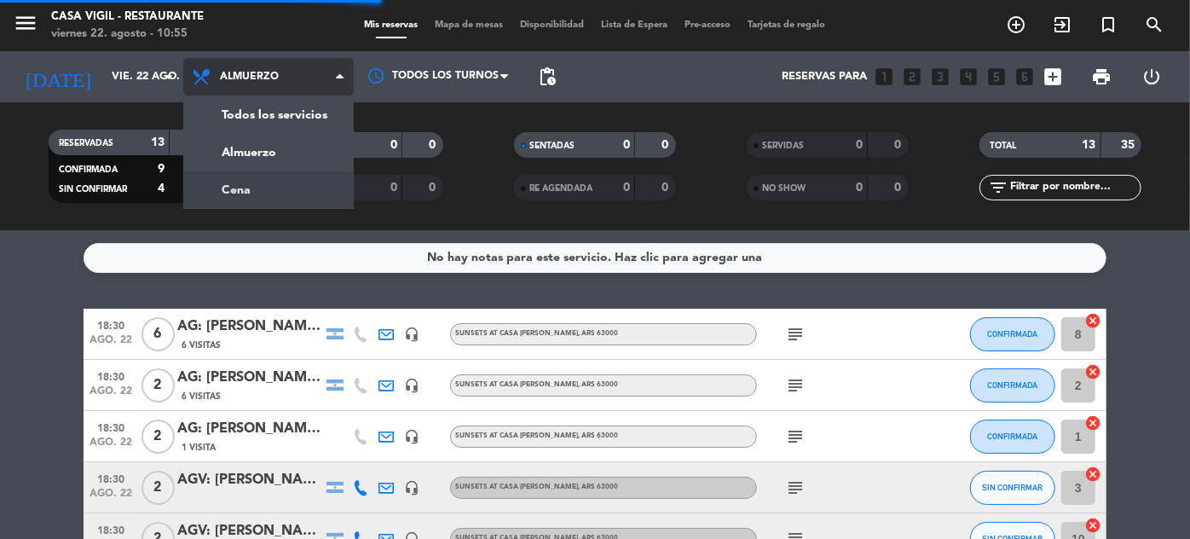
click at [233, 185] on div "menu Casa [PERSON_NAME] - Restaurante [DATE] 22. agosto - 10:55 Mis reservas Ma…" at bounding box center [595, 115] width 1190 height 230
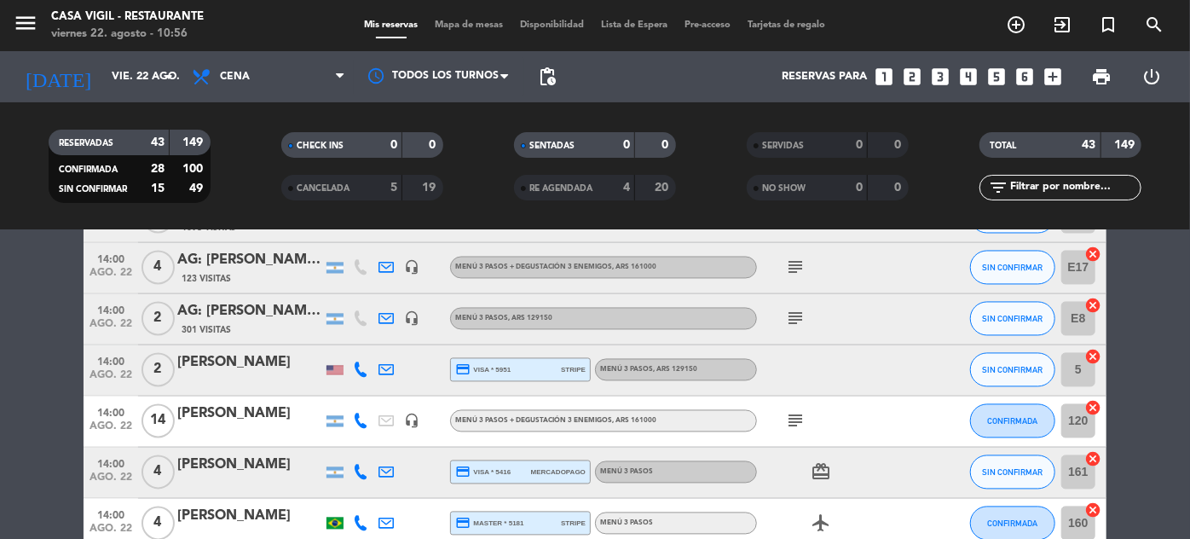
scroll to position [1744, 0]
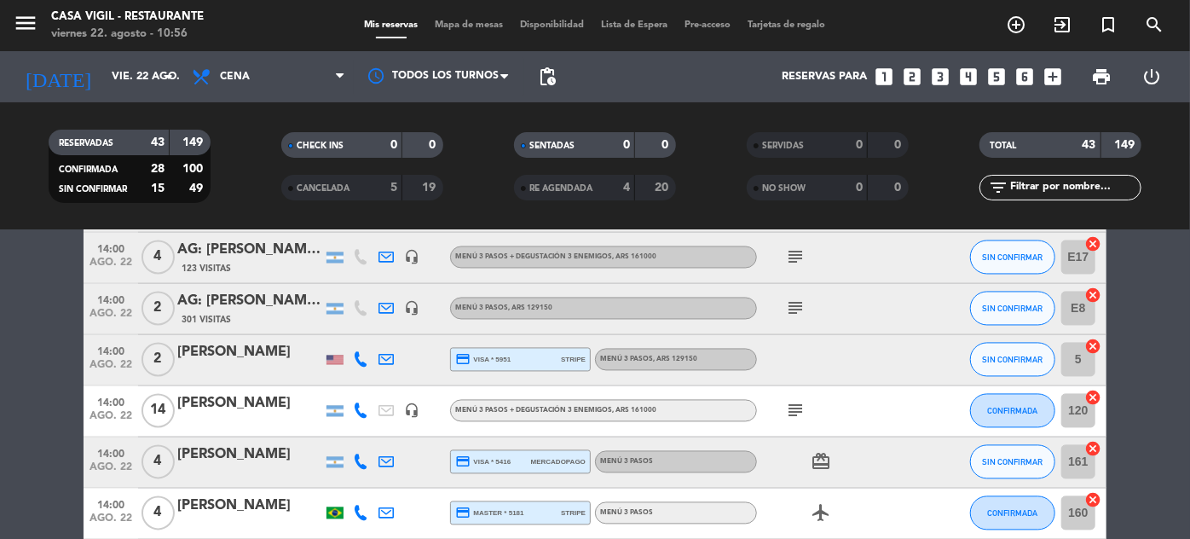
click at [204, 404] on div "[PERSON_NAME]" at bounding box center [249, 404] width 145 height 22
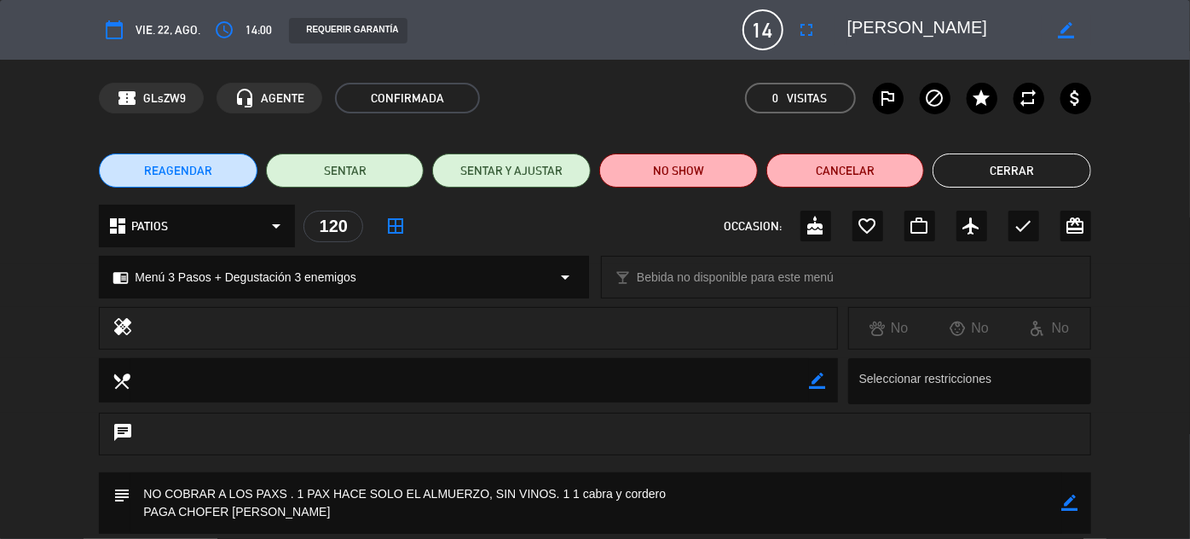
click at [1127, 280] on div "chrome_reader_mode Menú 3 Pasos + Degustación 3 enemigos arrow_drop_down local_…" at bounding box center [595, 285] width 1190 height 43
click at [1032, 165] on button "Cerrar" at bounding box center [1011, 170] width 159 height 34
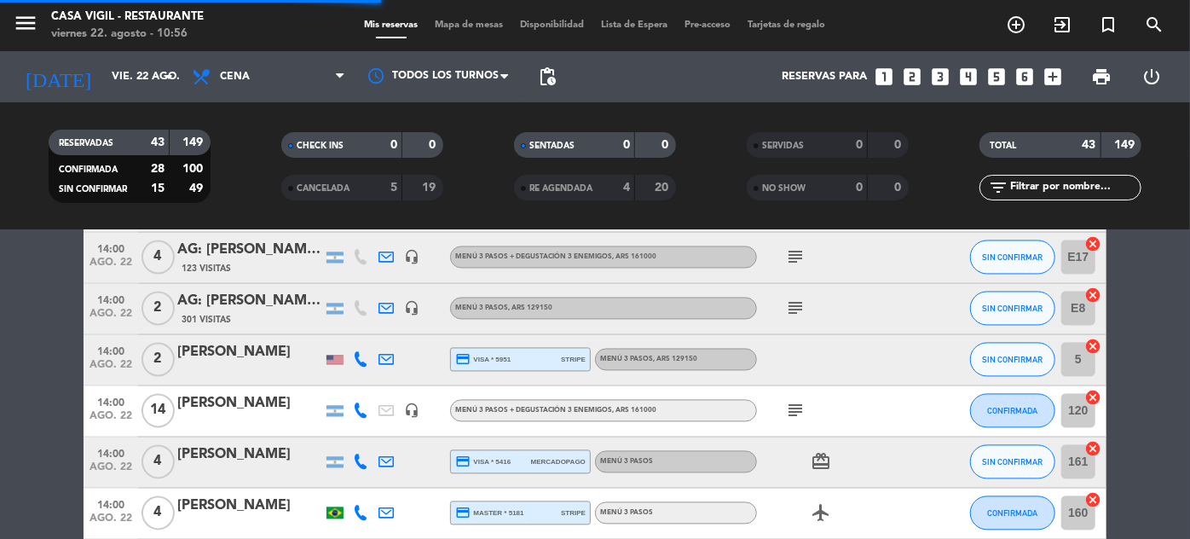
scroll to position [1099, 0]
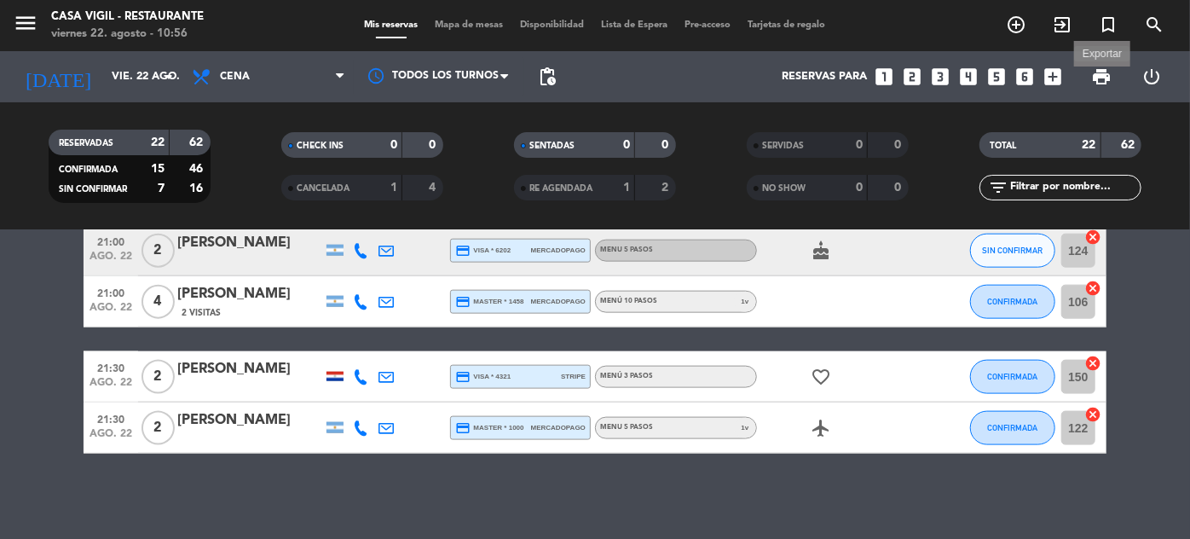
click at [1101, 78] on span "print" at bounding box center [1101, 76] width 20 height 20
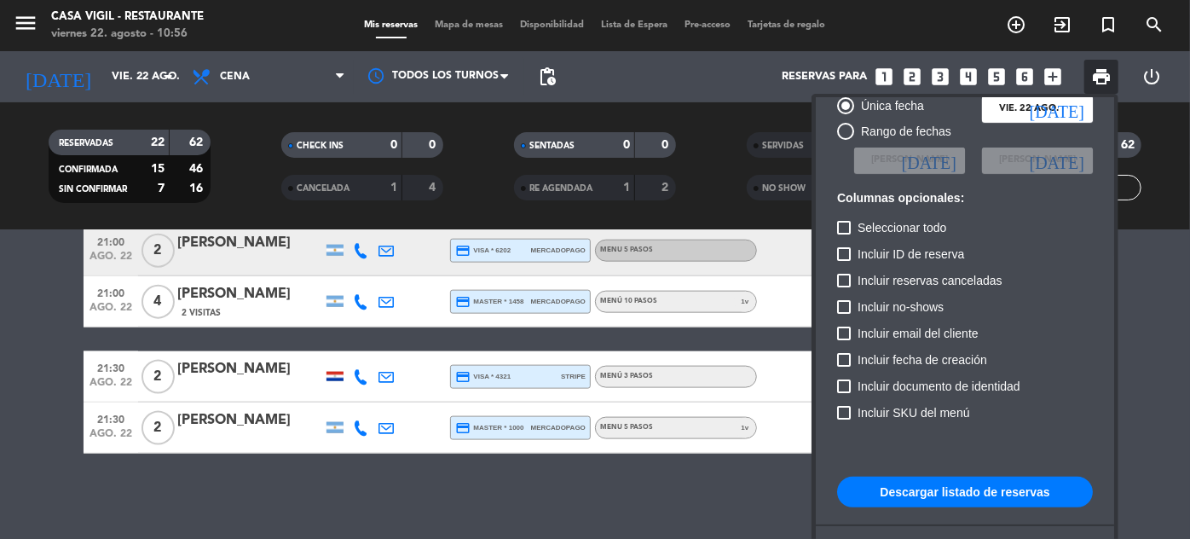
scroll to position [104, 0]
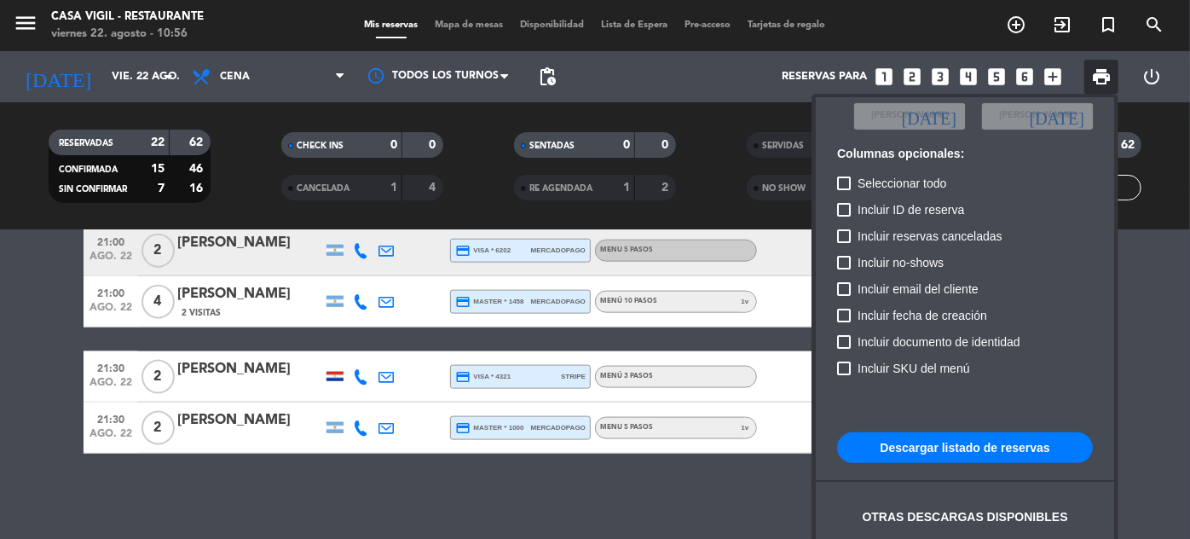
click at [966, 449] on button "Descargar listado de reservas" at bounding box center [965, 447] width 256 height 31
click at [718, 153] on div at bounding box center [595, 269] width 1190 height 539
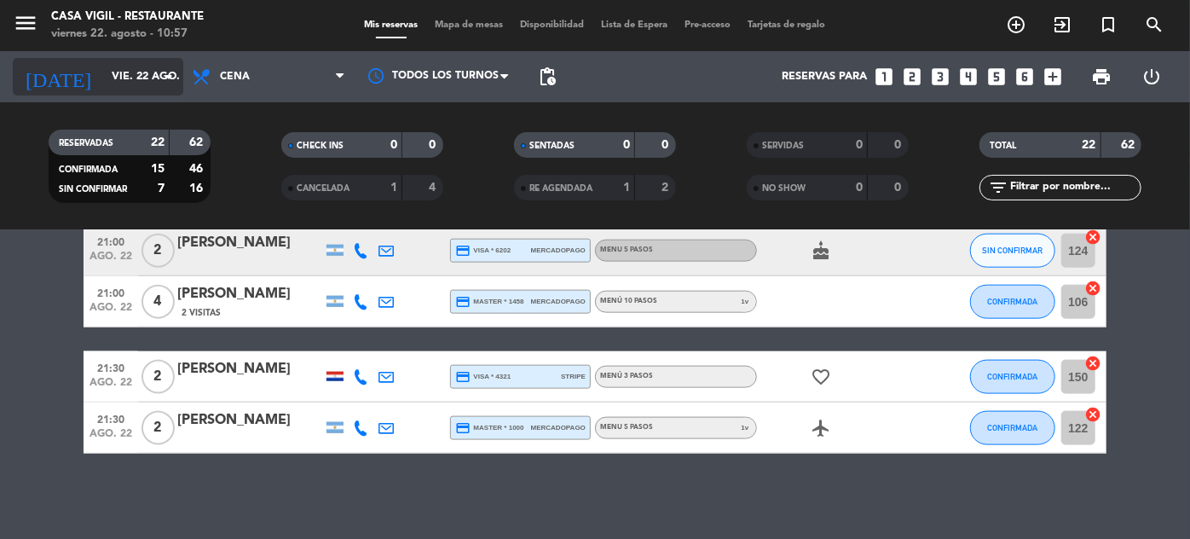
click at [103, 72] on input "vie. 22 ago." at bounding box center [176, 77] width 146 height 30
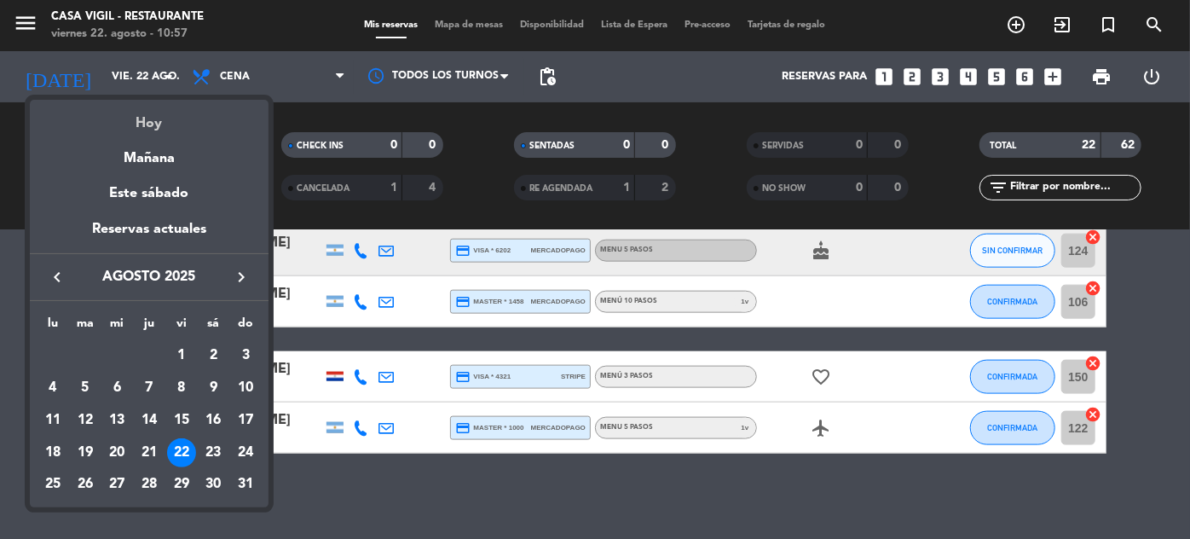
click at [164, 126] on div "Hoy" at bounding box center [149, 117] width 239 height 35
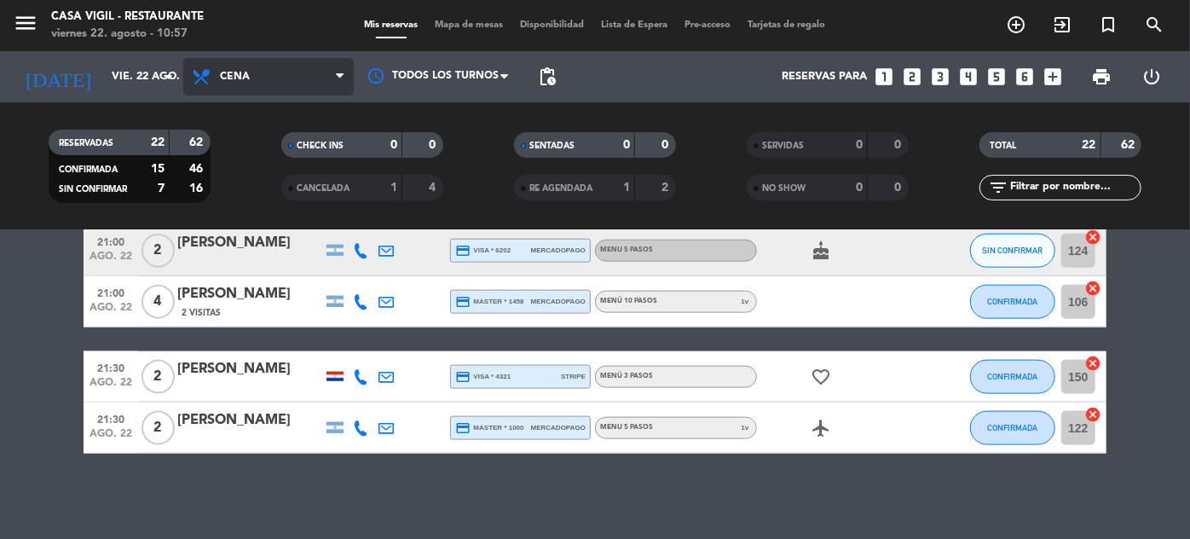
click at [236, 78] on span "Cena" at bounding box center [235, 77] width 30 height 12
click at [233, 147] on div "menu Casa [PERSON_NAME] - Restaurante [DATE] 22. agosto - 10:57 Mis reservas Ma…" at bounding box center [595, 115] width 1190 height 230
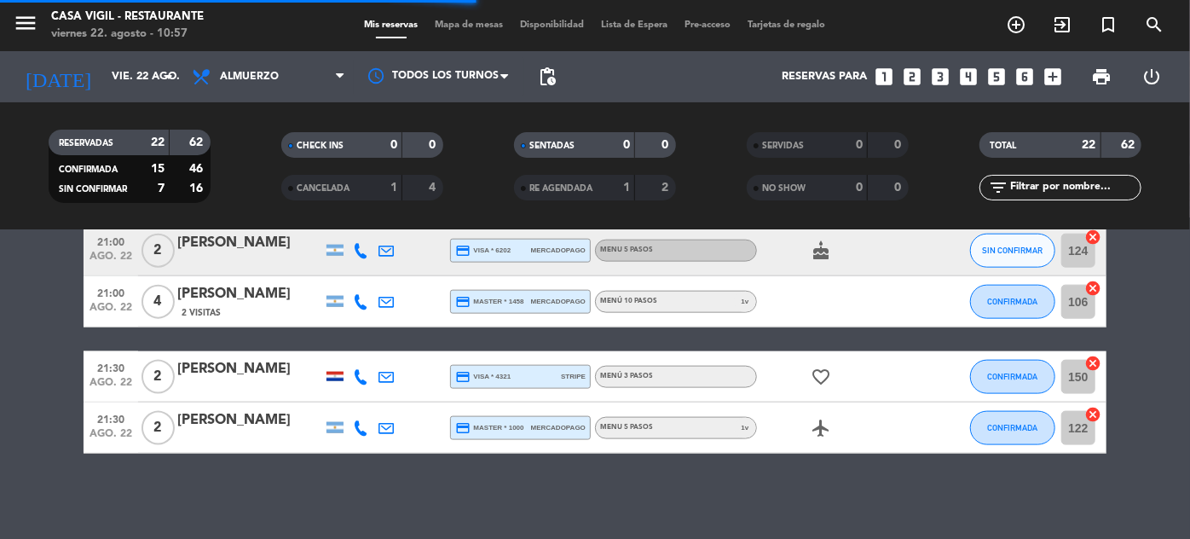
click at [1087, 187] on input "text" at bounding box center [1074, 187] width 132 height 19
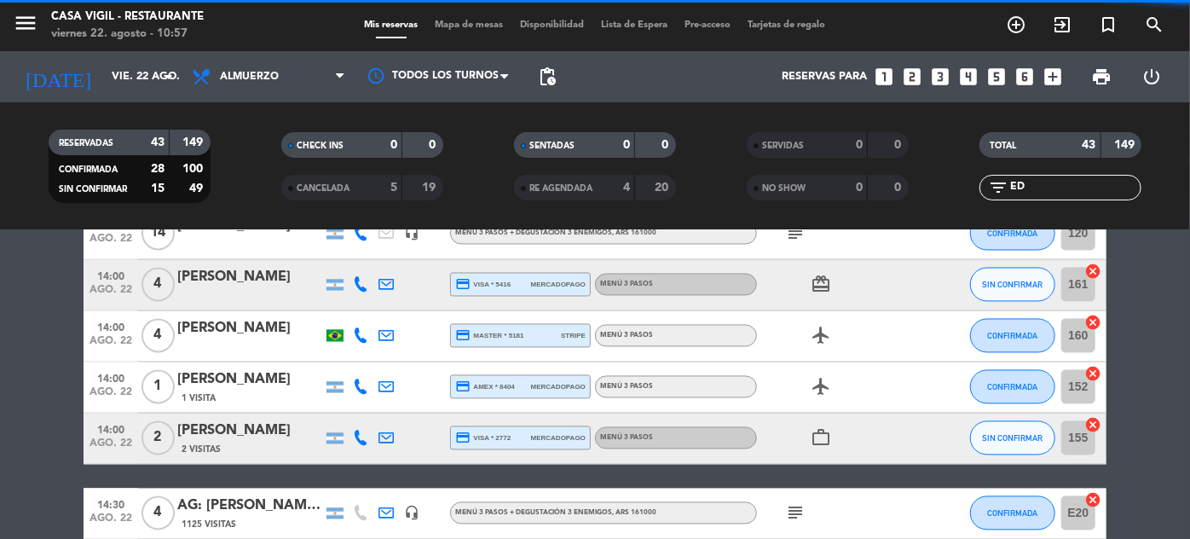
scroll to position [124, 0]
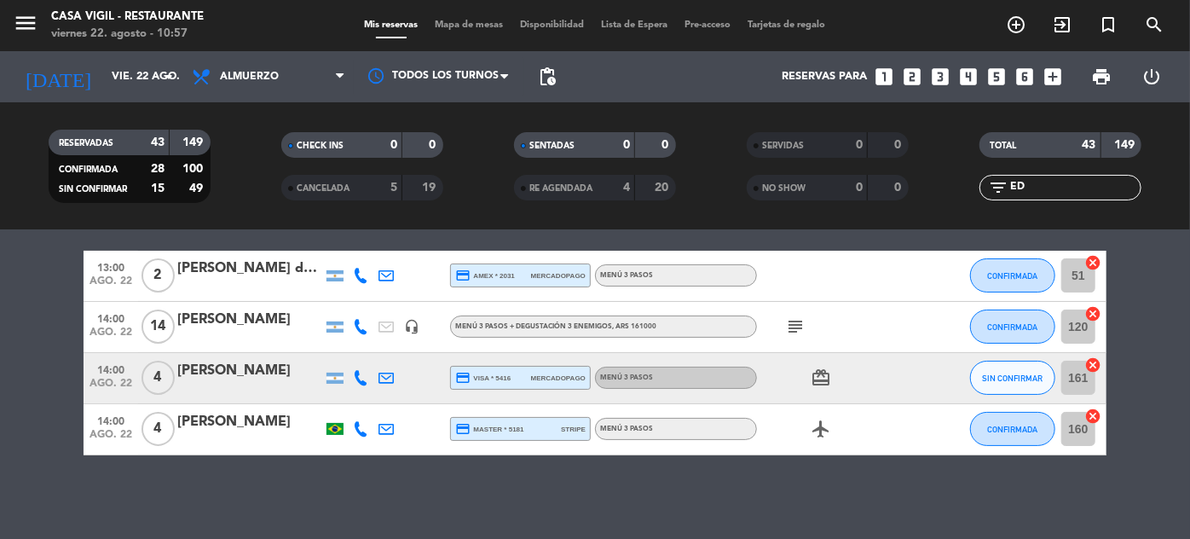
type input "ED"
click at [256, 309] on div "[PERSON_NAME]" at bounding box center [249, 319] width 145 height 22
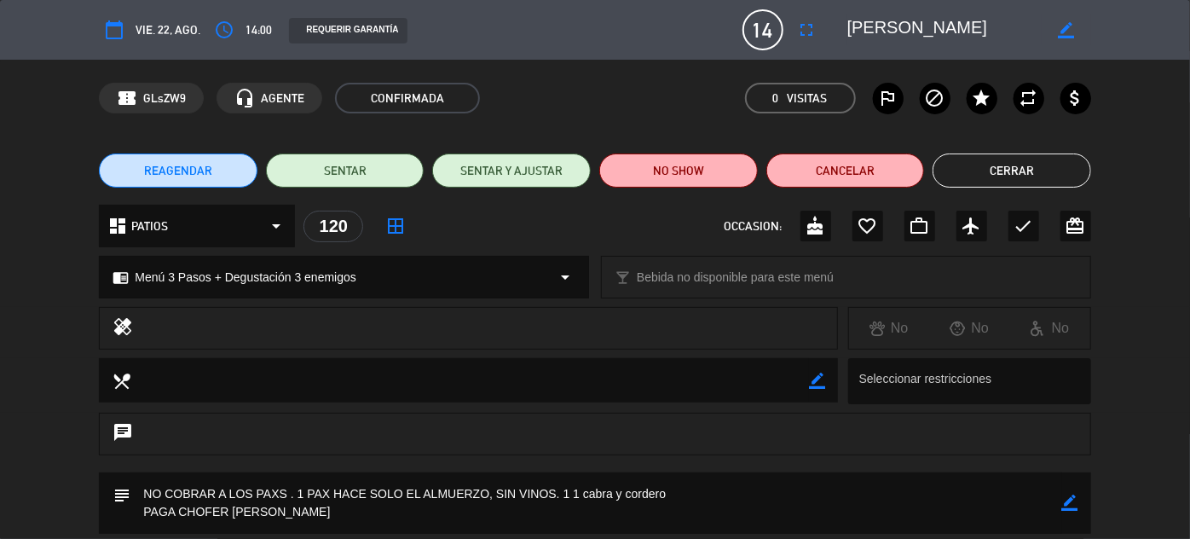
click at [989, 164] on button "Cerrar" at bounding box center [1011, 170] width 159 height 34
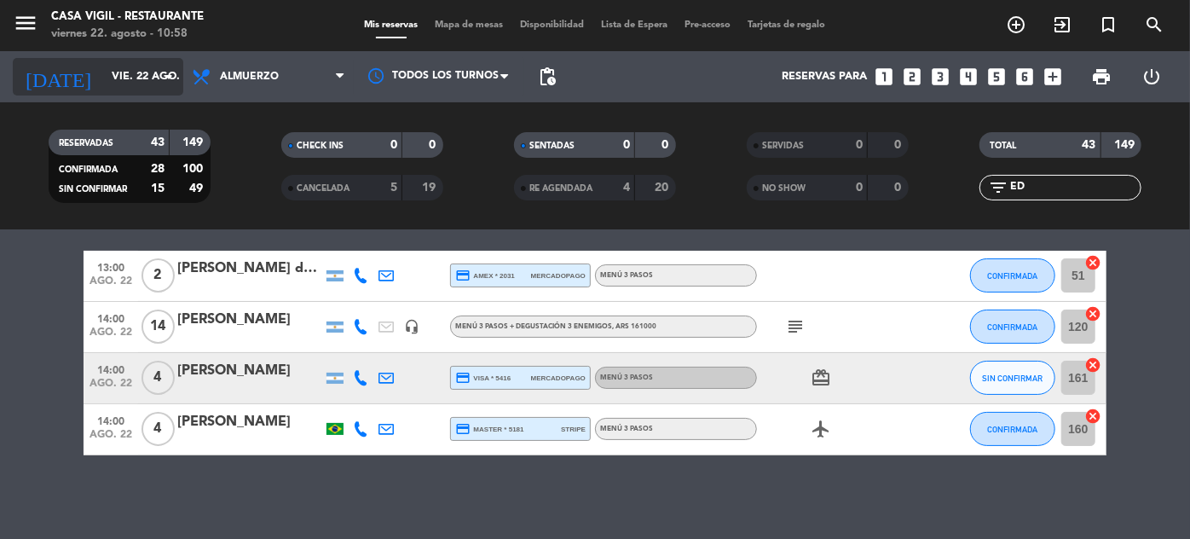
click at [109, 68] on input "vie. 22 ago." at bounding box center [176, 77] width 146 height 30
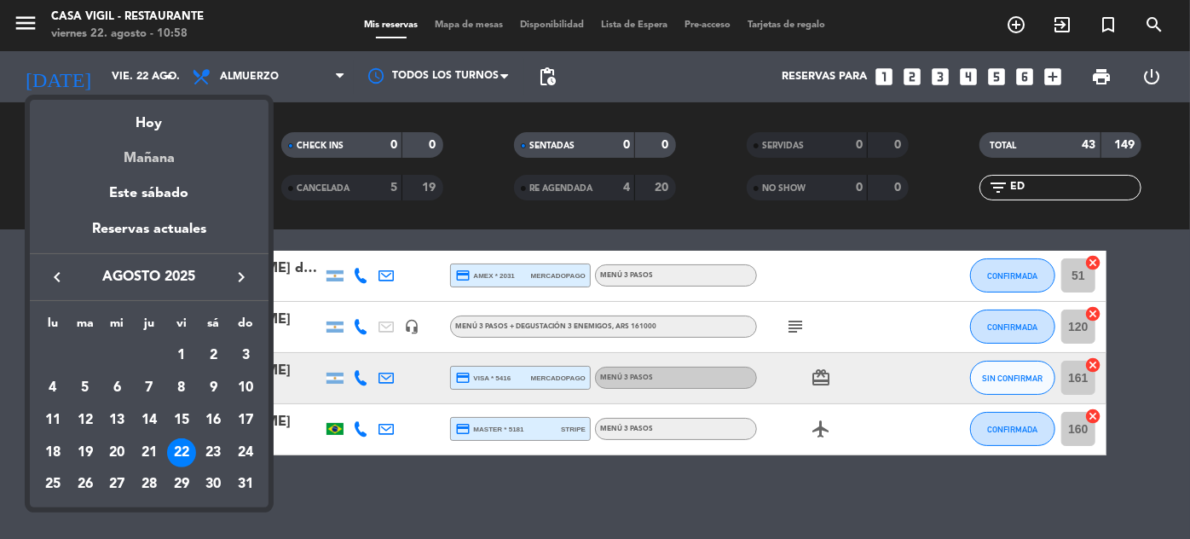
click at [147, 165] on div "Mañana" at bounding box center [149, 152] width 239 height 35
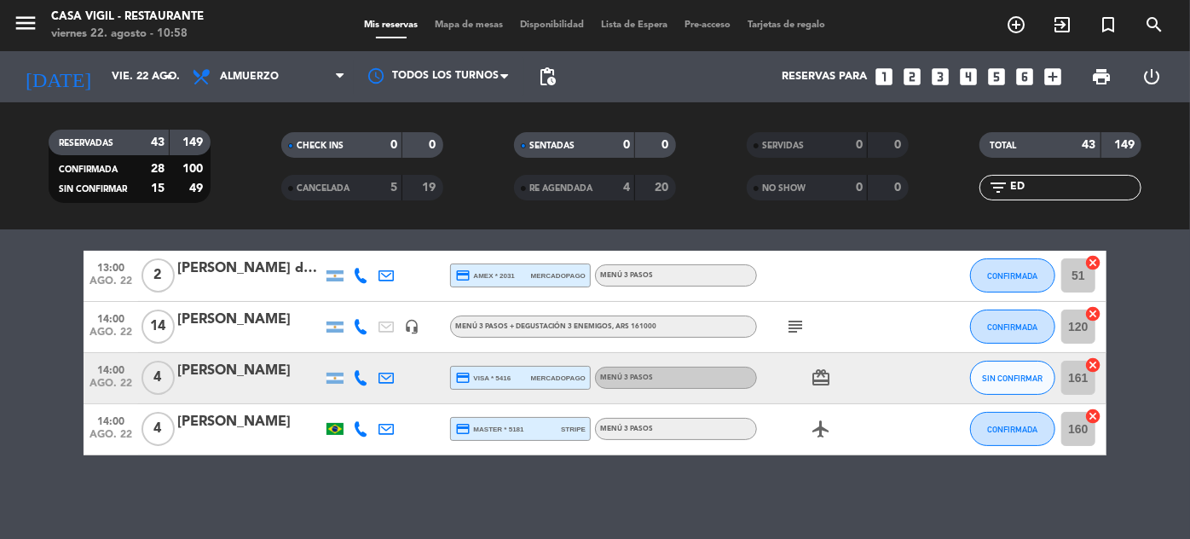
type input "sáb. 23 ago."
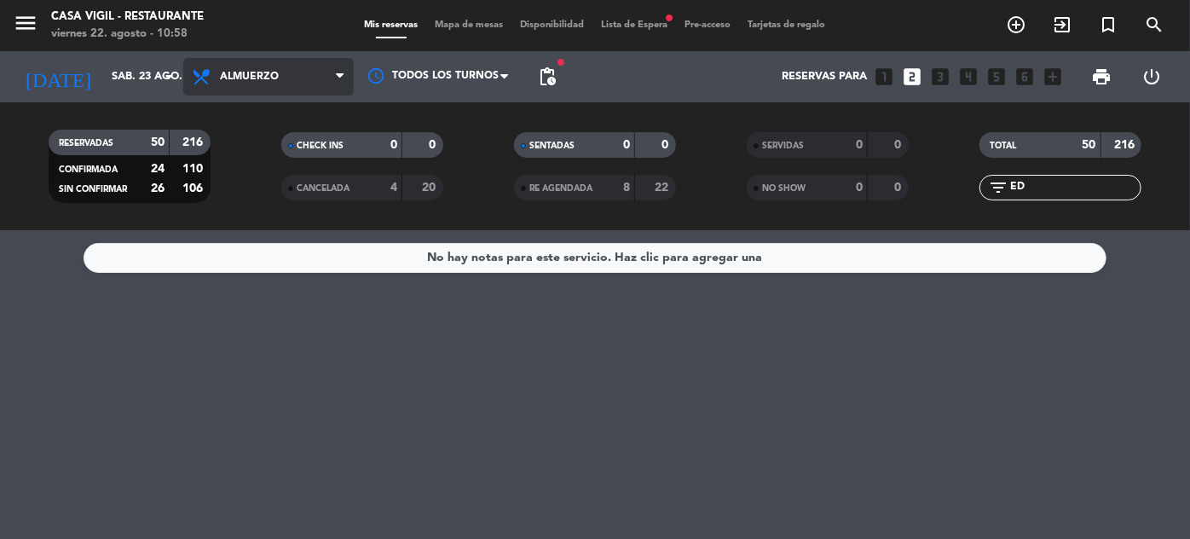
click at [261, 83] on span "Almuerzo" at bounding box center [268, 76] width 170 height 37
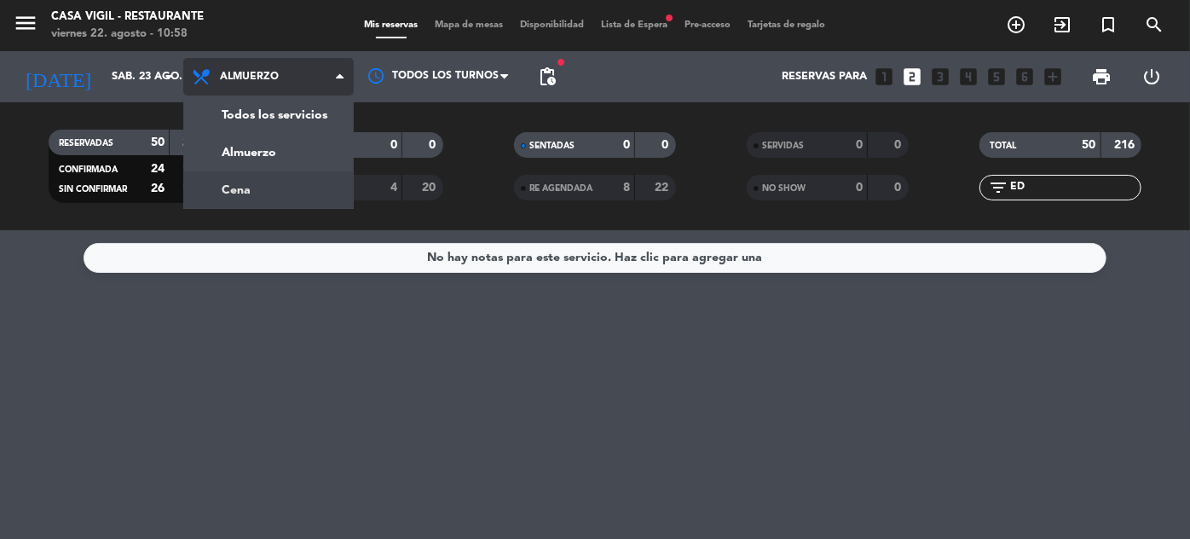
click at [233, 201] on div "menu Casa [PERSON_NAME] - Restaurante [DATE] 22. agosto - 10:58 Mis reservas Ma…" at bounding box center [595, 115] width 1190 height 230
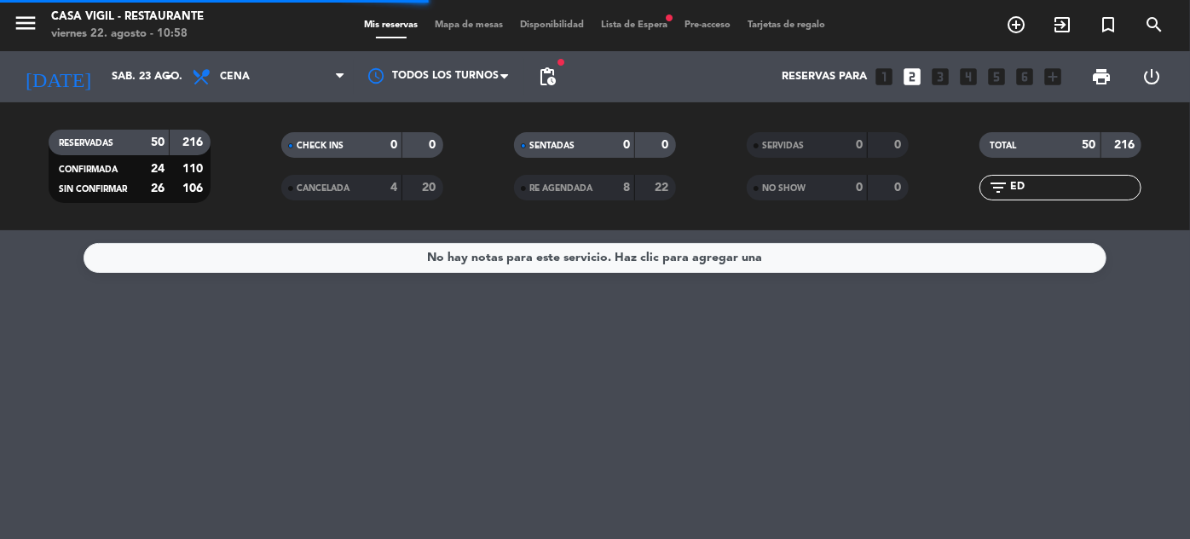
click at [1050, 192] on input "ED" at bounding box center [1074, 187] width 132 height 19
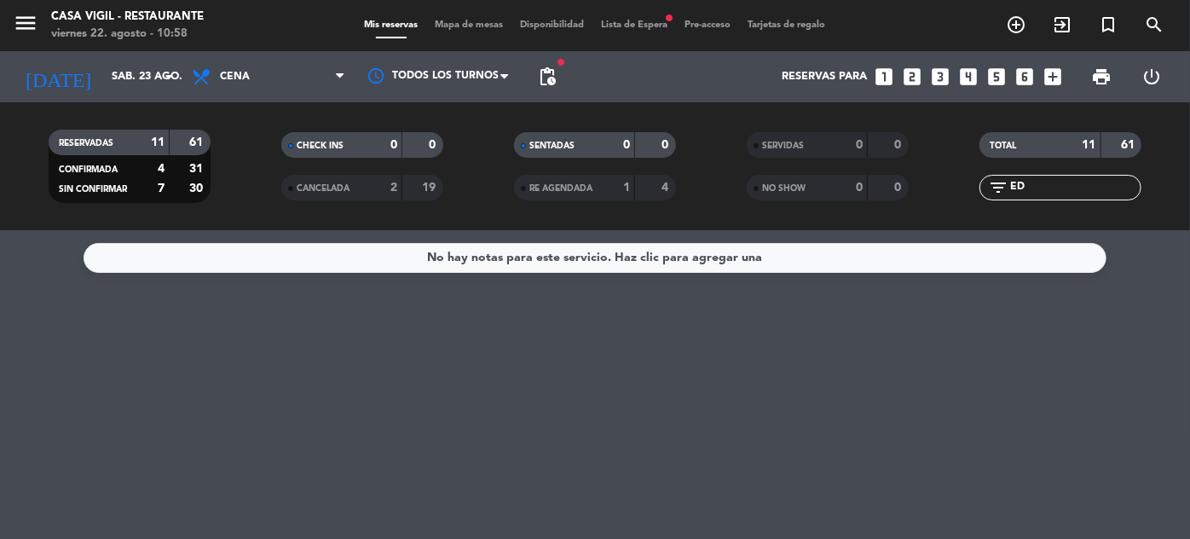
type input "E"
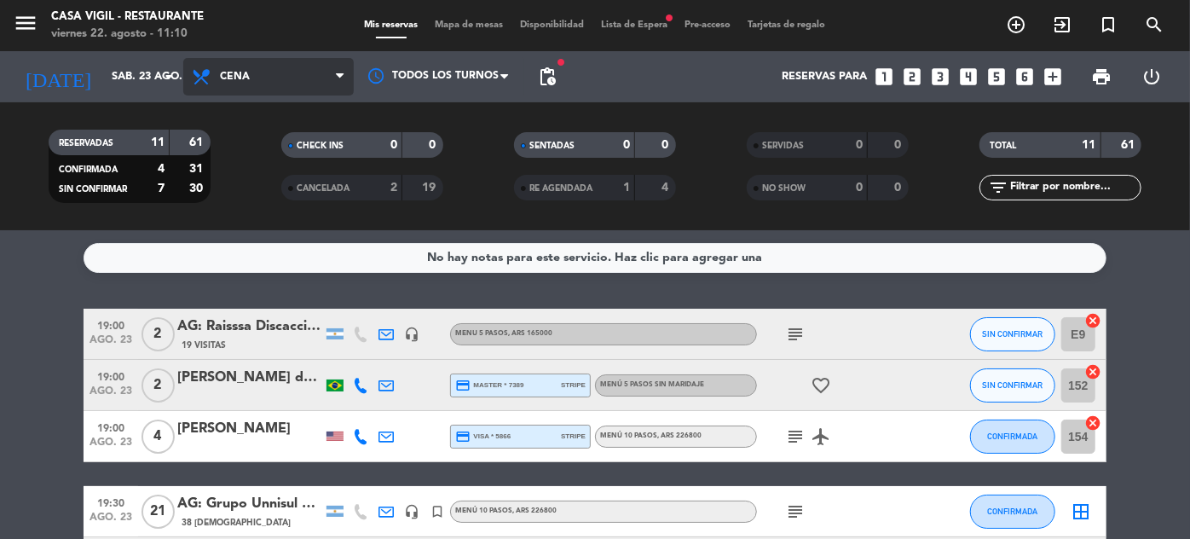
click at [227, 75] on span "Cena" at bounding box center [235, 77] width 30 height 12
click at [231, 142] on div "menu Casa [PERSON_NAME] - Restaurante [DATE] 22. agosto - 11:10 Mis reservas Ma…" at bounding box center [595, 115] width 1190 height 230
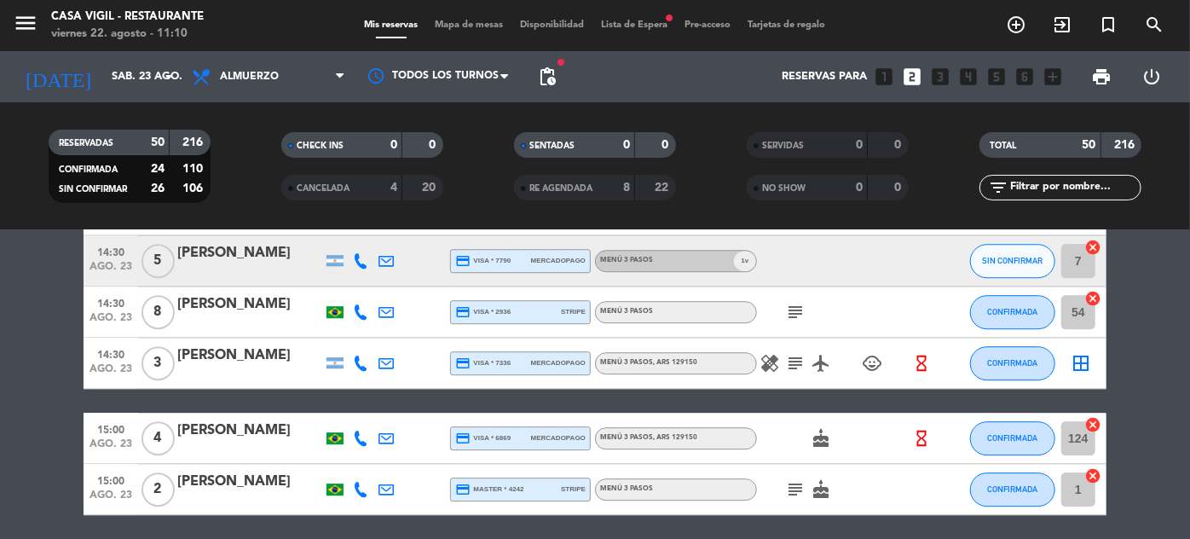
scroll to position [2476, 0]
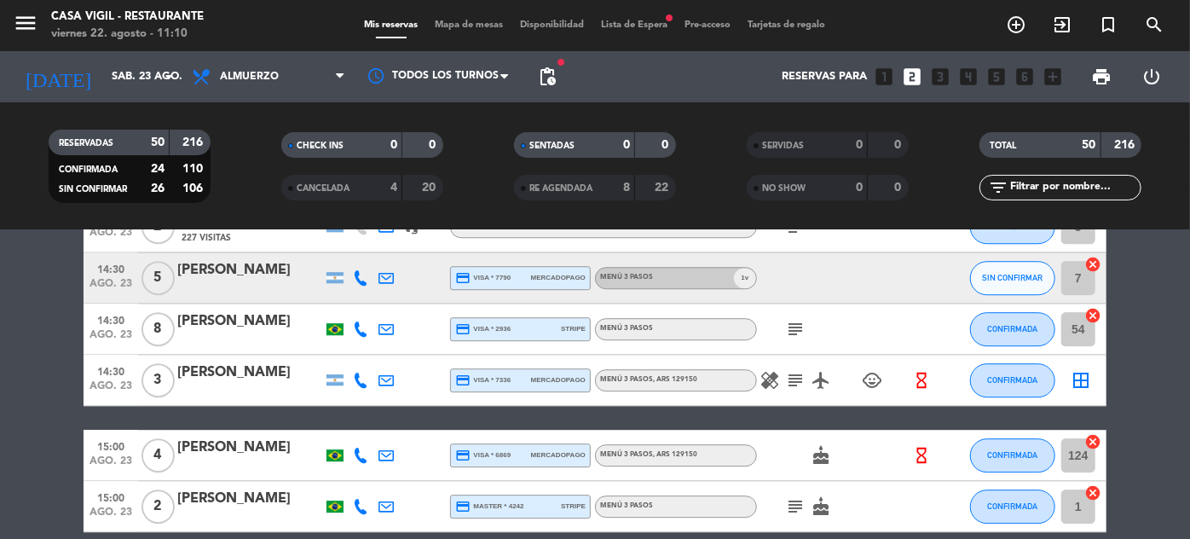
click at [768, 383] on icon "healing" at bounding box center [769, 380] width 20 height 20
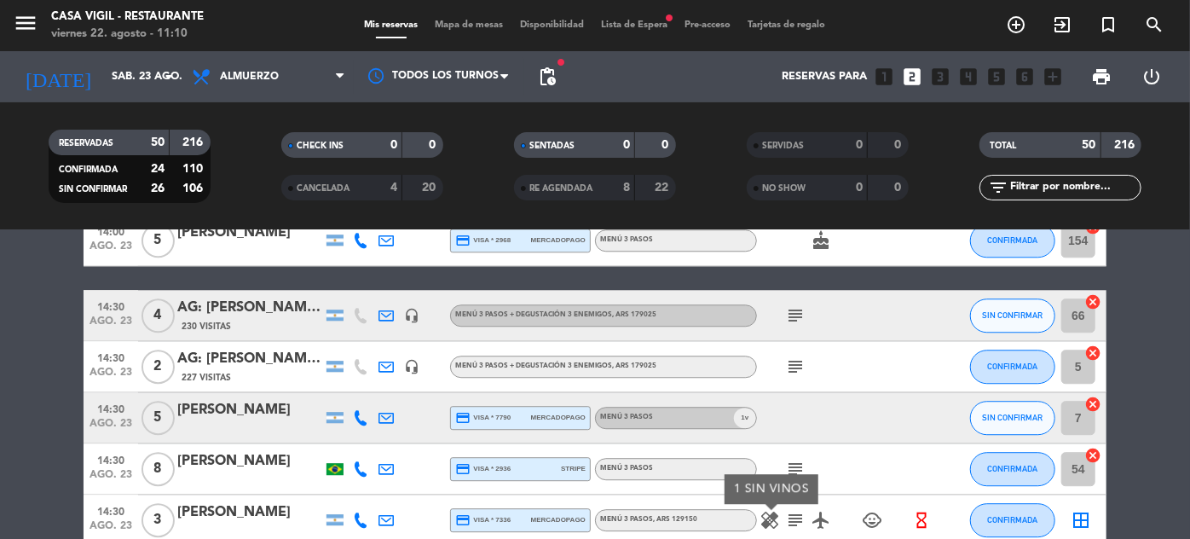
scroll to position [2322, 0]
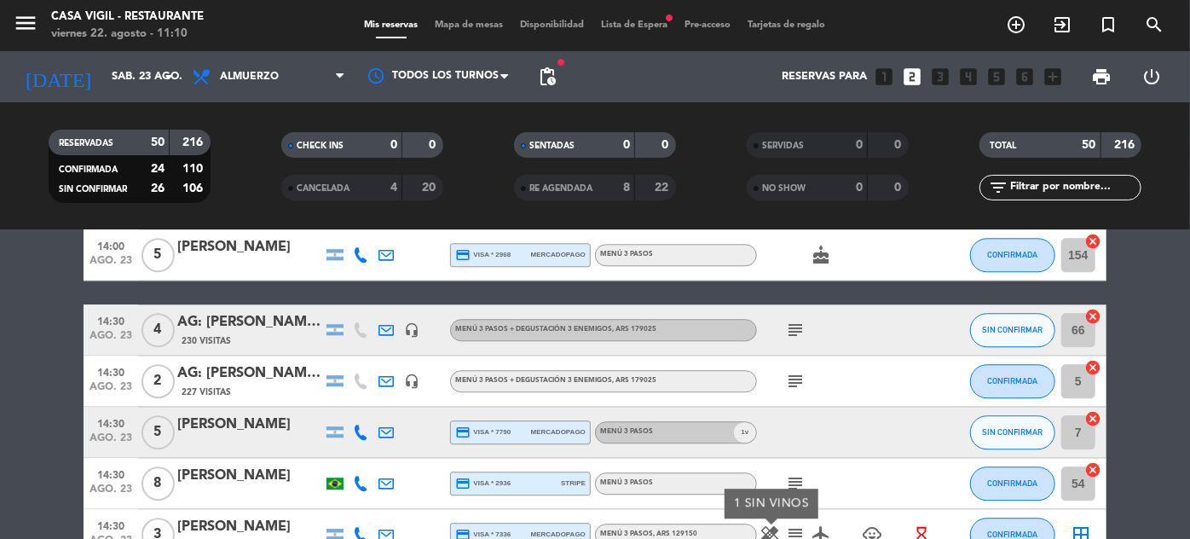
click at [746, 433] on span "1 v" at bounding box center [745, 432] width 22 height 20
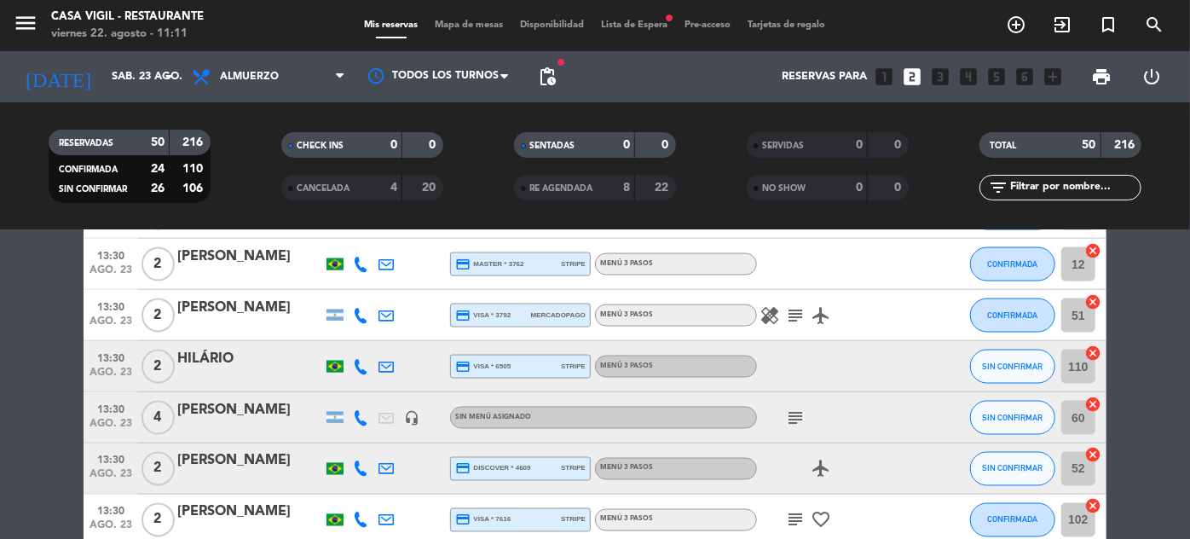
scroll to position [1392, 0]
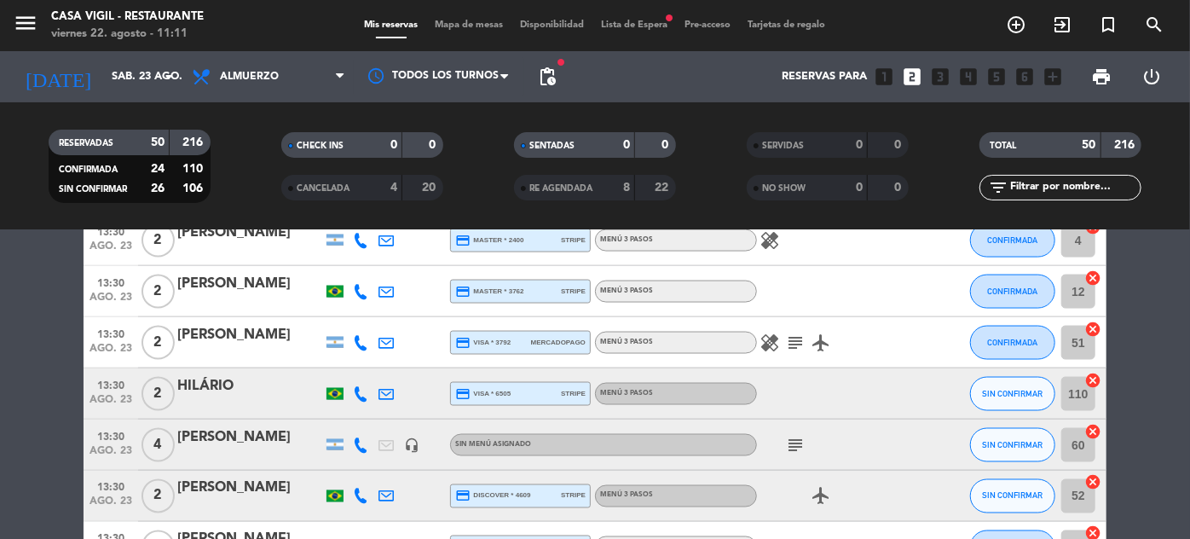
click at [772, 337] on icon "healing" at bounding box center [769, 342] width 20 height 20
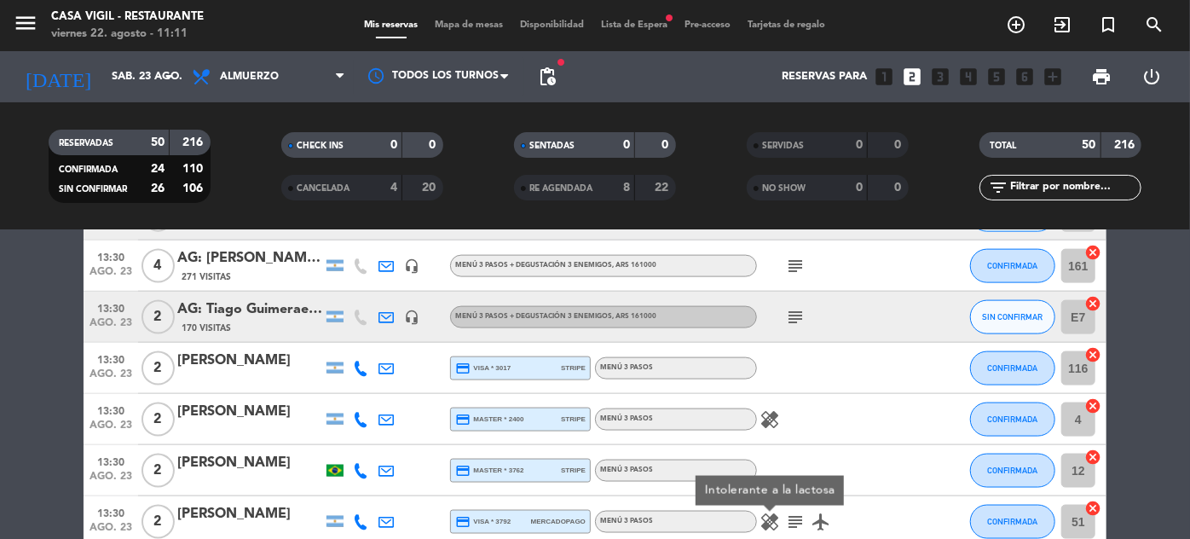
scroll to position [1160, 0]
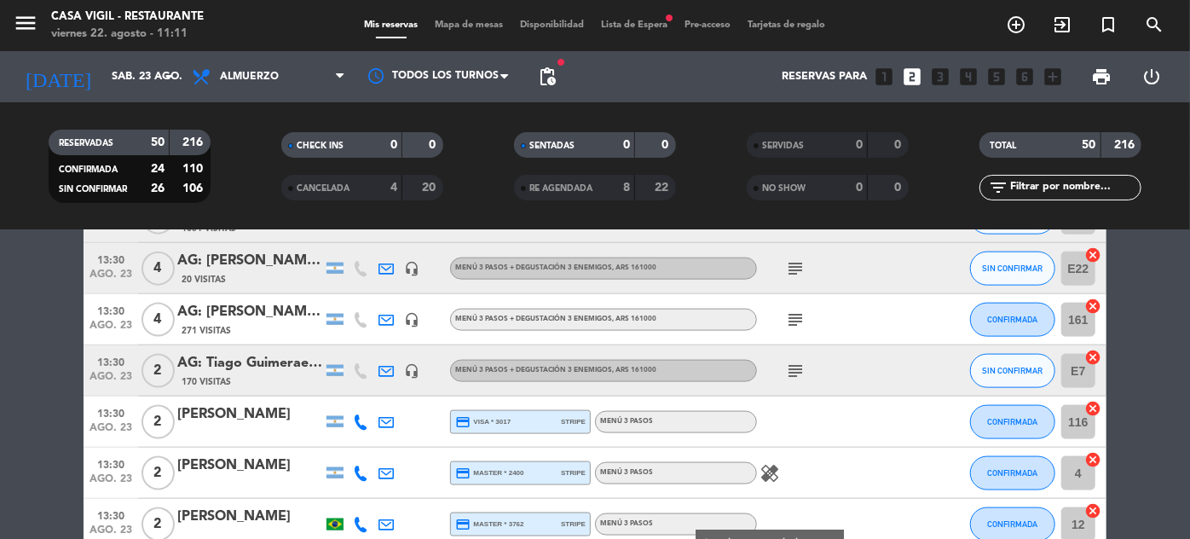
click at [765, 474] on icon "healing" at bounding box center [769, 473] width 20 height 20
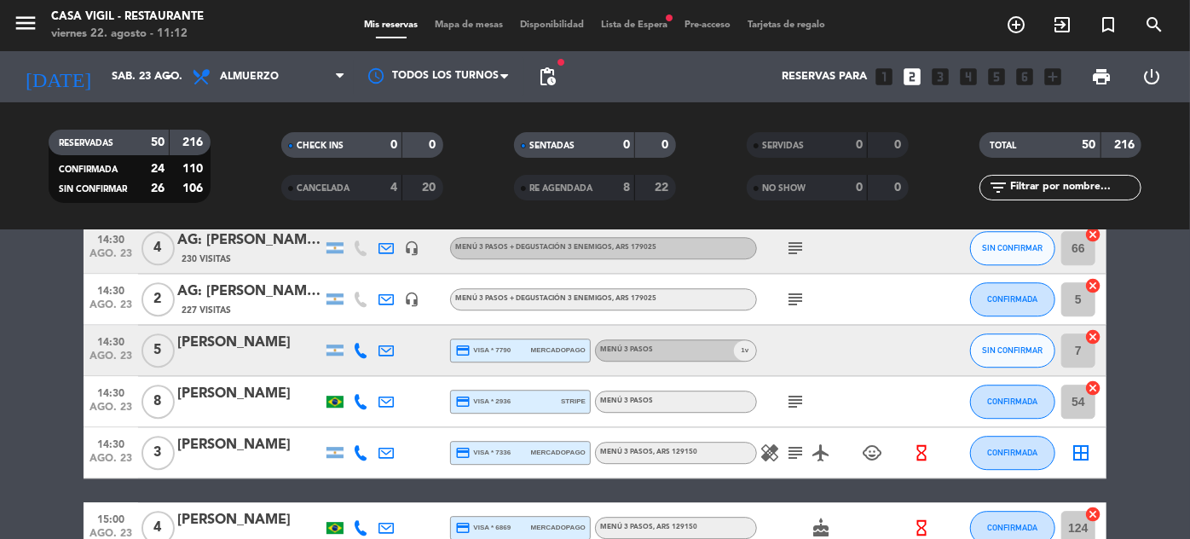
scroll to position [2554, 0]
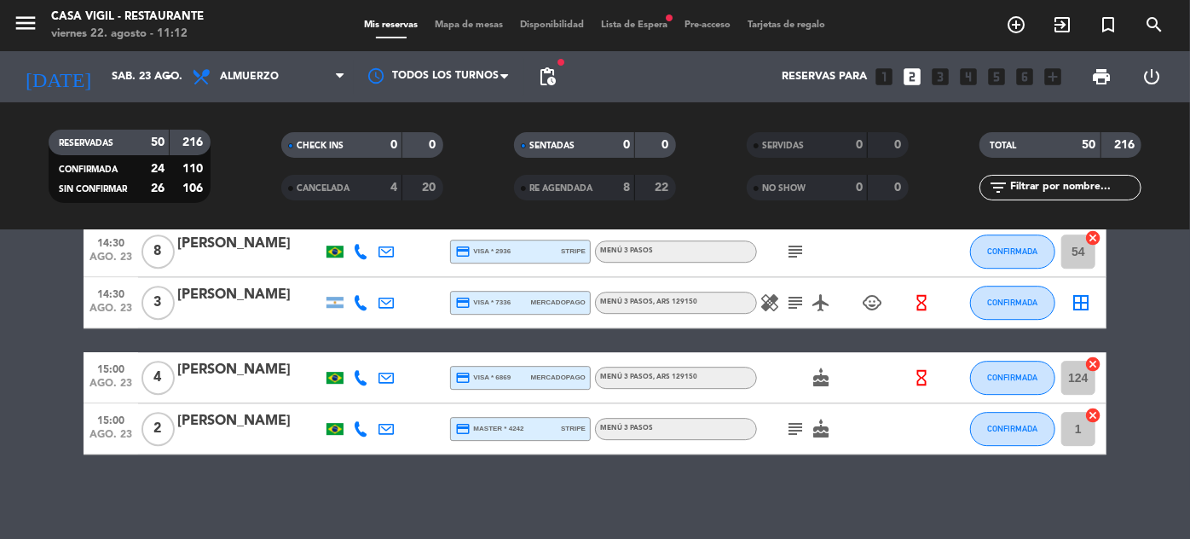
click at [871, 302] on icon "child_care" at bounding box center [872, 302] width 20 height 20
click at [32, 24] on icon "menu" at bounding box center [26, 23] width 26 height 26
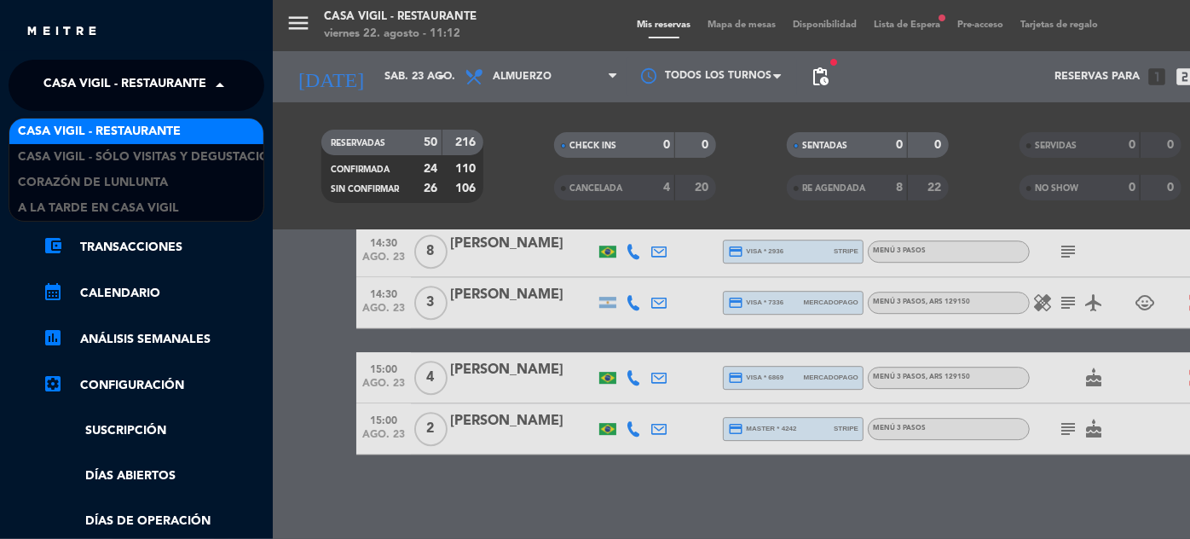
click at [227, 90] on span at bounding box center [224, 85] width 29 height 36
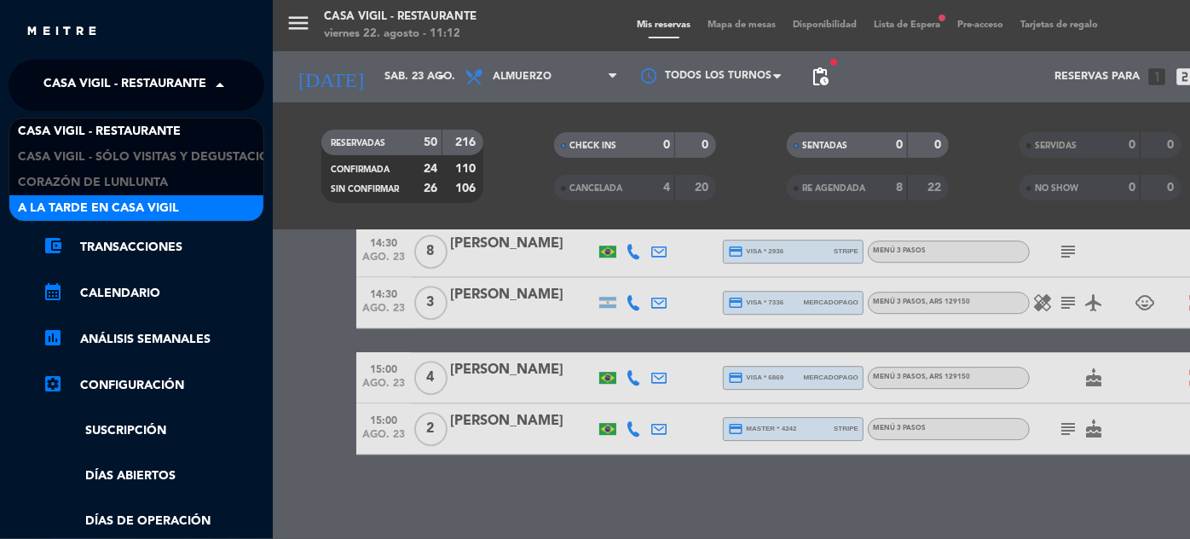
click at [155, 202] on span "A la tarde en Casa Vigil" at bounding box center [98, 209] width 161 height 20
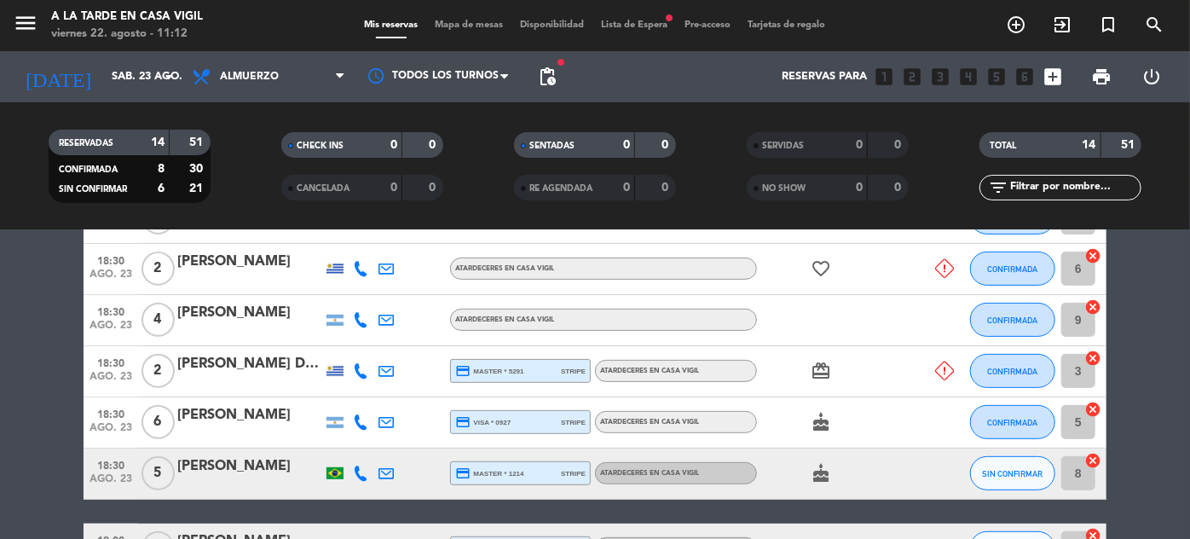
scroll to position [464, 0]
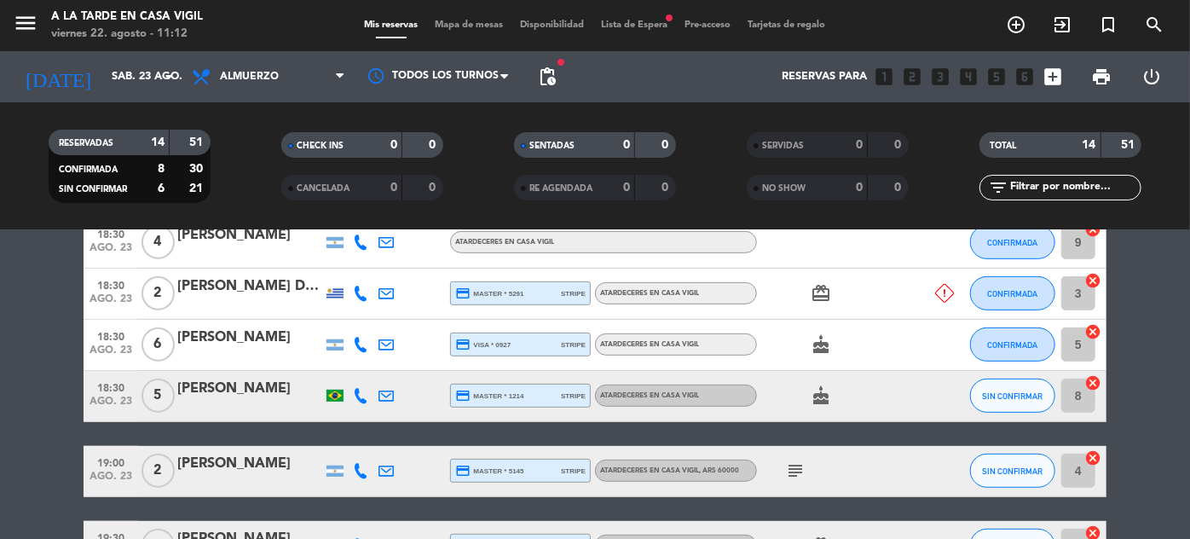
click at [795, 466] on icon "subject" at bounding box center [795, 470] width 20 height 20
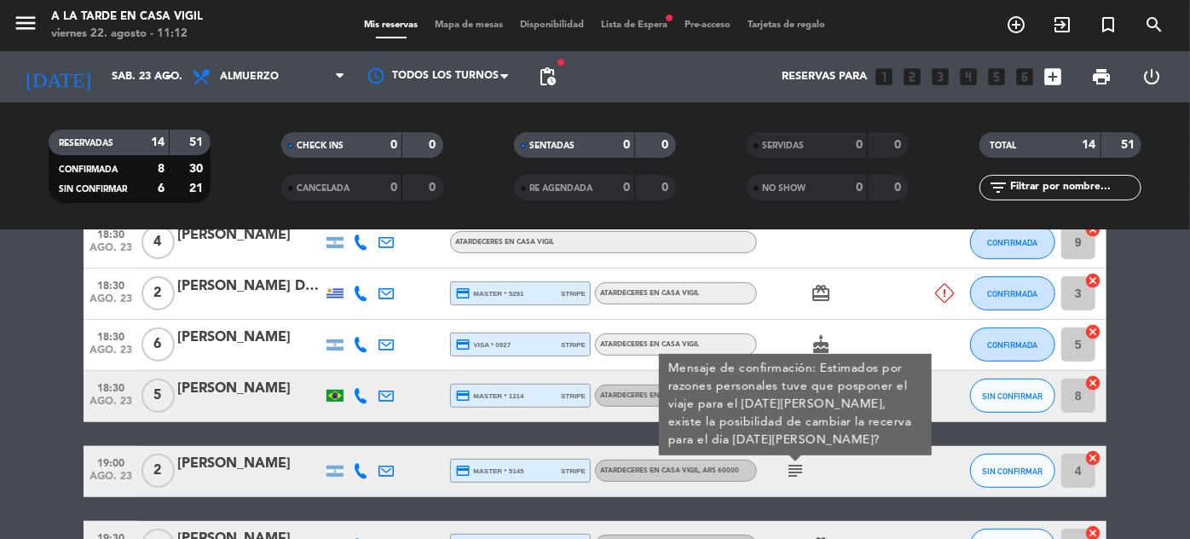
click at [951, 454] on div at bounding box center [933, 471] width 46 height 50
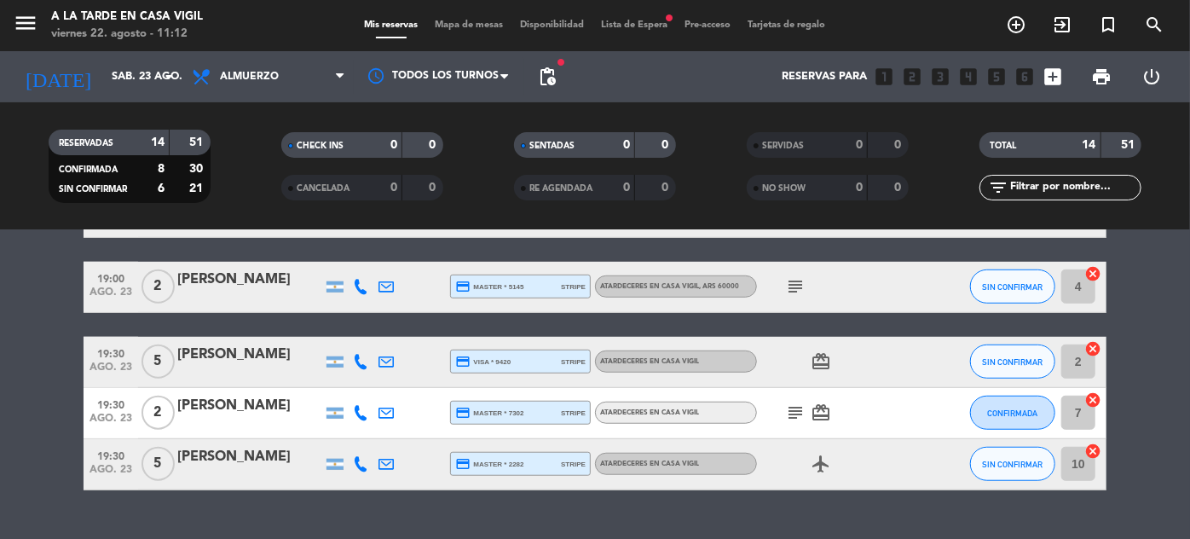
scroll to position [683, 0]
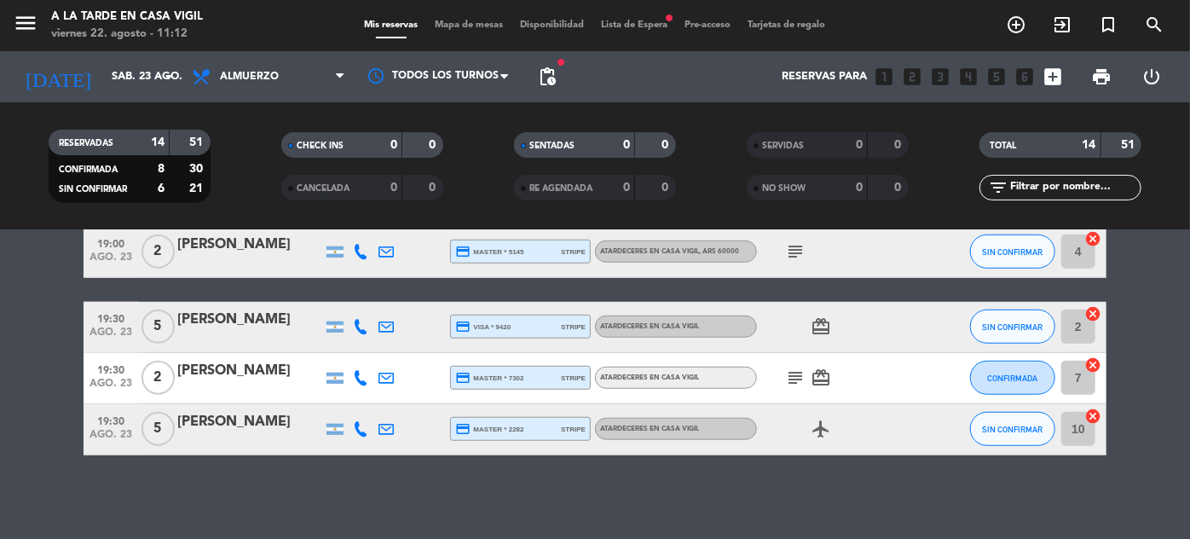
click at [798, 378] on icon "subject" at bounding box center [795, 377] width 20 height 20
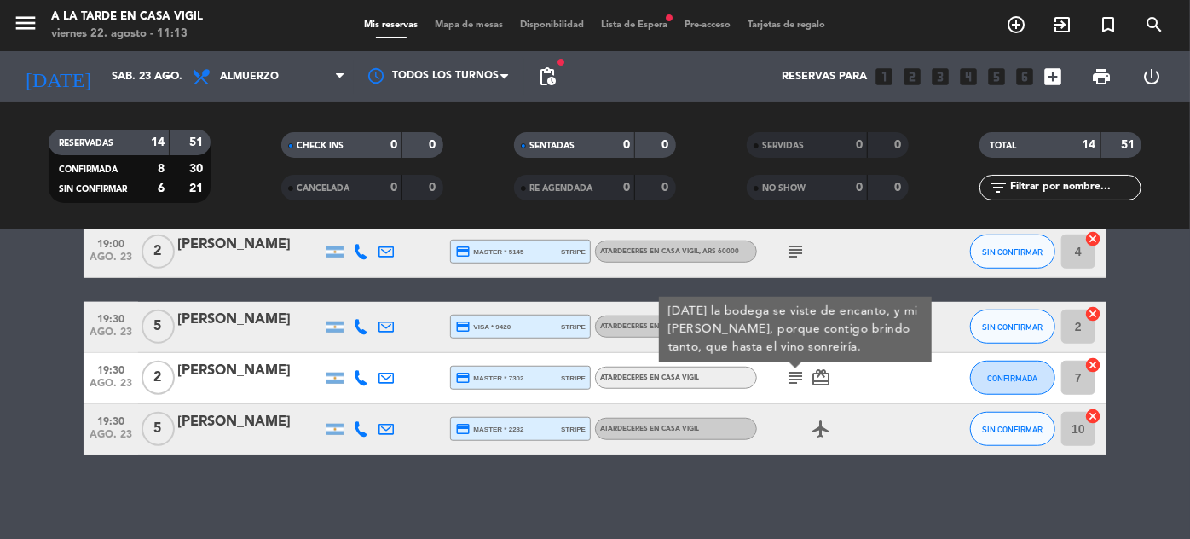
scroll to position [529, 0]
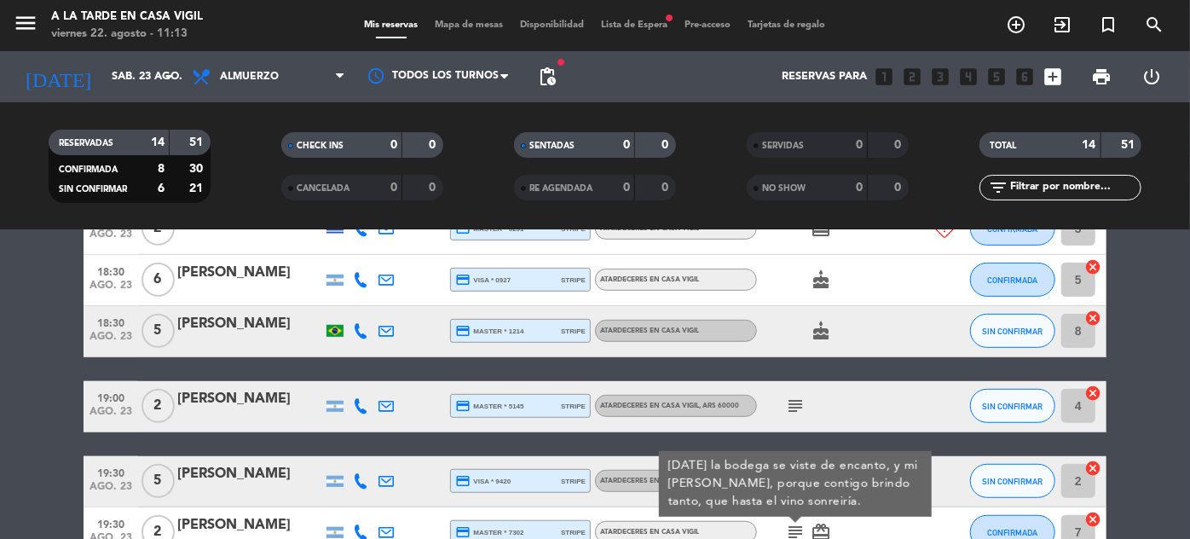
click at [915, 406] on div at bounding box center [933, 406] width 46 height 50
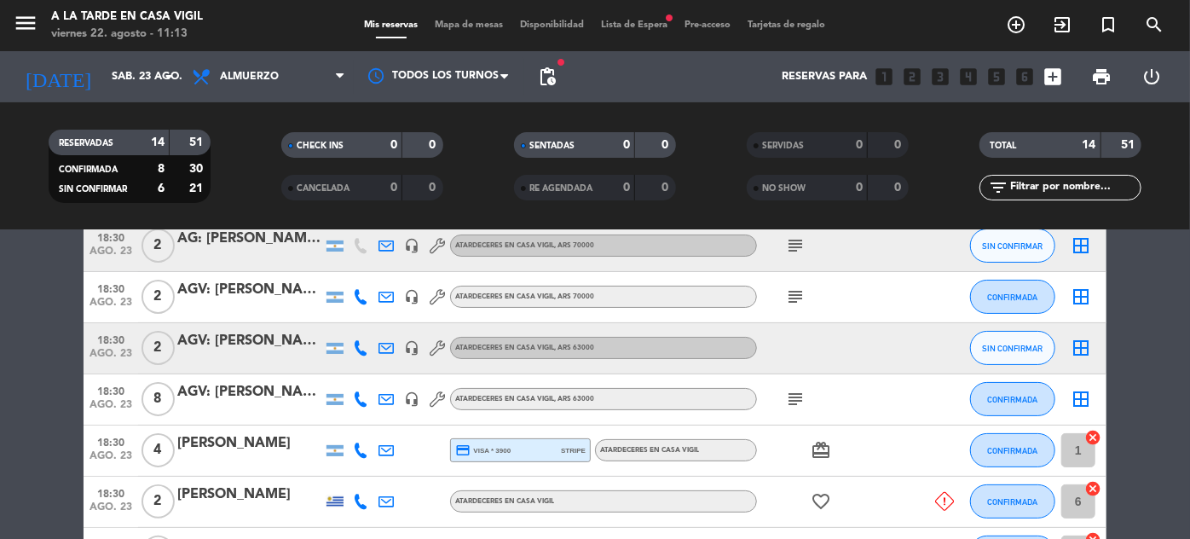
scroll to position [232, 0]
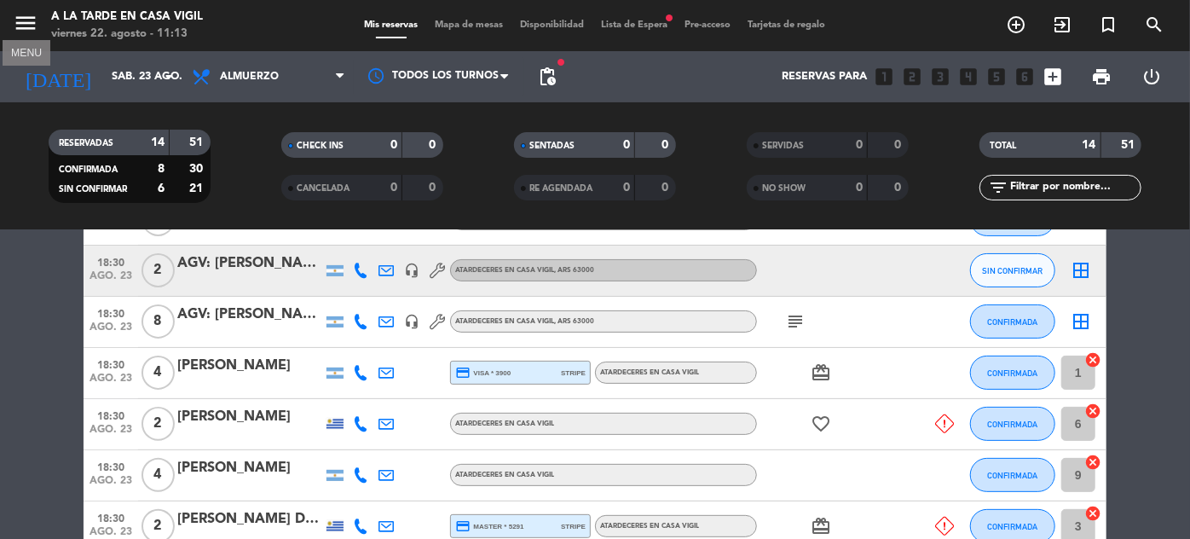
click at [26, 14] on icon "menu" at bounding box center [26, 23] width 26 height 26
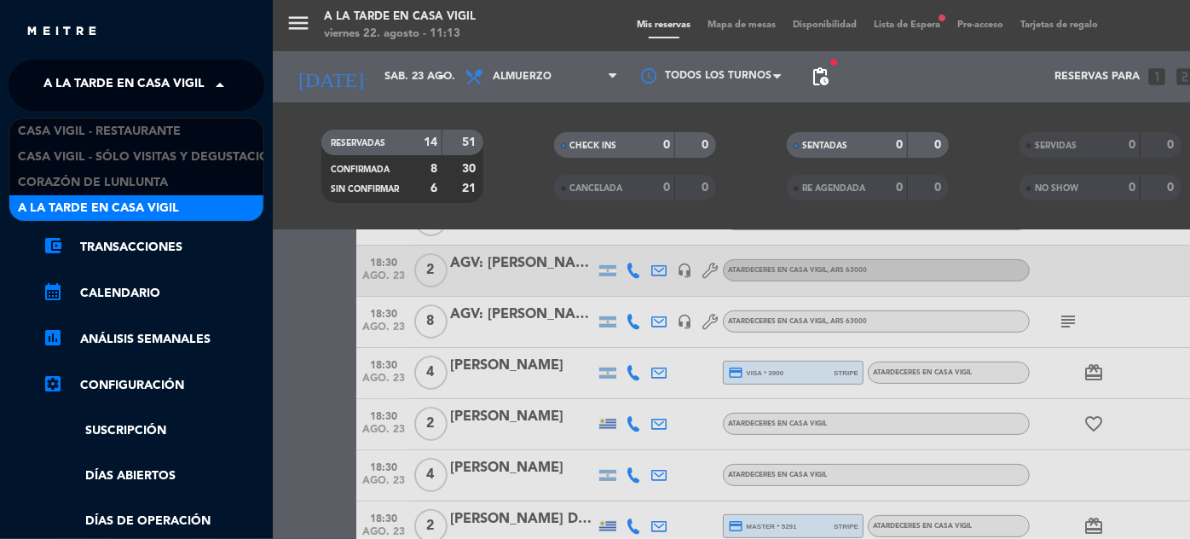
click at [170, 80] on span "A la tarde en Casa Vigil" at bounding box center [123, 85] width 161 height 36
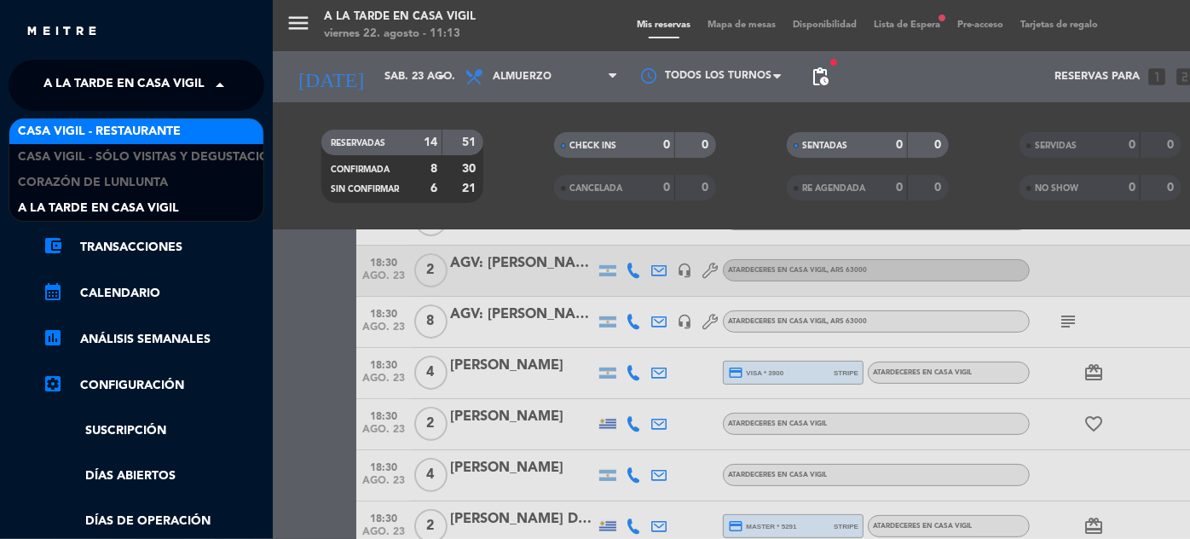
click at [159, 128] on span "Casa Vigil - Restaurante" at bounding box center [99, 132] width 163 height 20
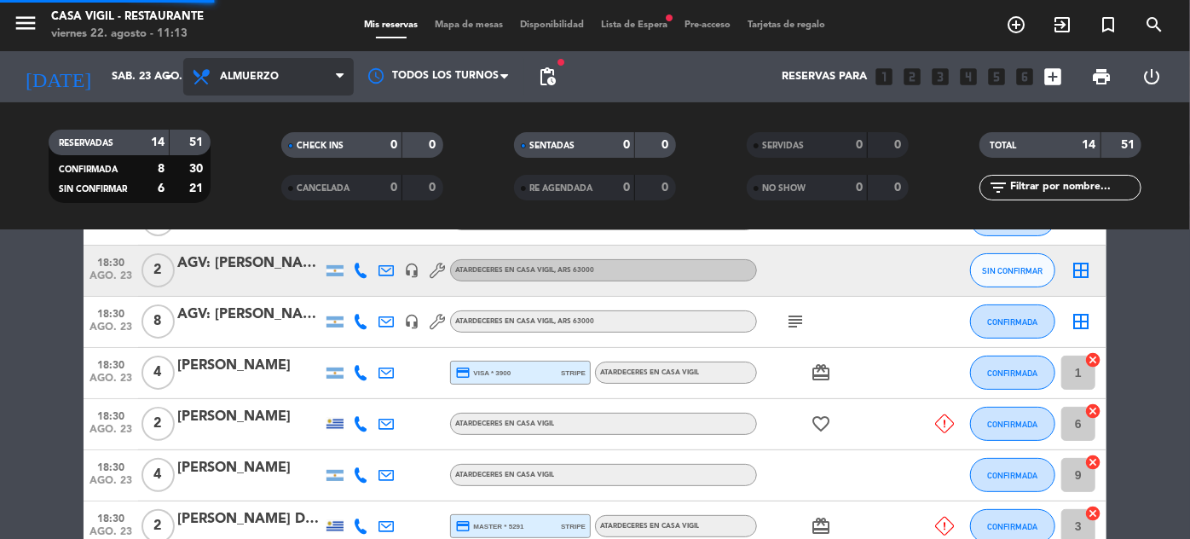
click at [279, 79] on span "Almuerzo" at bounding box center [268, 76] width 170 height 37
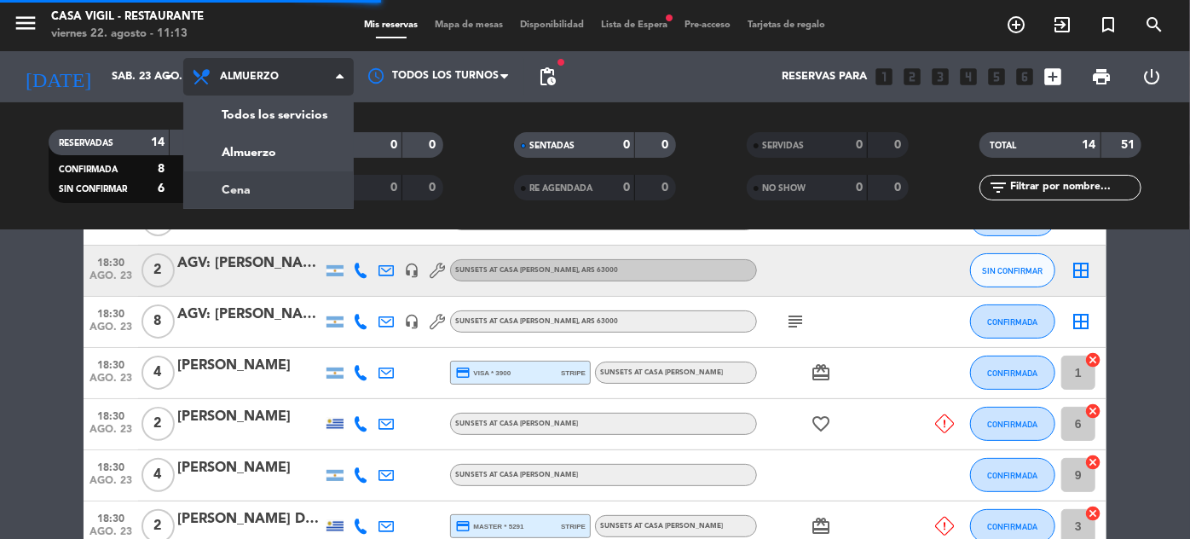
click at [247, 182] on div "menu Casa [PERSON_NAME] - Restaurante [DATE] 22. agosto - 11:13 Mis reservas Ma…" at bounding box center [595, 115] width 1190 height 230
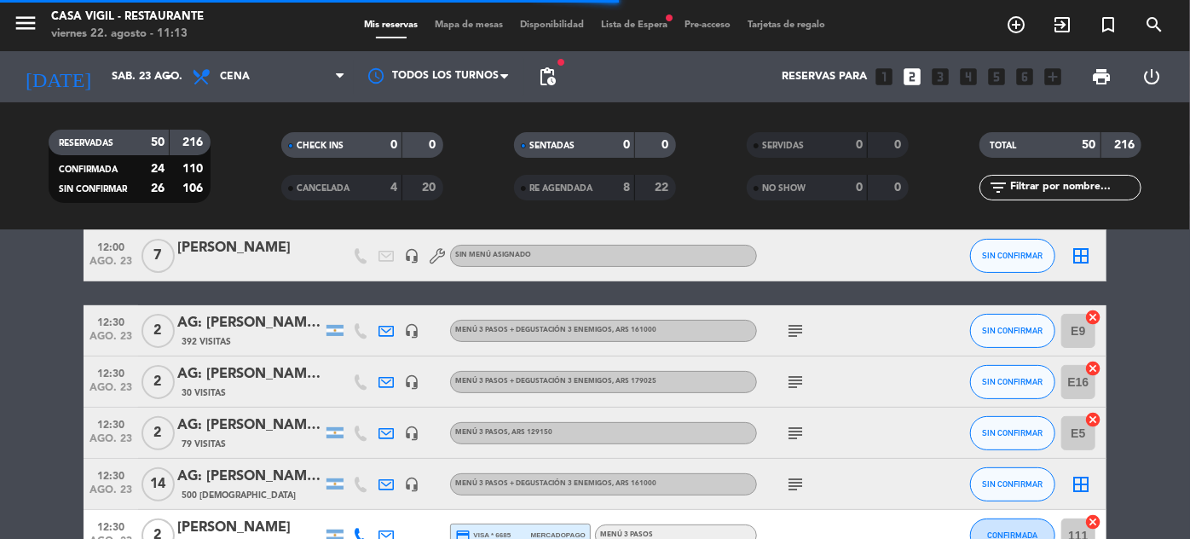
scroll to position [166, 0]
